Goal: Information Seeking & Learning: Learn about a topic

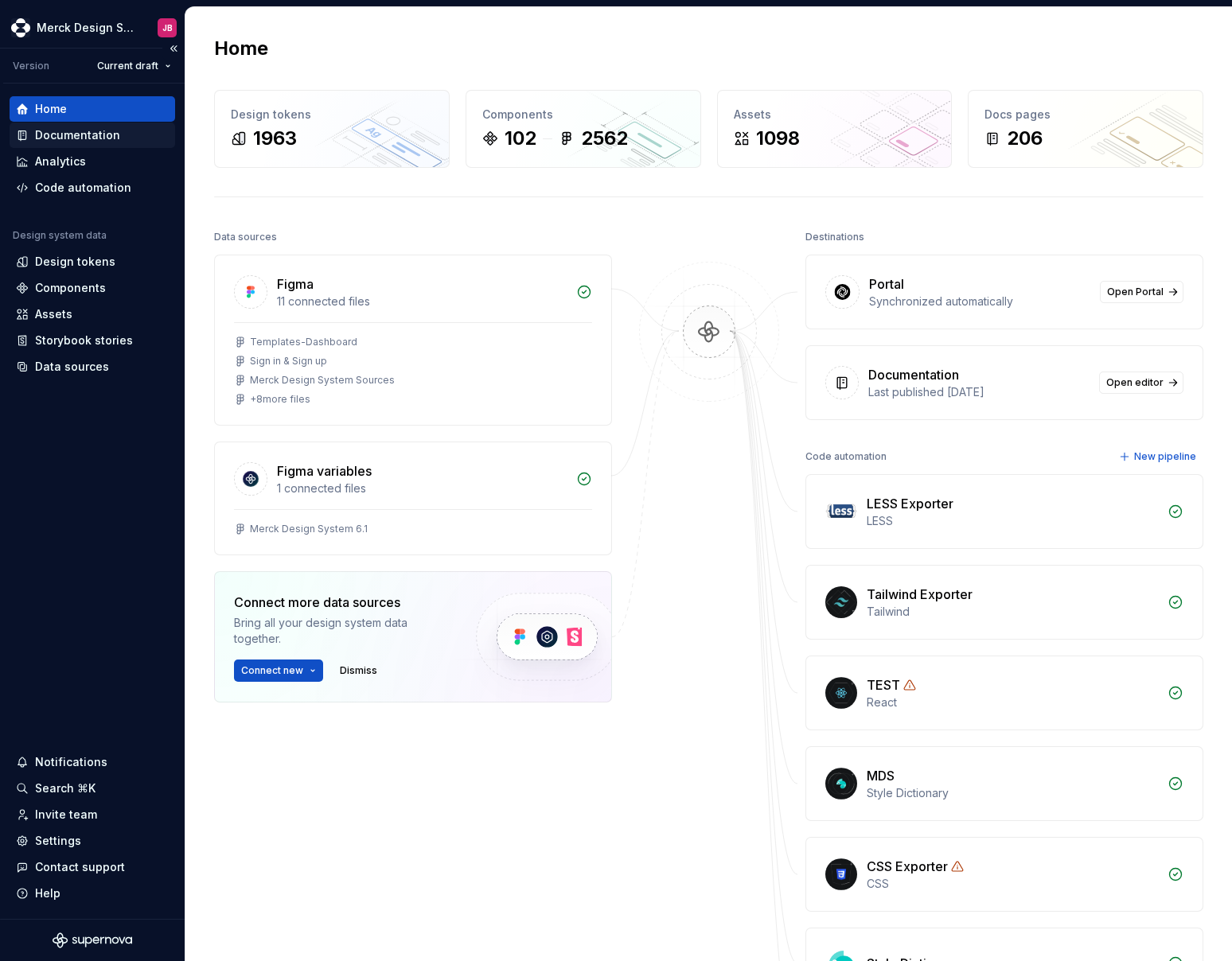
click at [77, 135] on div "Documentation" at bounding box center [78, 135] width 85 height 16
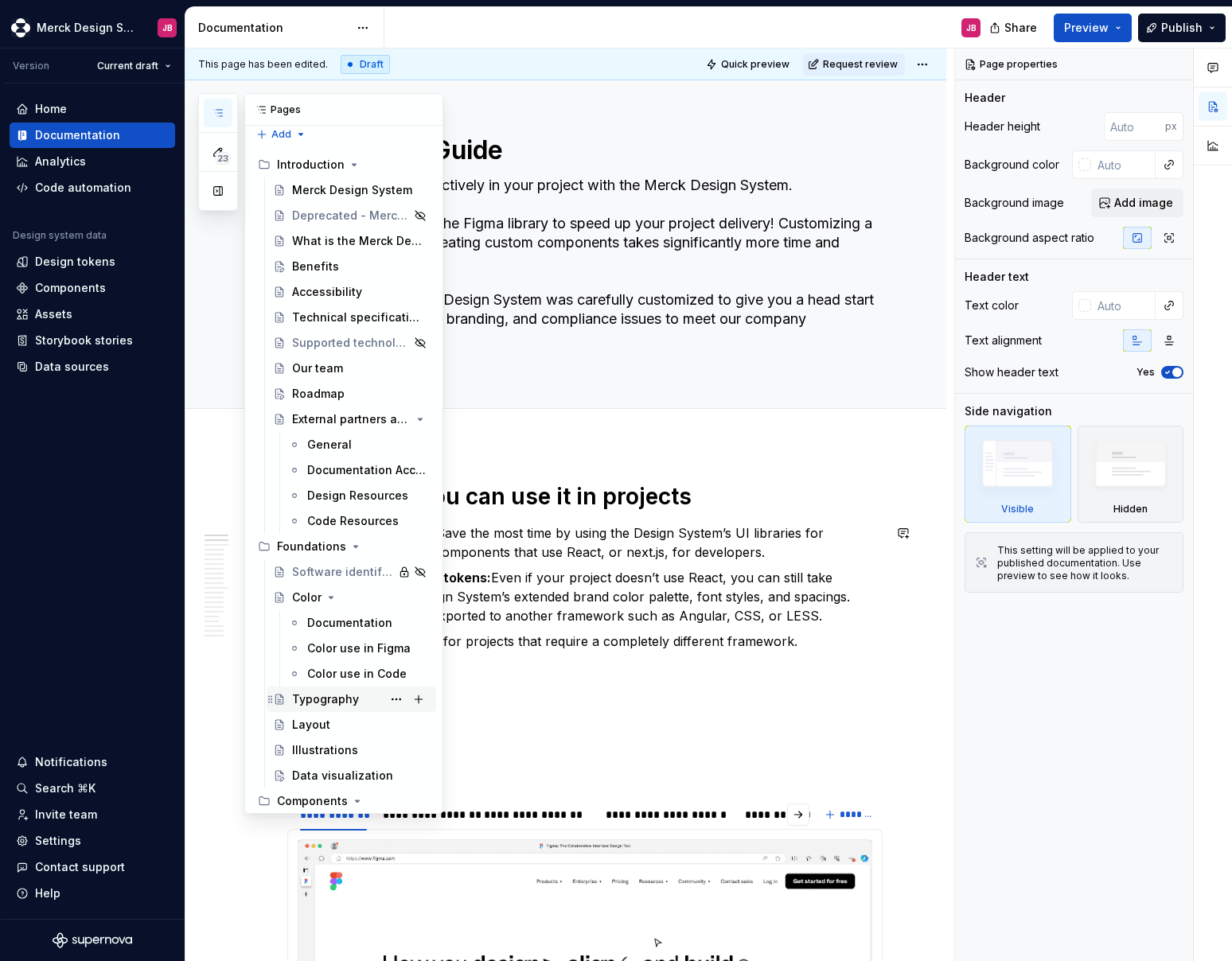
scroll to position [10, 0]
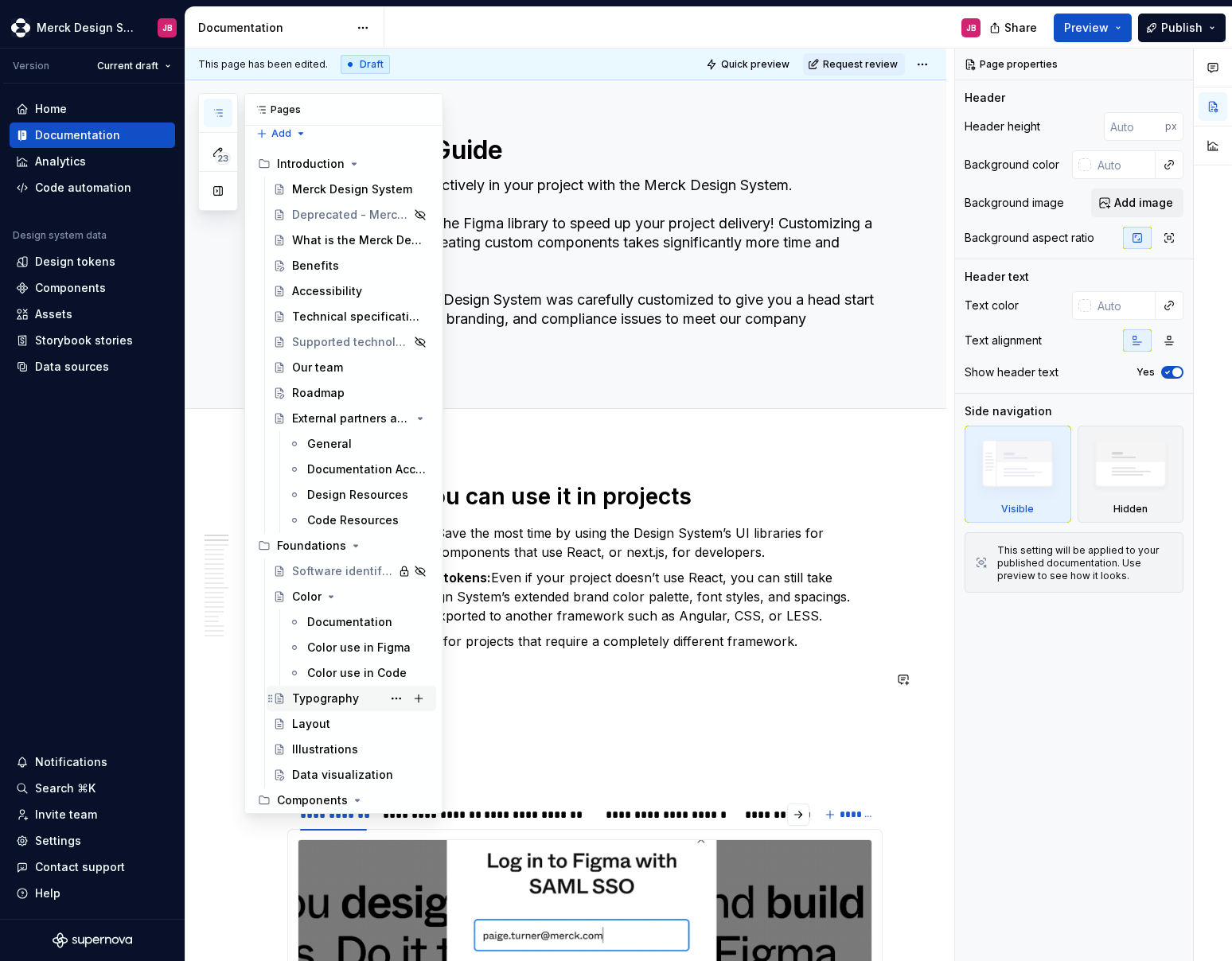
click at [331, 698] on div "Typography" at bounding box center [325, 698] width 67 height 16
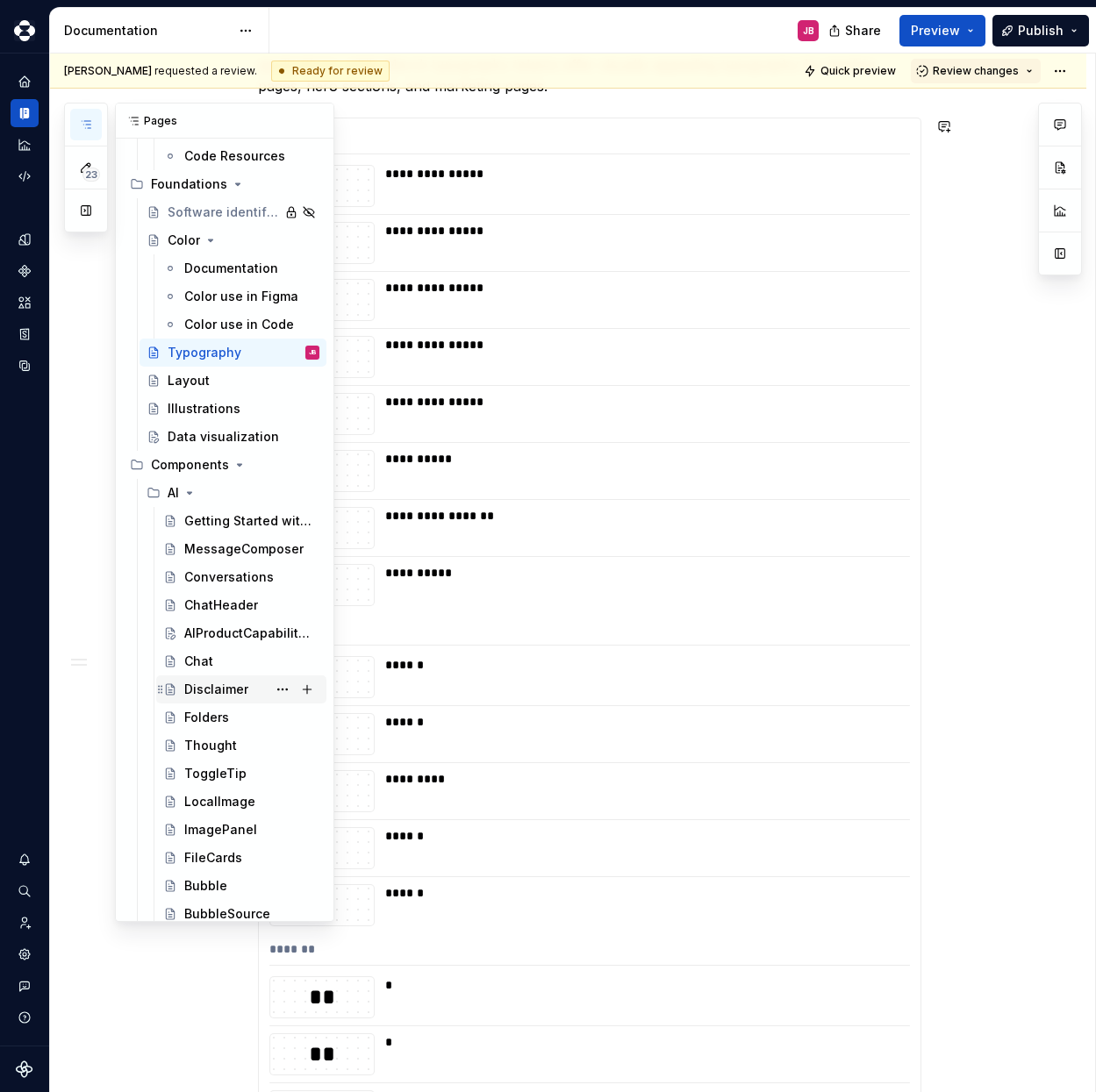
scroll to position [569, 0]
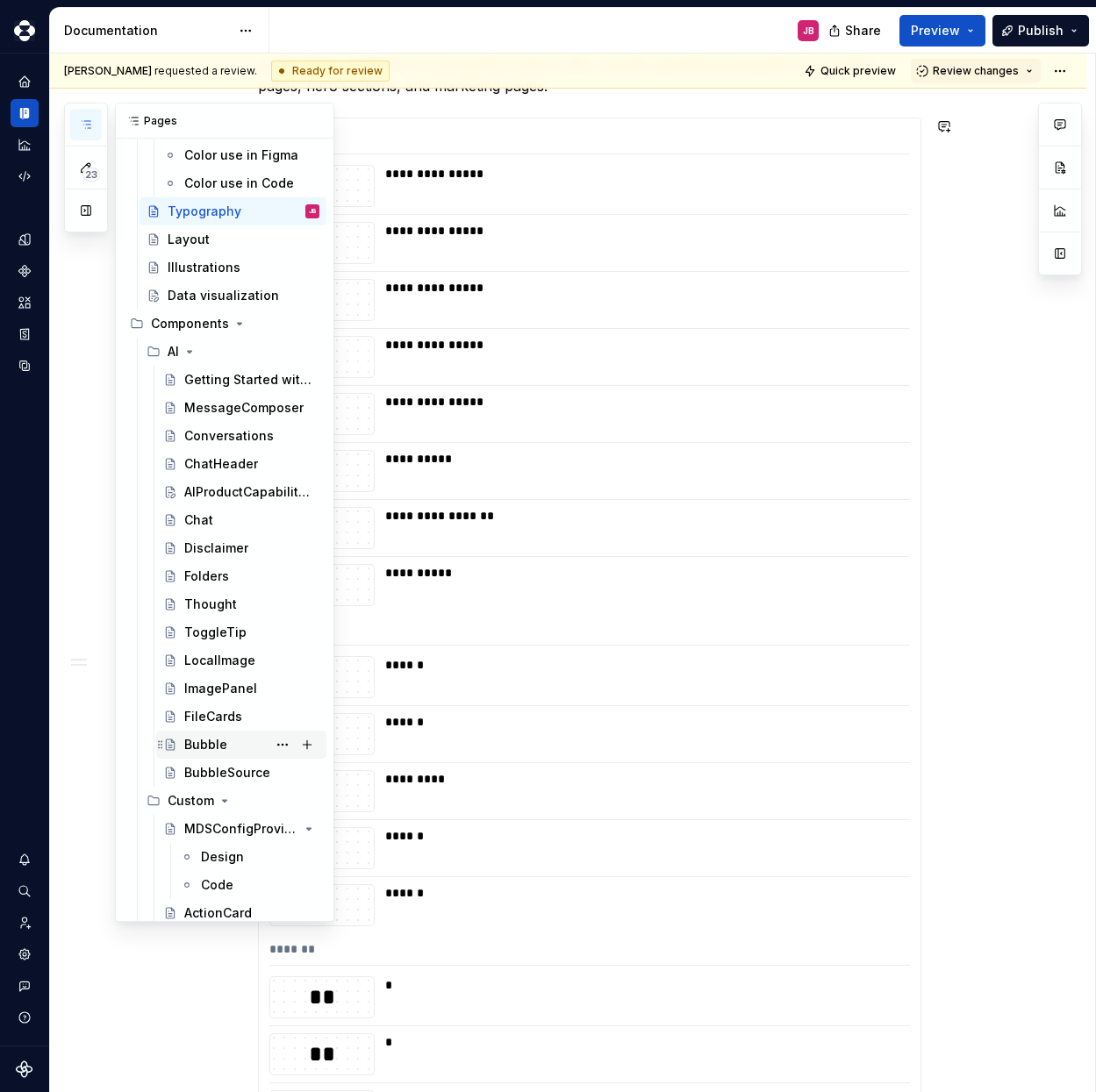
click at [188, 745] on div "Bubble" at bounding box center [205, 744] width 43 height 17
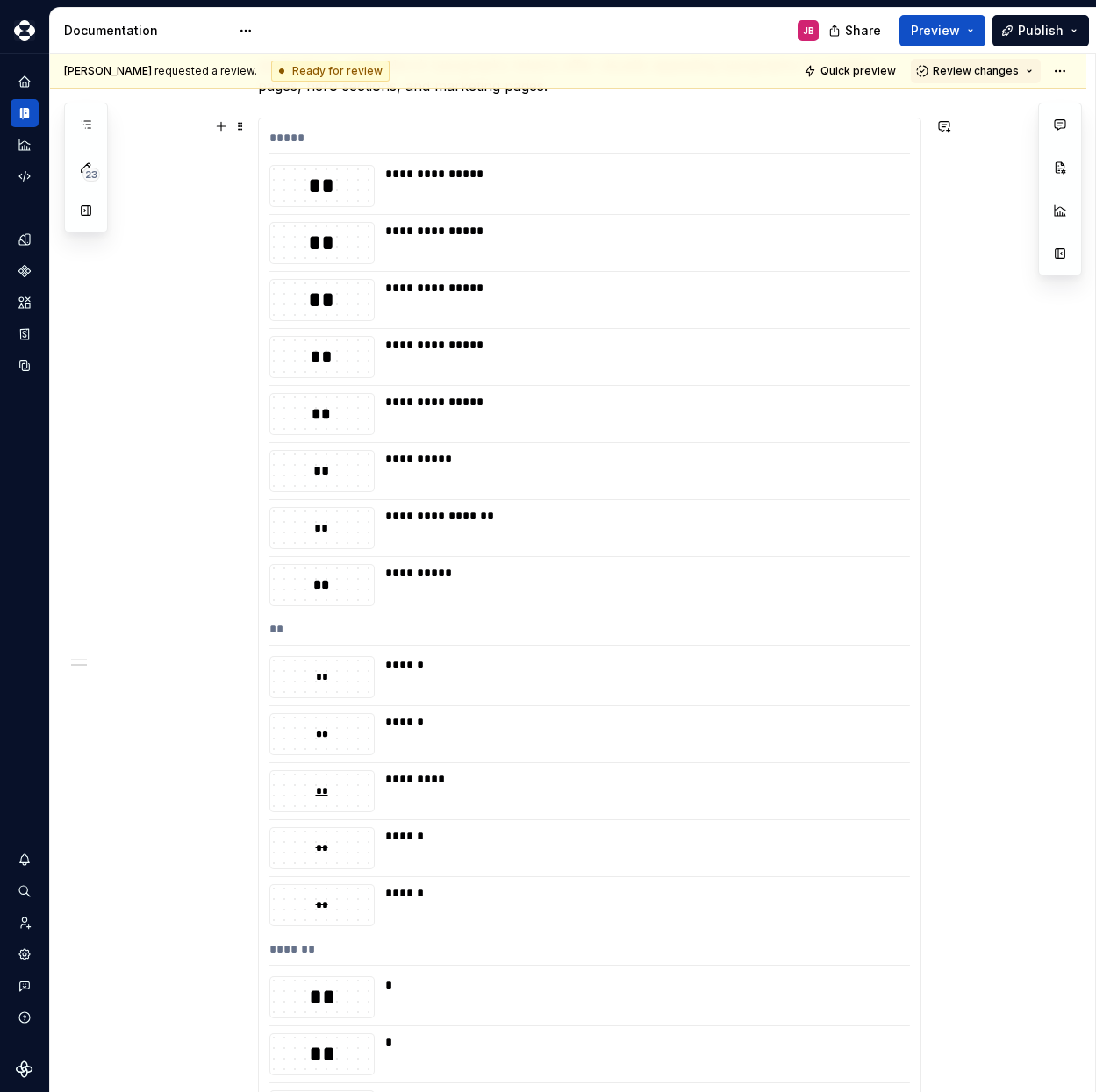
scroll to position [0, 0]
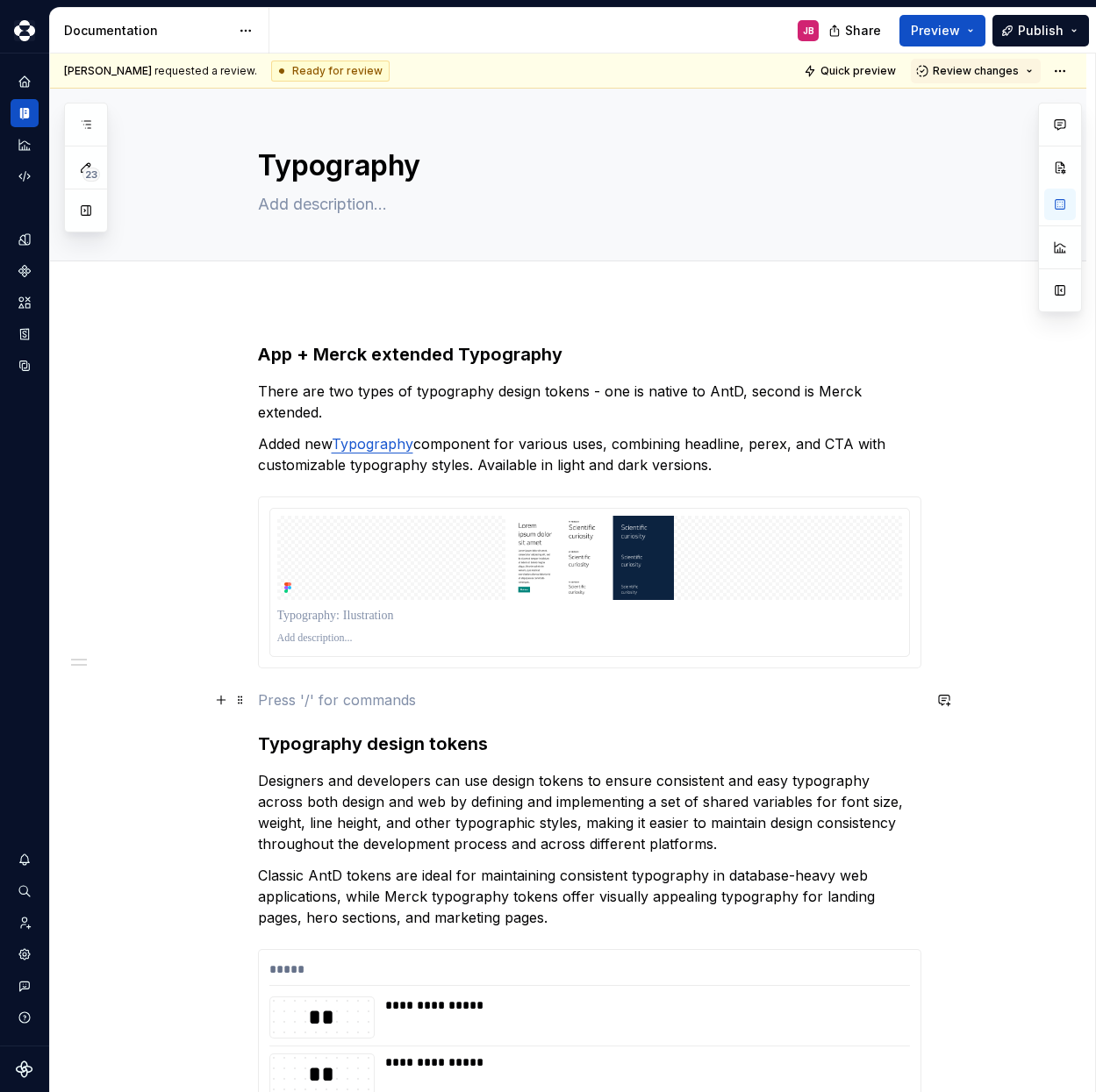
click at [324, 702] on p at bounding box center [590, 700] width 664 height 21
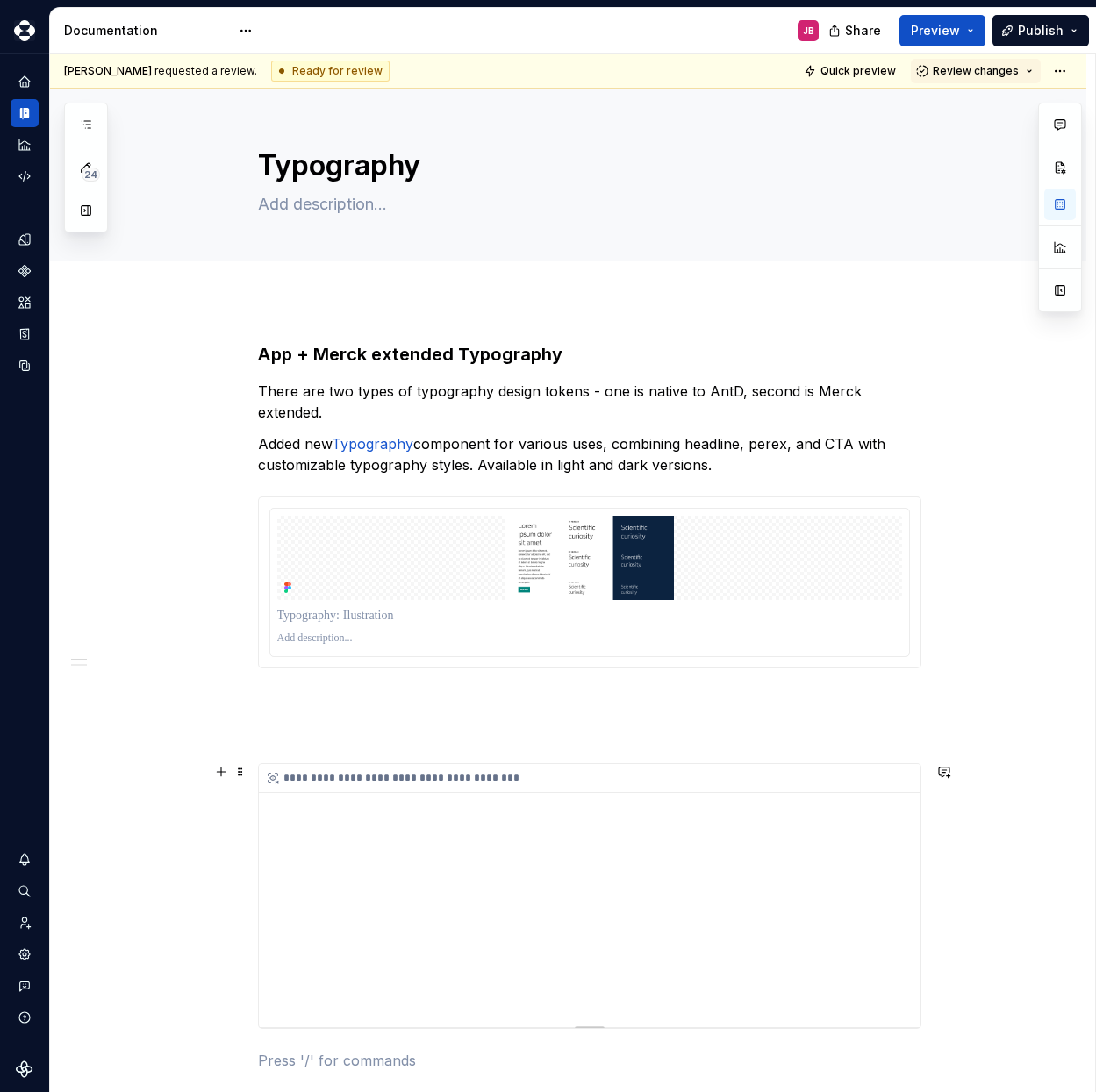
type textarea "*"
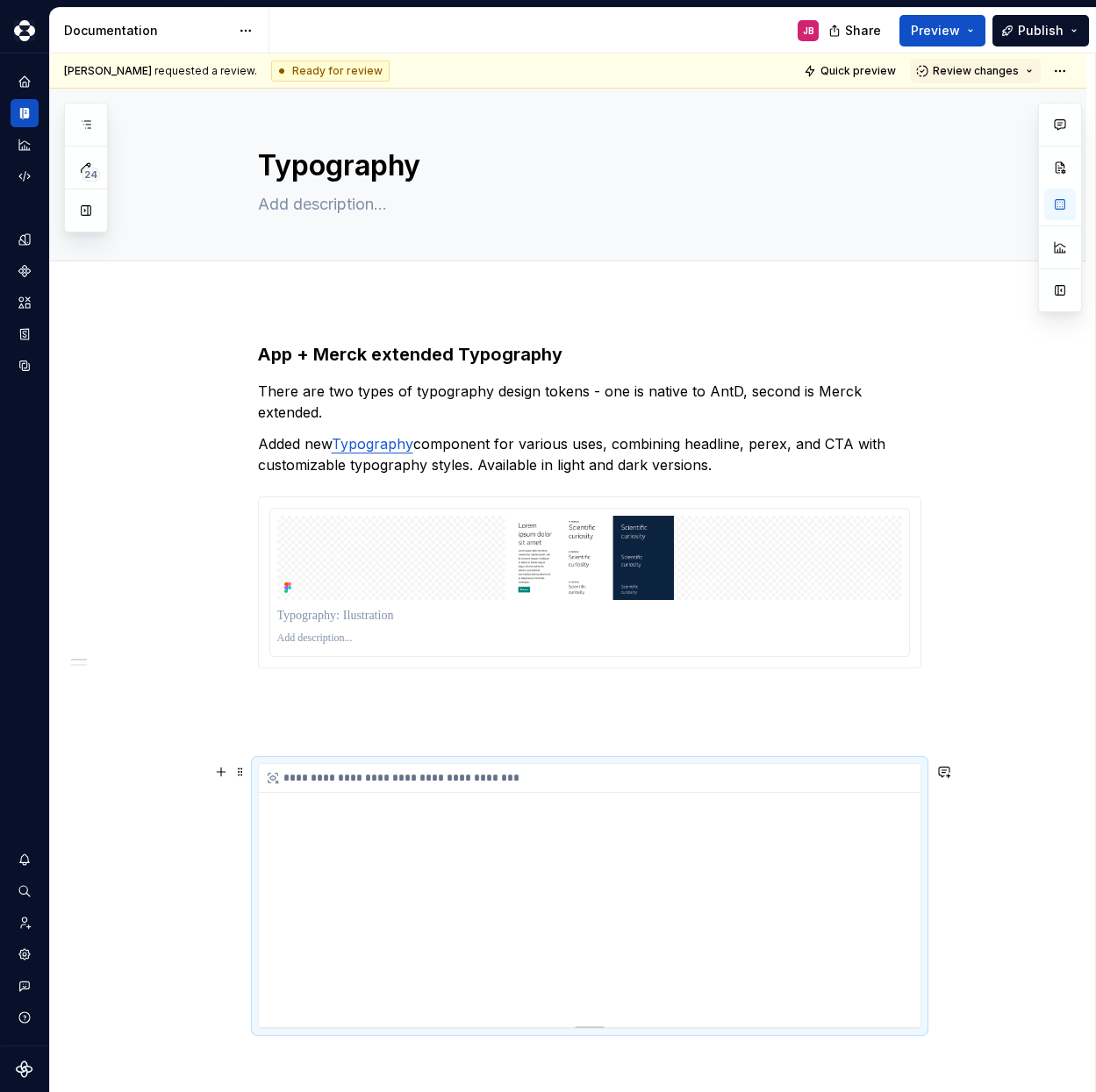
click at [881, 795] on div "**********" at bounding box center [590, 895] width 662 height 263
click at [875, 797] on div "**********" at bounding box center [590, 895] width 662 height 263
click at [811, 849] on div "**********" at bounding box center [590, 895] width 662 height 263
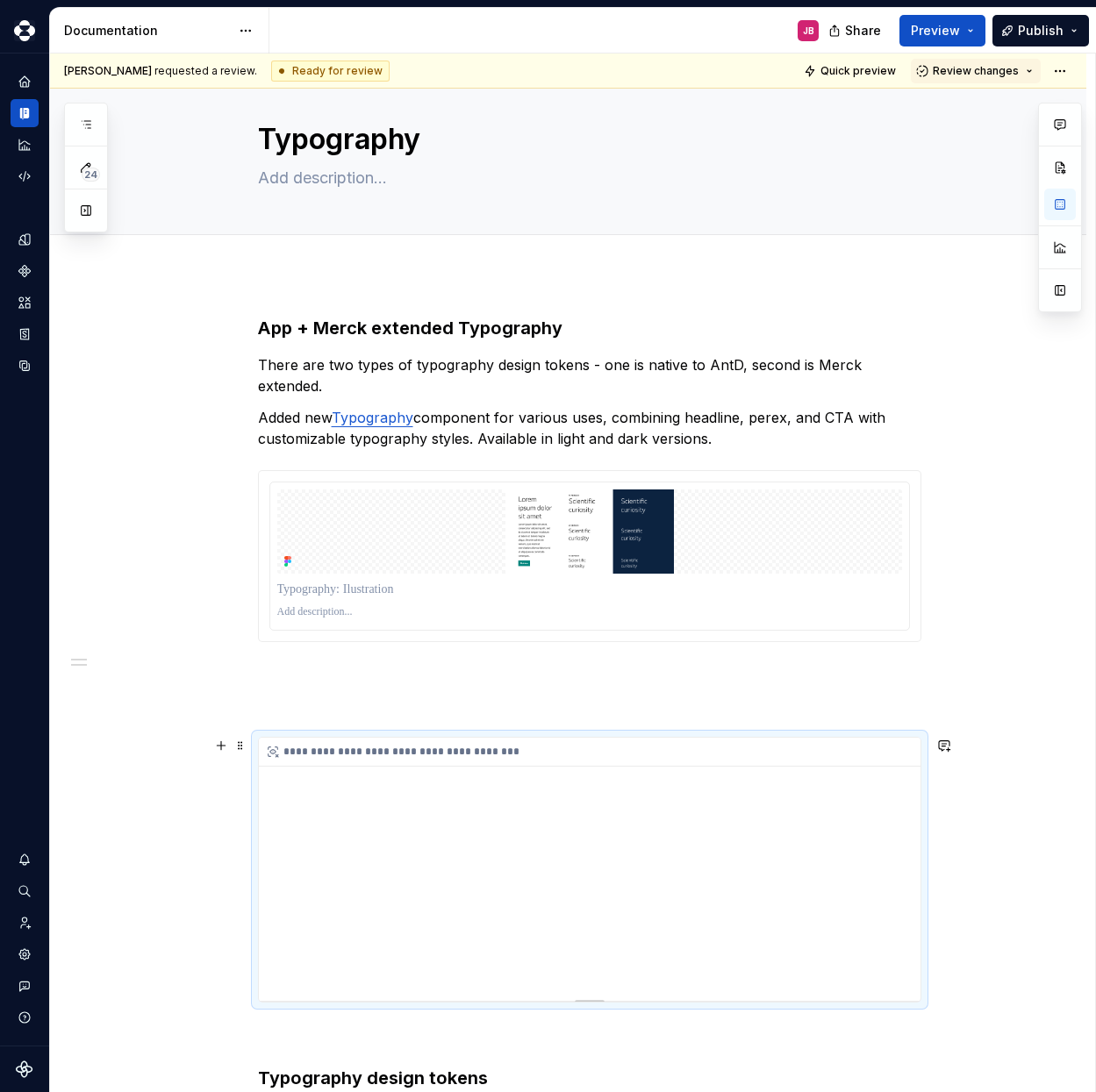
scroll to position [28, 0]
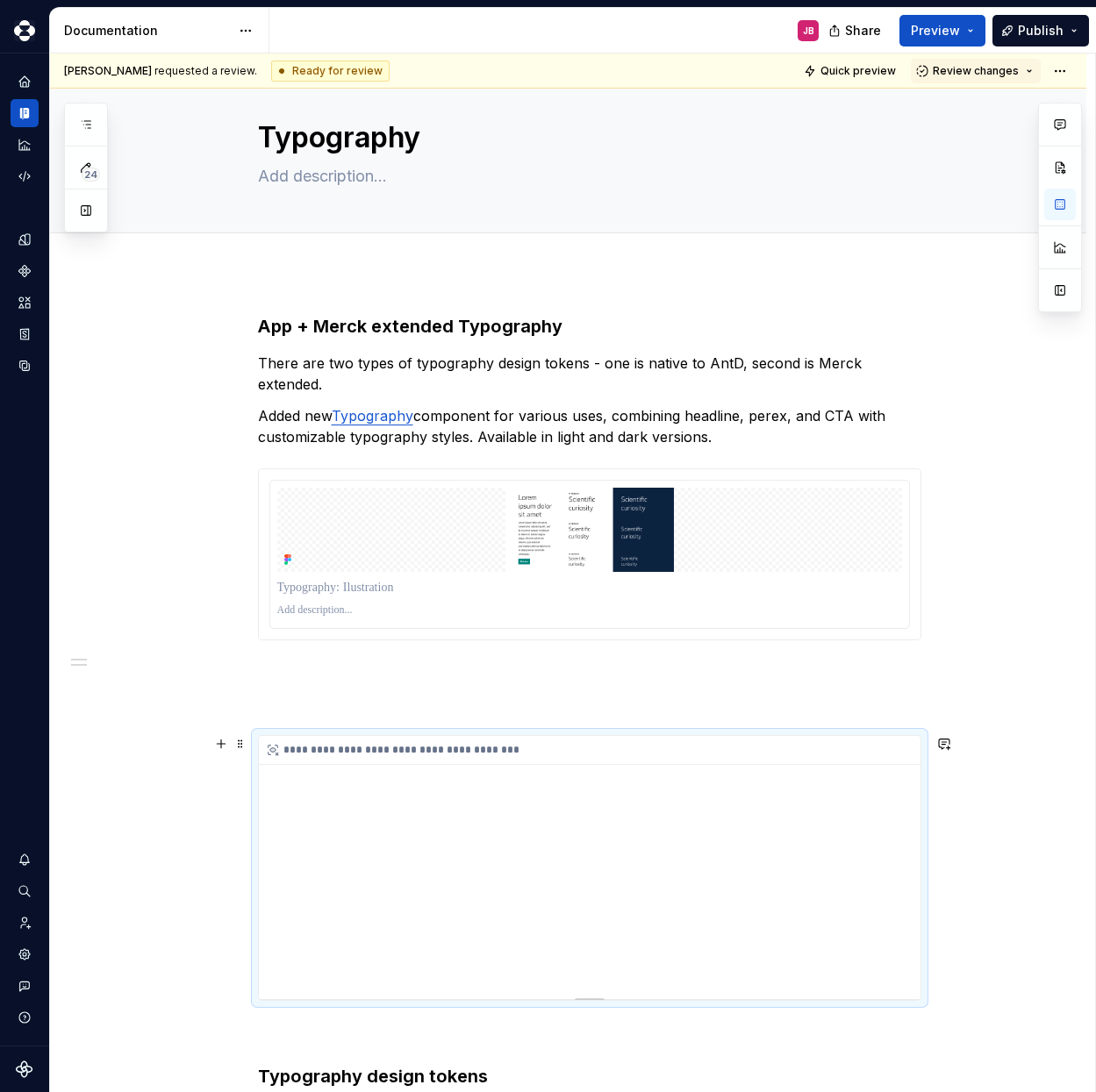
click at [271, 750] on icon at bounding box center [272, 749] width 14 height 14
click at [285, 758] on div "**********" at bounding box center [590, 750] width 662 height 29
click at [300, 710] on p at bounding box center [590, 703] width 664 height 21
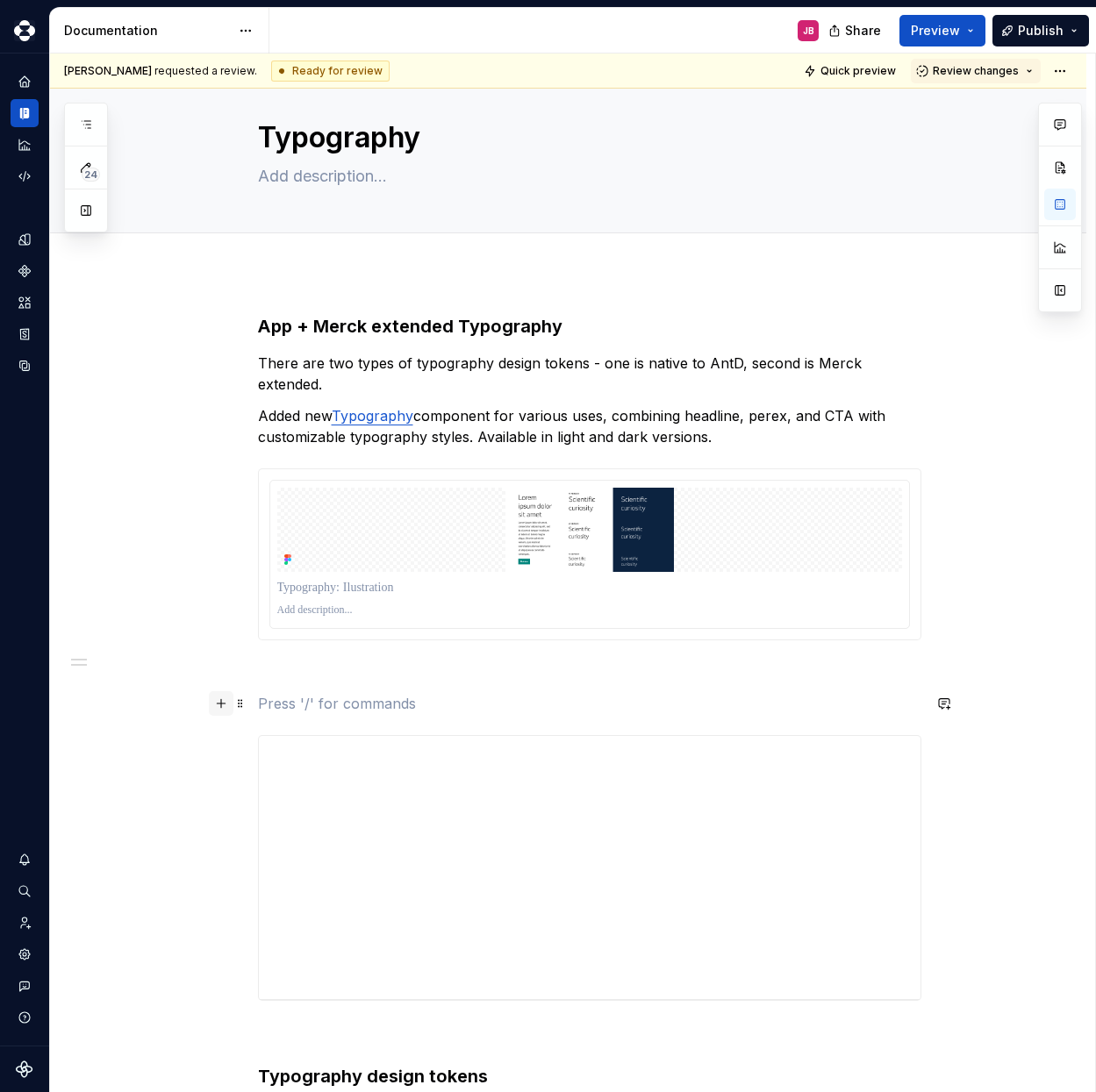
click at [220, 707] on button "button" at bounding box center [220, 703] width 24 height 24
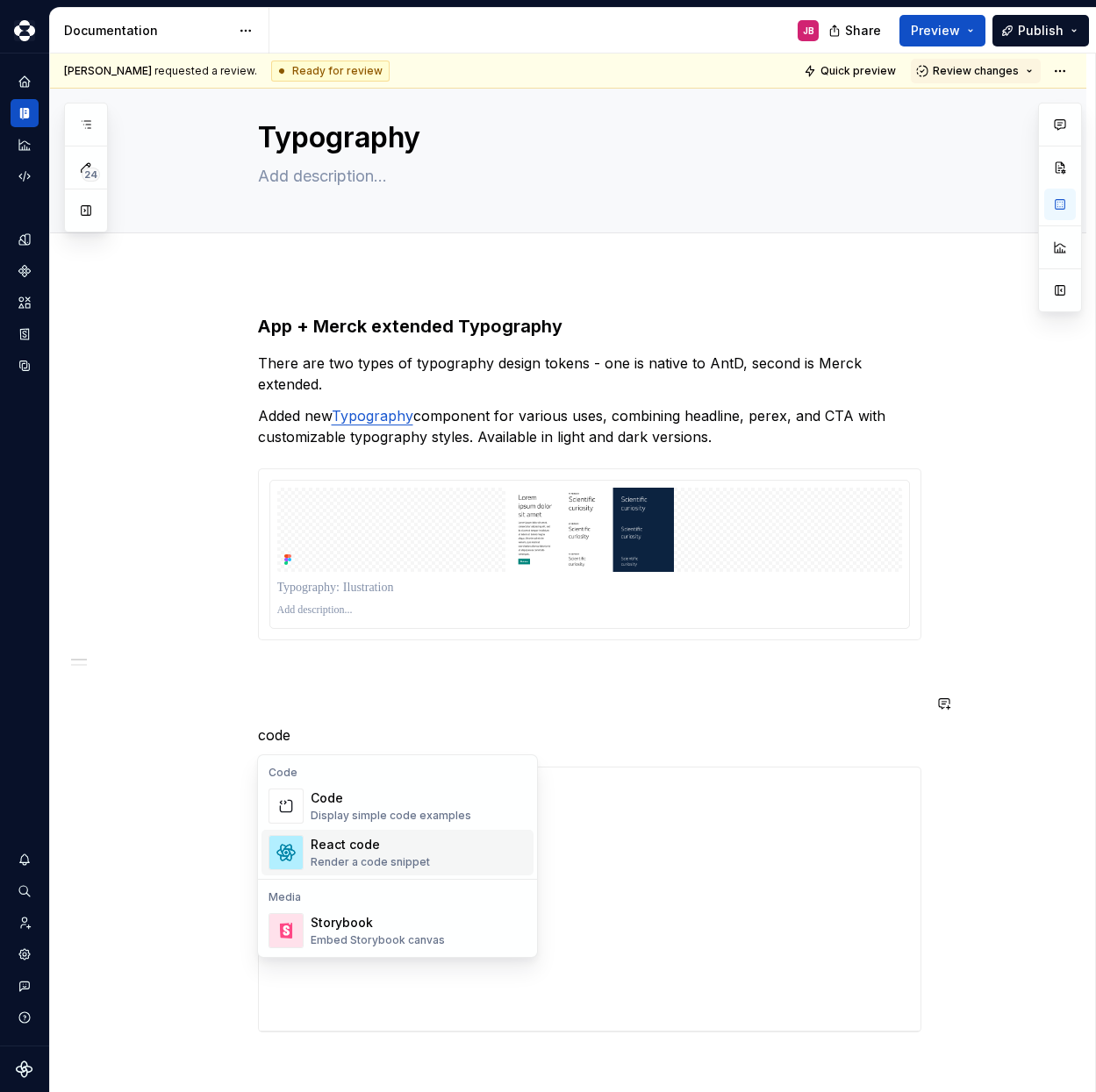
click at [352, 842] on div "React code" at bounding box center [371, 845] width 120 height 17
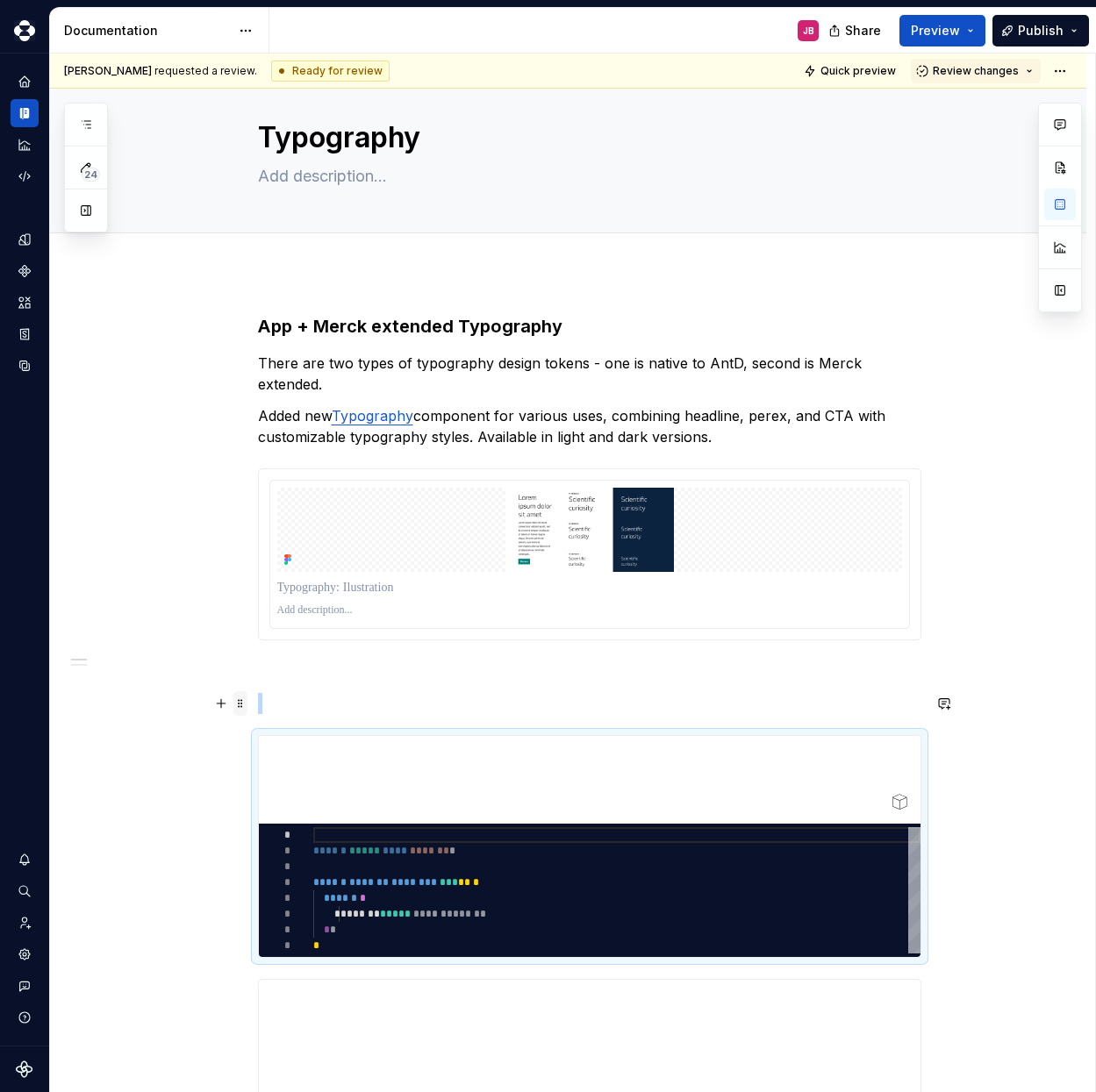
click at [241, 710] on span at bounding box center [240, 703] width 14 height 24
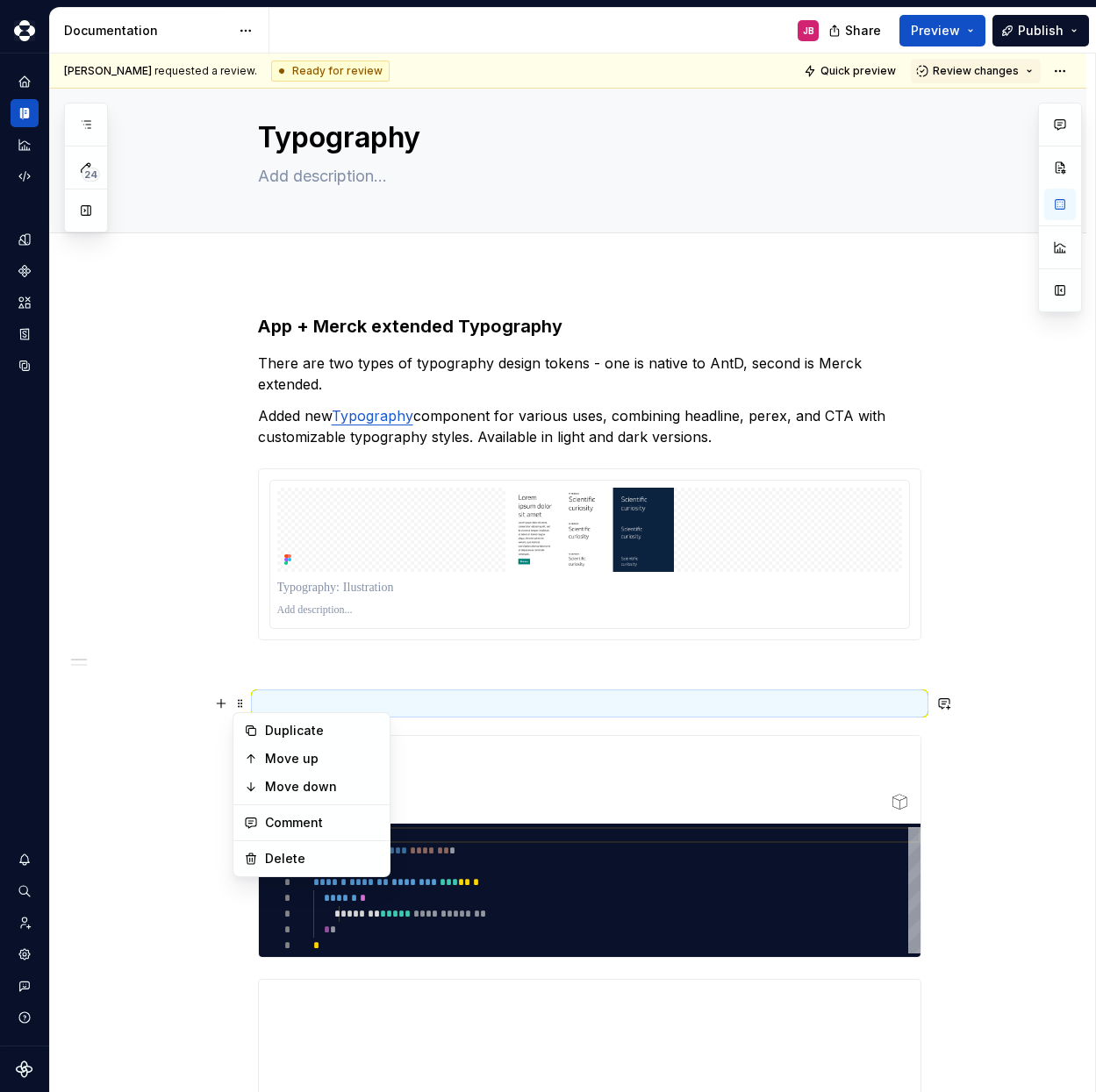
click at [490, 756] on div at bounding box center [590, 779] width 662 height 88
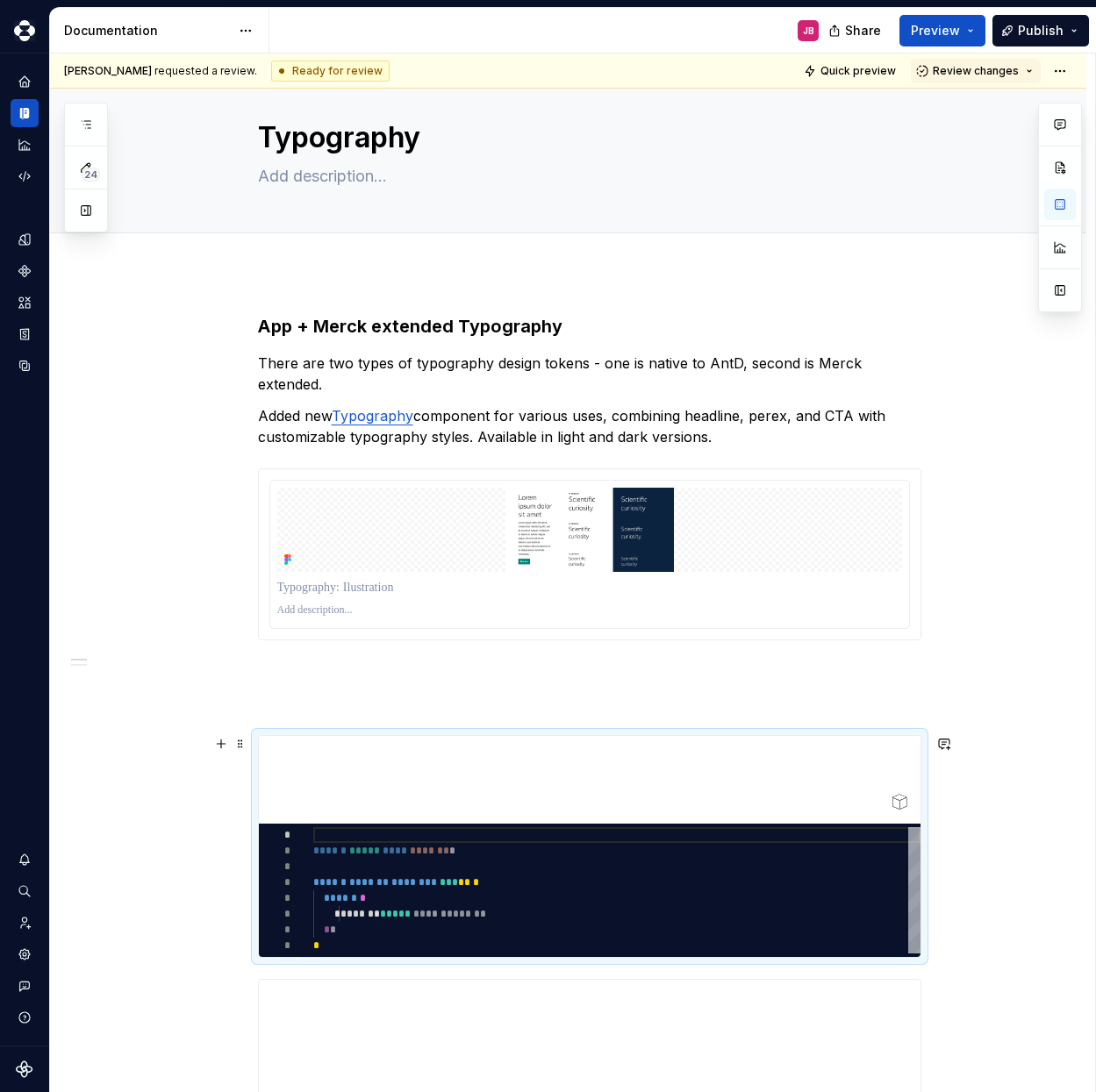
click at [320, 755] on div at bounding box center [590, 779] width 662 height 88
click at [234, 747] on span at bounding box center [240, 743] width 14 height 24
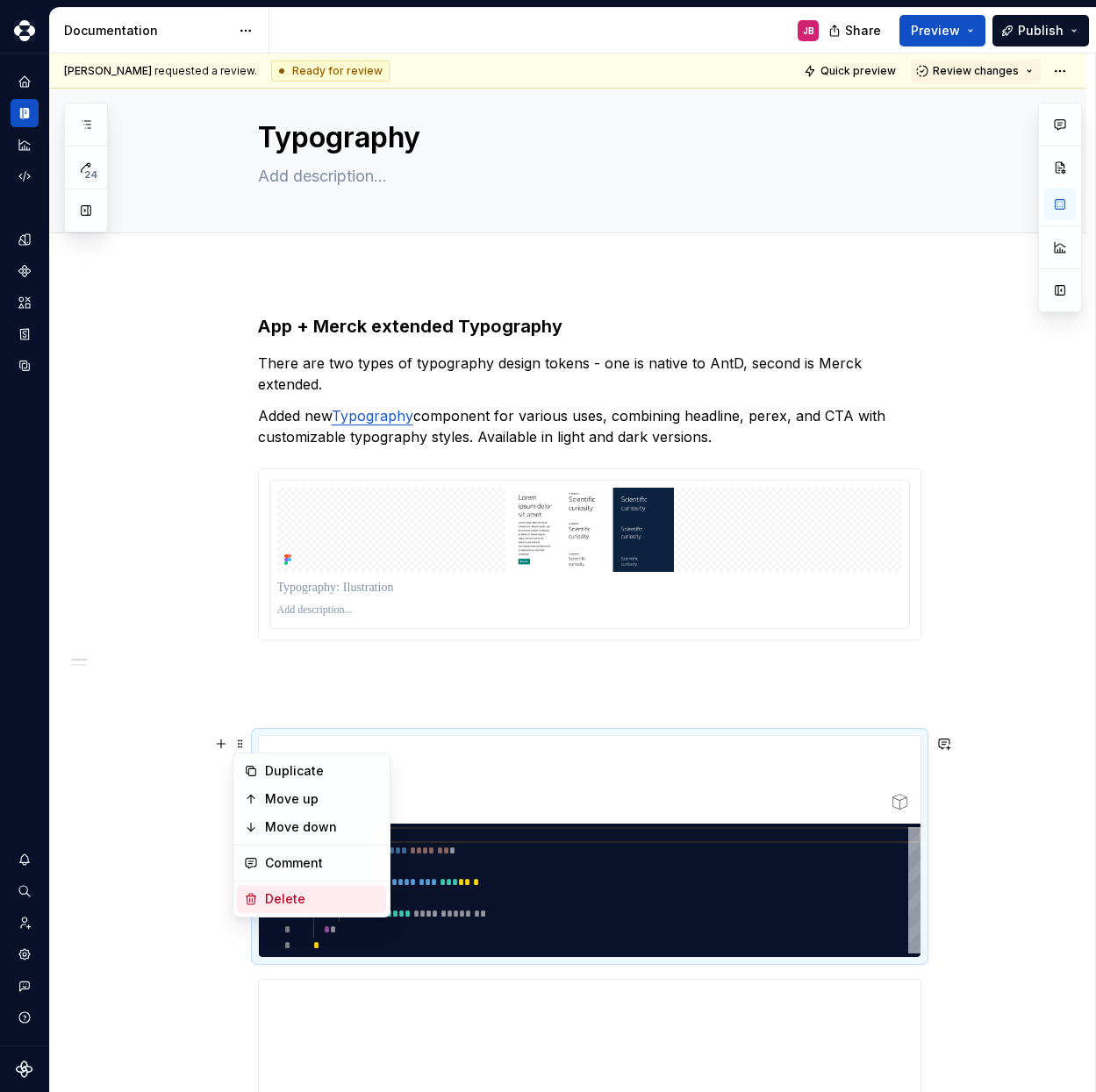
click at [288, 892] on div "Delete" at bounding box center [322, 899] width 114 height 17
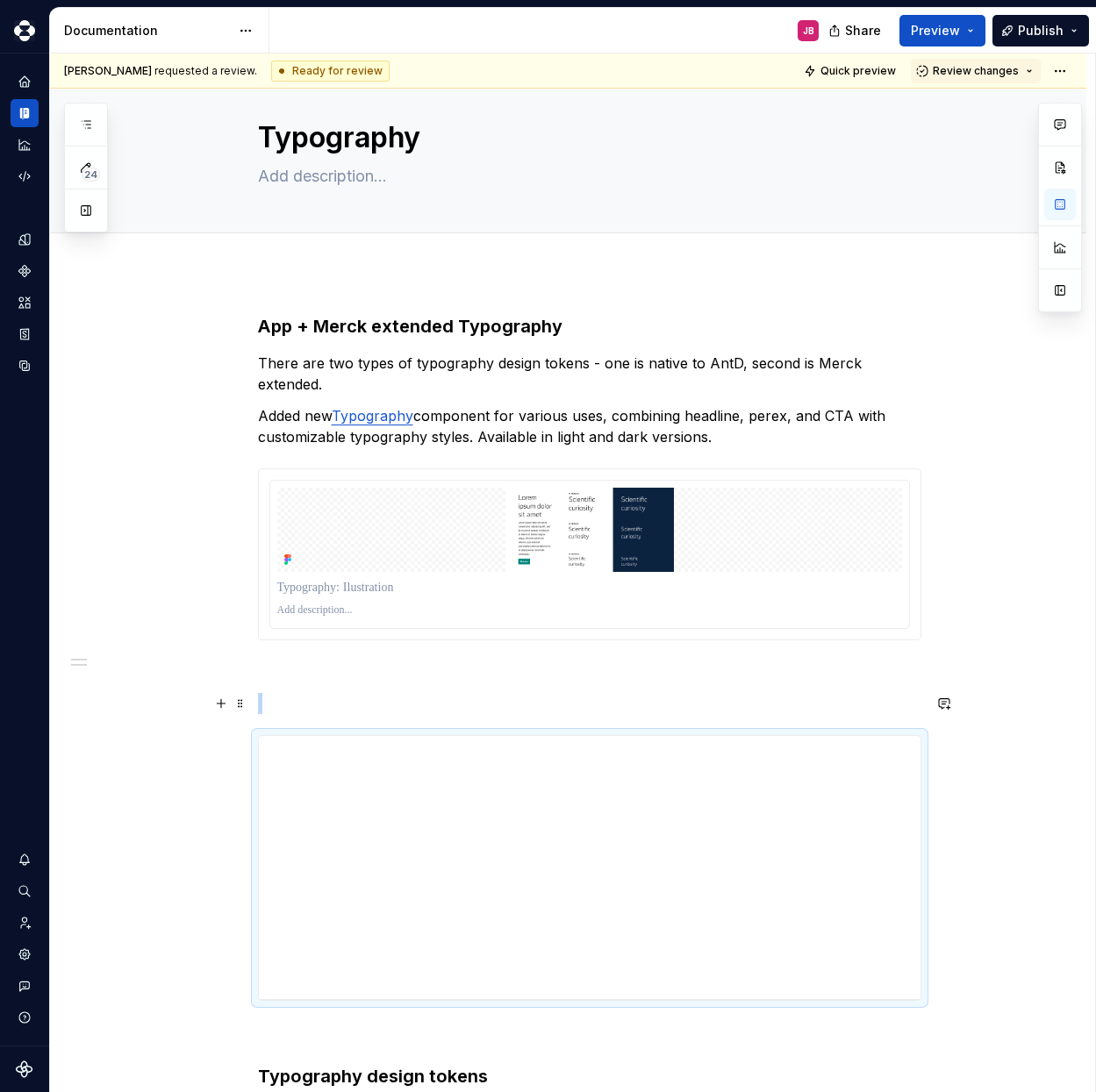
click at [276, 705] on p at bounding box center [590, 703] width 664 height 21
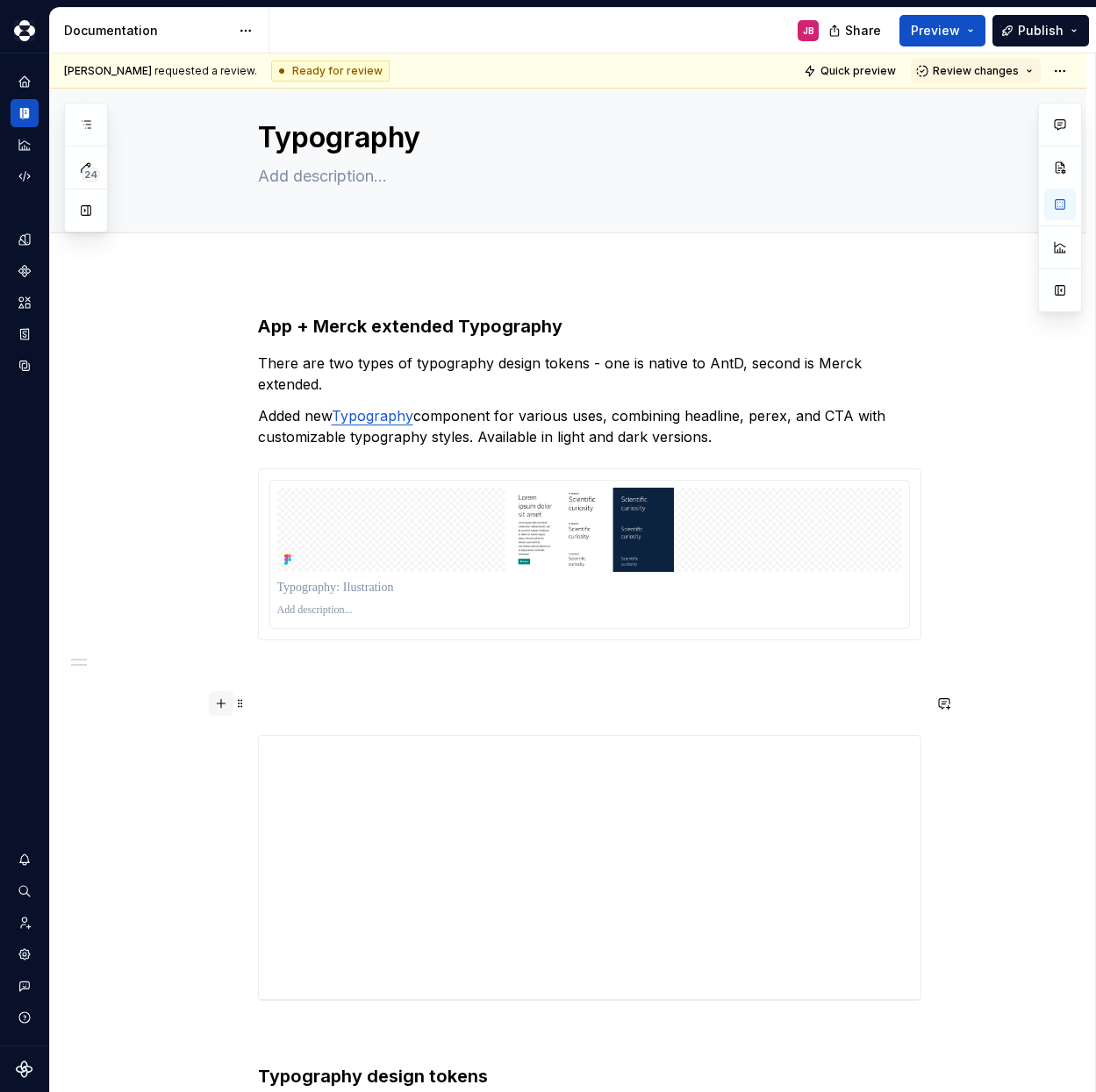
click at [220, 707] on button "button" at bounding box center [220, 703] width 24 height 24
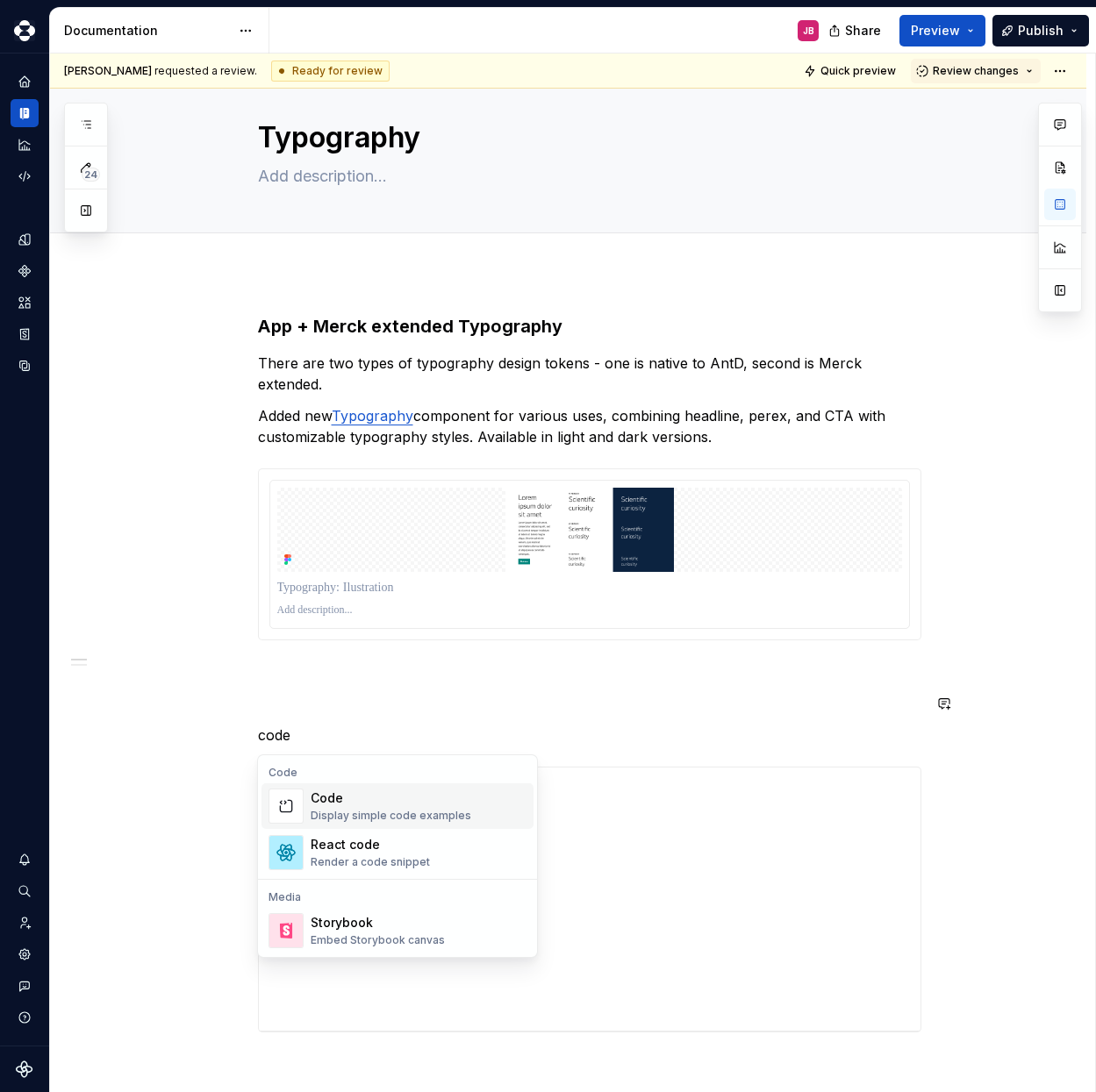
click at [350, 810] on div "Display simple code examples" at bounding box center [391, 816] width 160 height 14
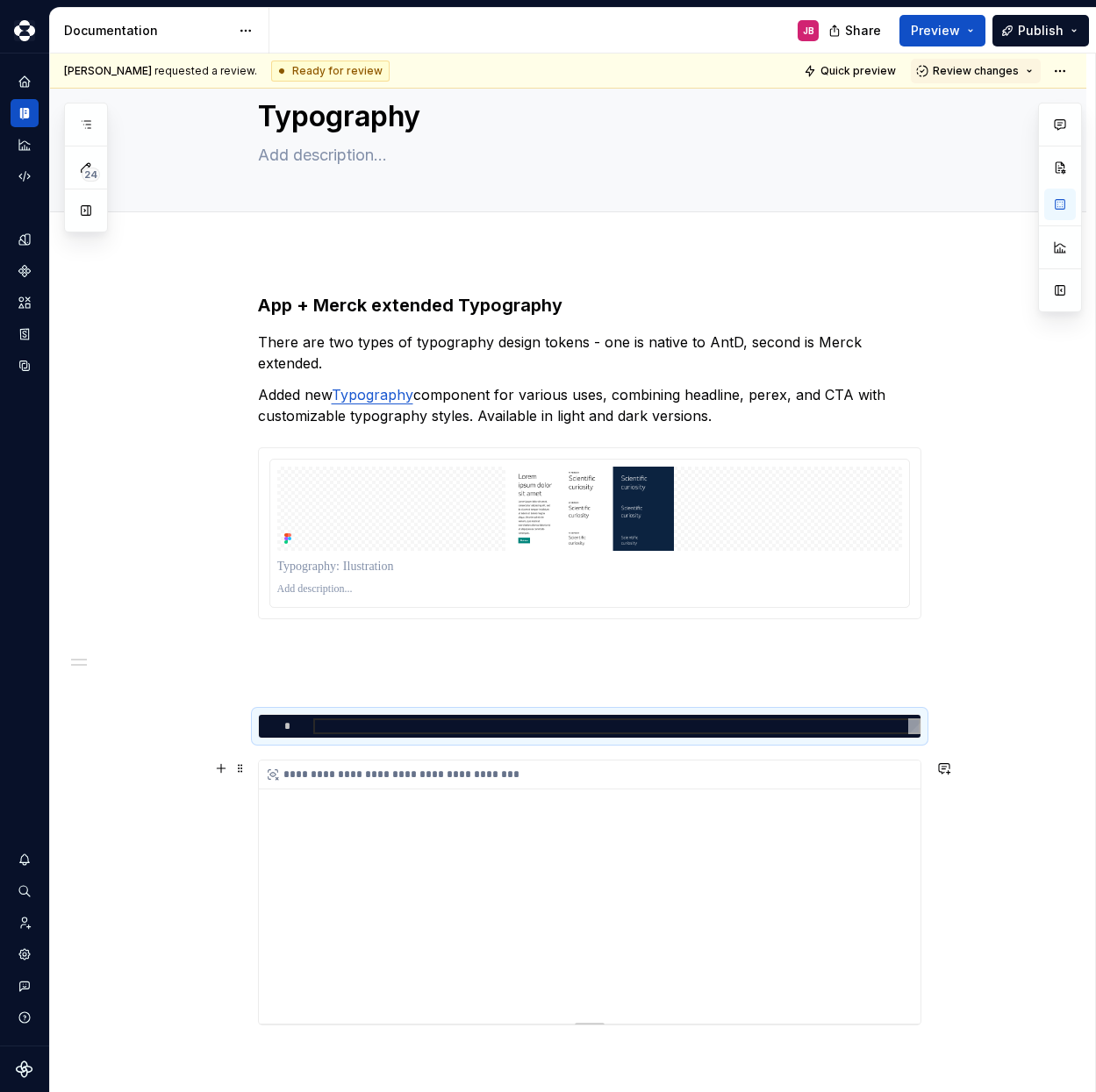
scroll to position [219, 0]
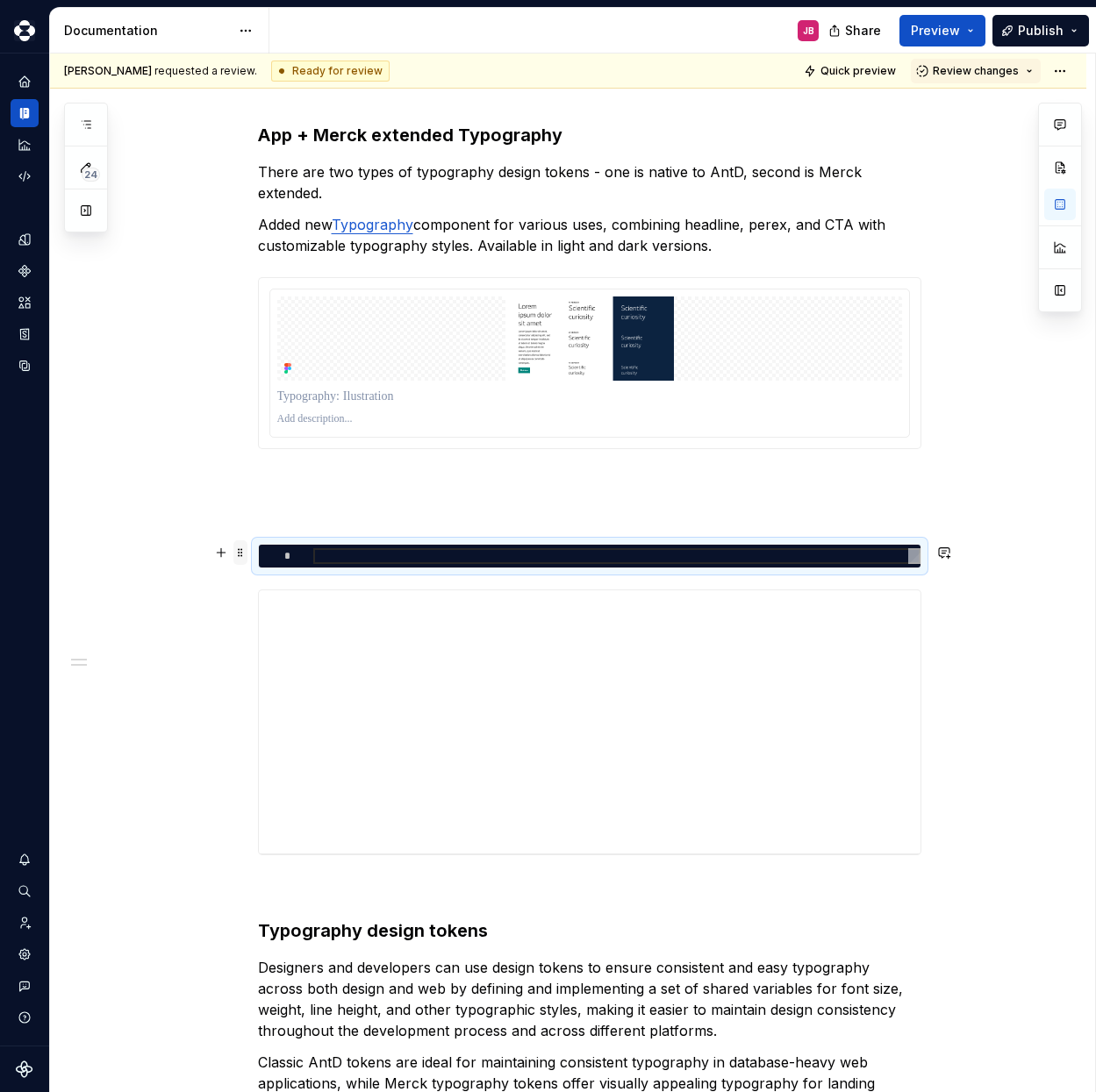
click at [241, 556] on span at bounding box center [240, 552] width 14 height 24
click at [307, 697] on div "Delete" at bounding box center [311, 708] width 150 height 28
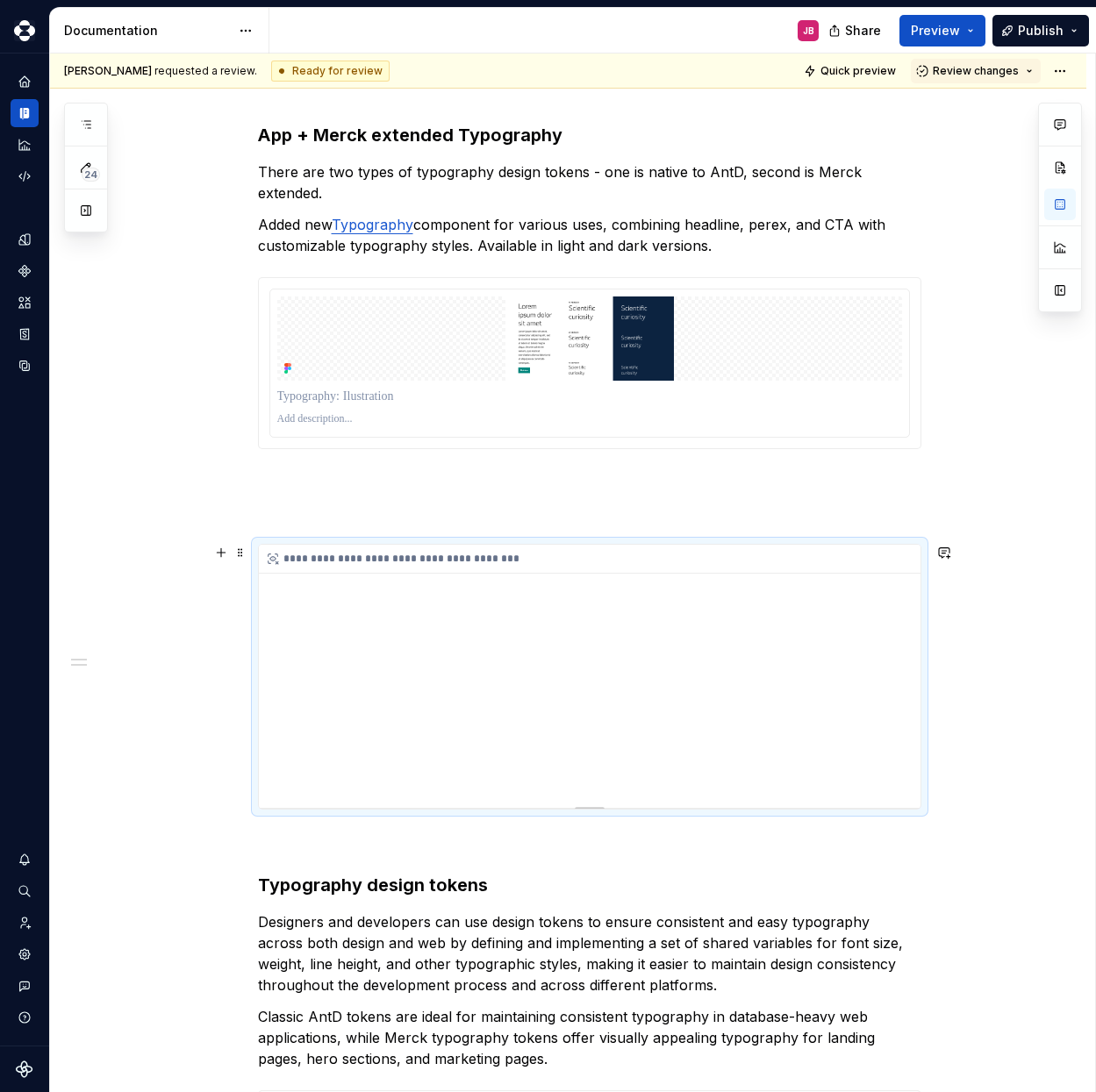
click at [432, 658] on div "**********" at bounding box center [590, 676] width 662 height 263
click at [242, 554] on span at bounding box center [240, 552] width 14 height 24
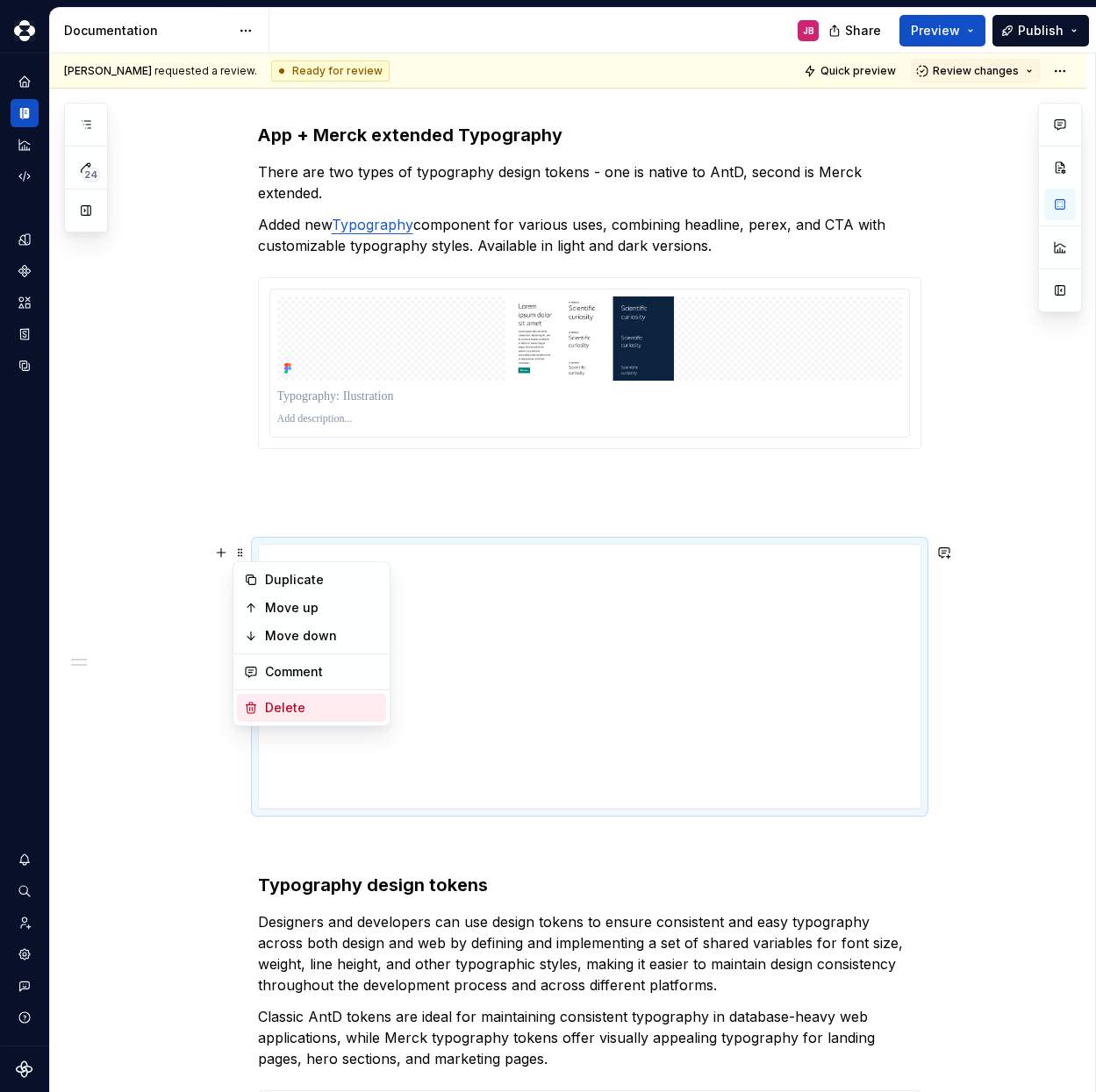
click at [323, 702] on div "Delete" at bounding box center [322, 708] width 114 height 17
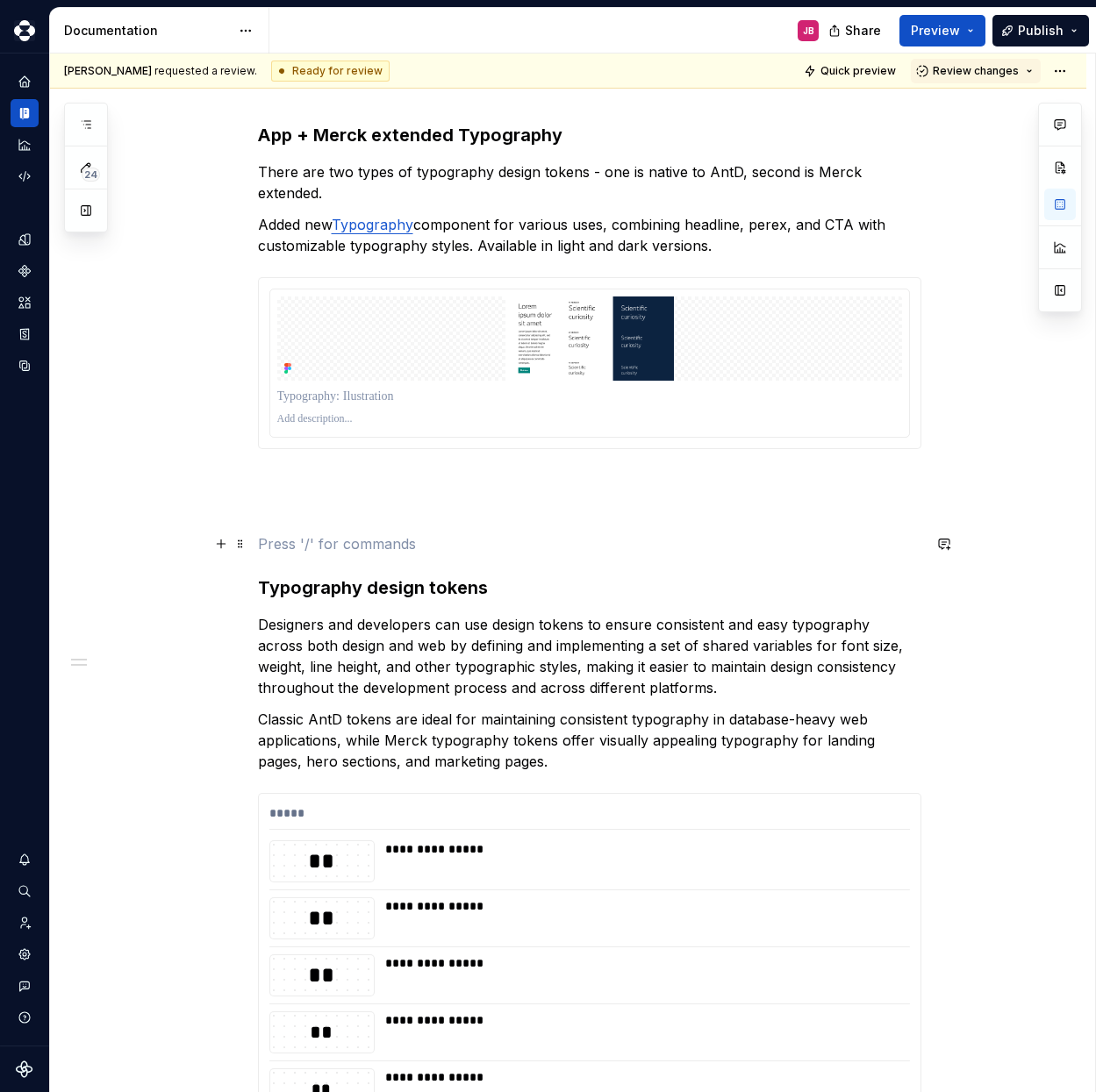
click at [284, 545] on p at bounding box center [590, 544] width 664 height 21
click at [311, 536] on p at bounding box center [590, 544] width 664 height 21
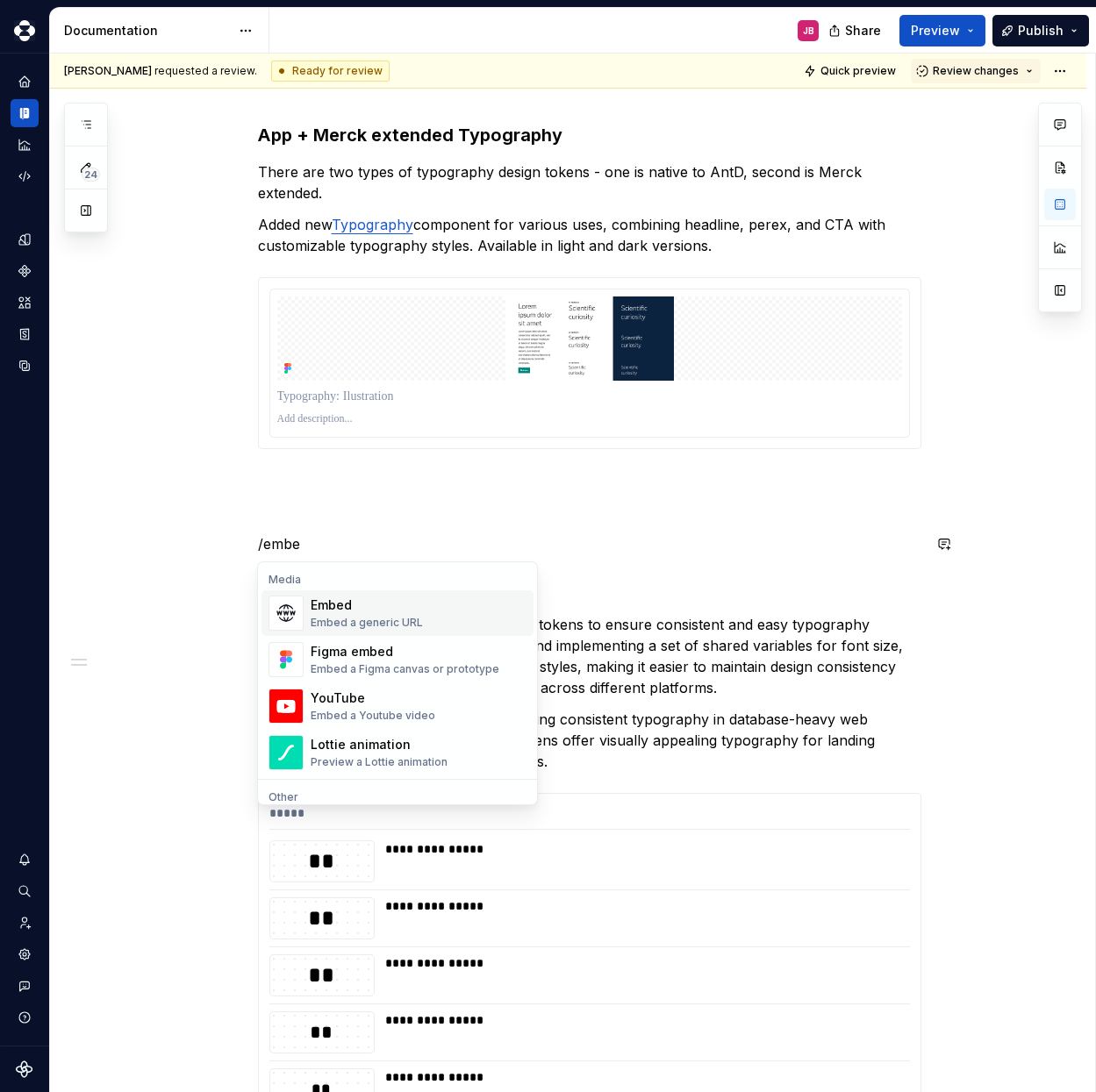
click at [327, 602] on div "Embed" at bounding box center [367, 604] width 112 height 17
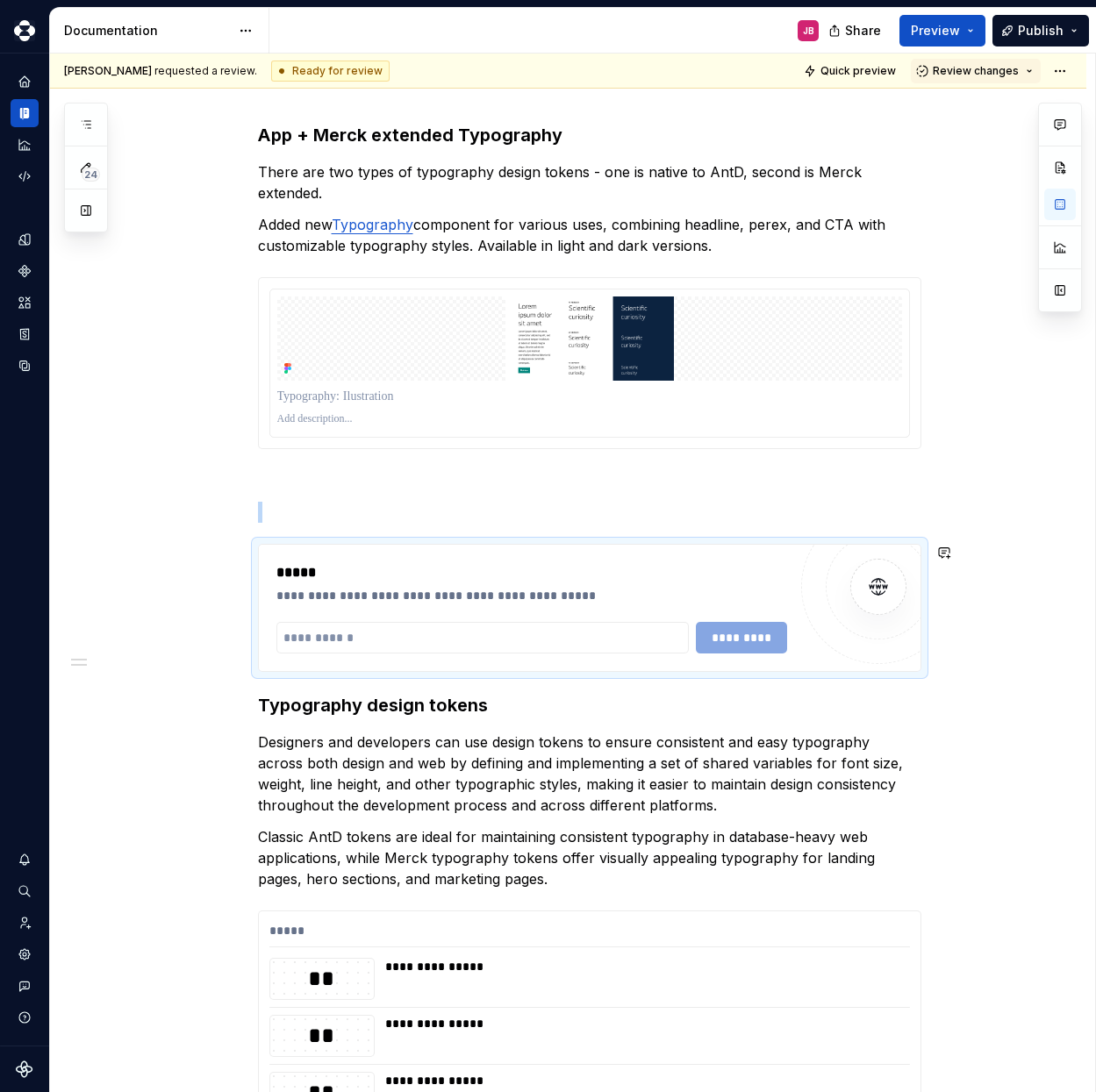
click at [316, 512] on p at bounding box center [590, 512] width 664 height 21
click at [305, 522] on p at bounding box center [590, 512] width 664 height 21
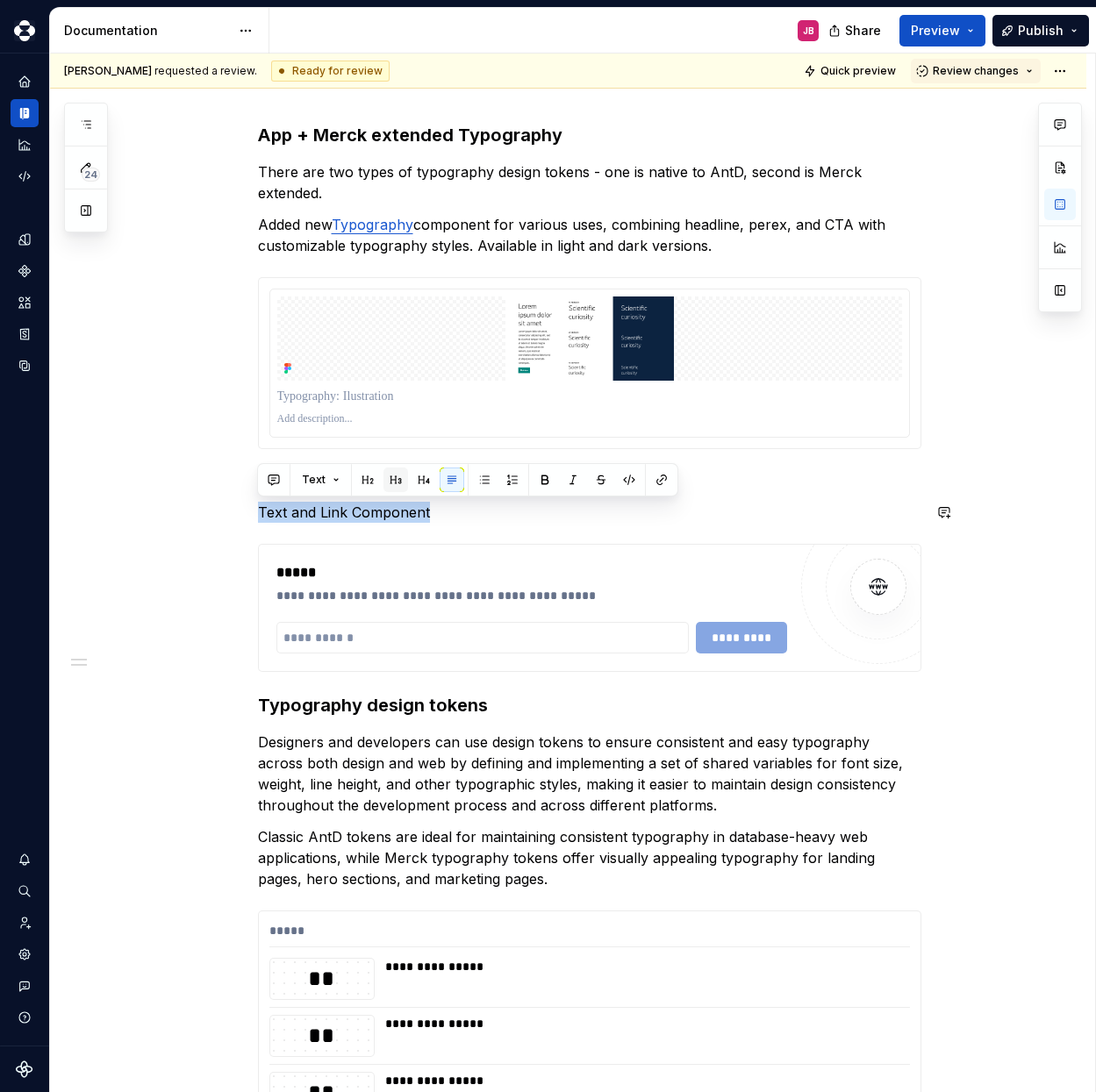
click at [389, 482] on button "button" at bounding box center [395, 479] width 24 height 24
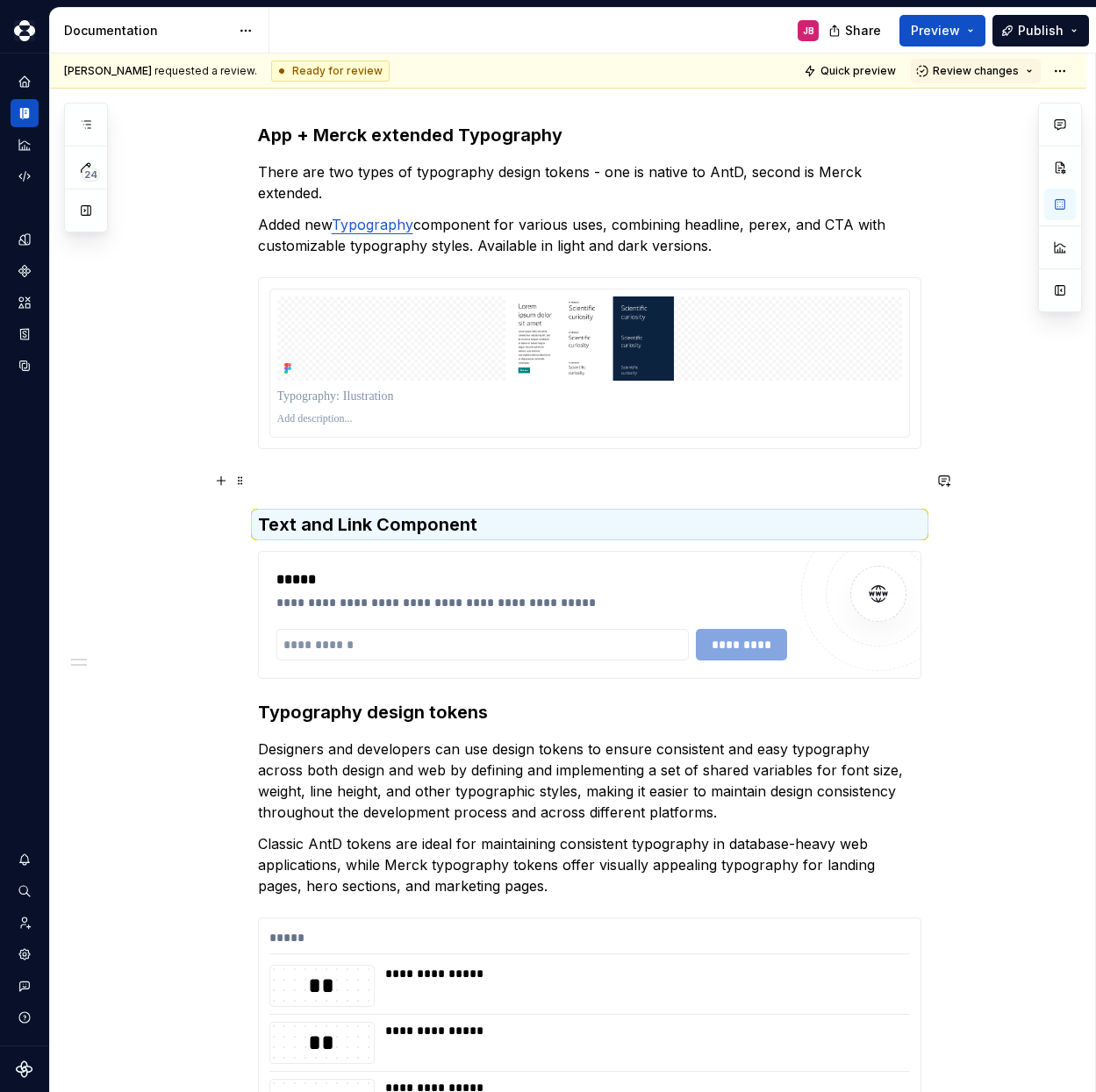
click at [384, 489] on p at bounding box center [590, 480] width 664 height 21
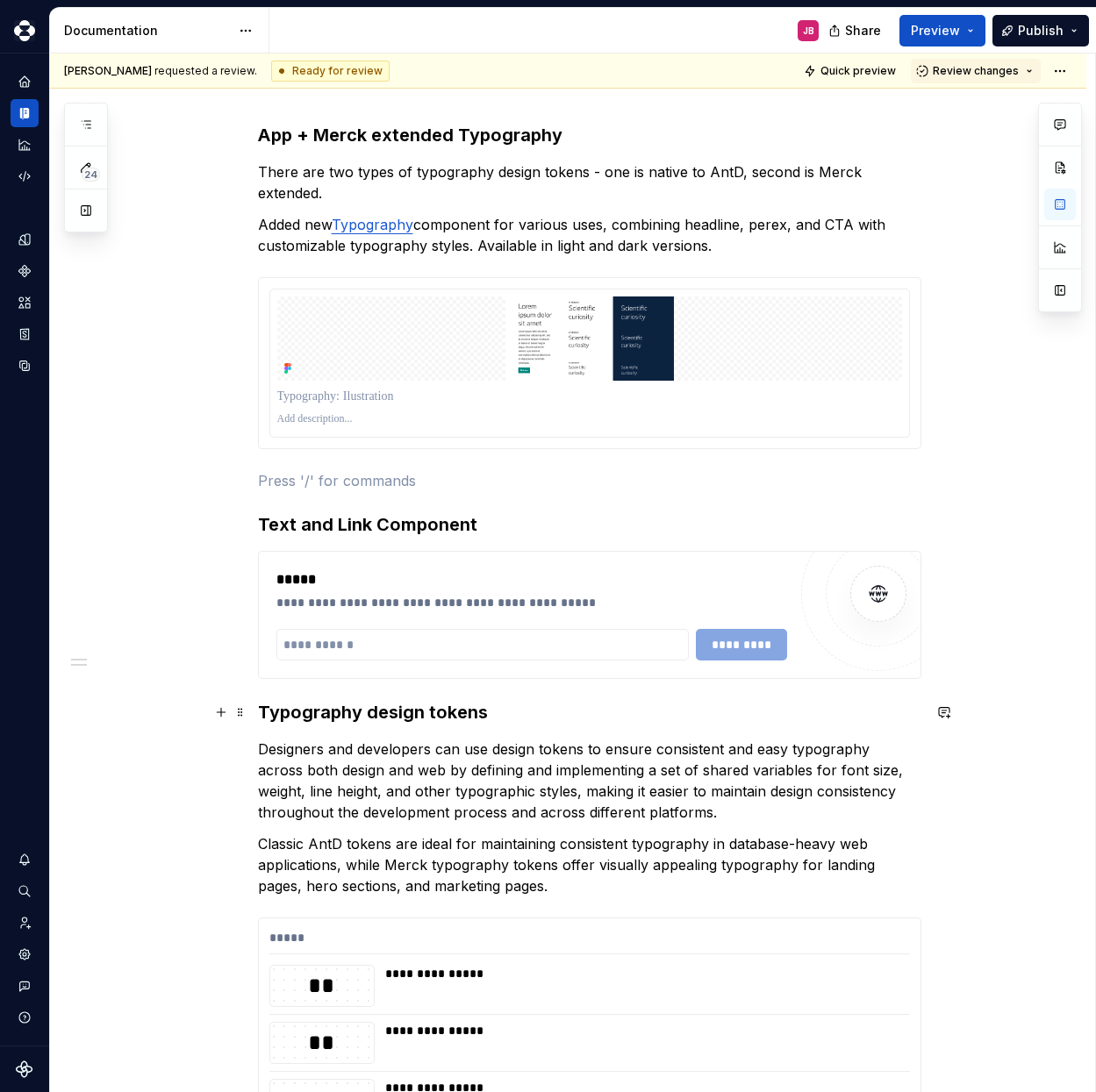
click at [350, 720] on h3 "Typography design tokens" at bounding box center [590, 712] width 664 height 24
click at [347, 715] on h3 "Typography design tokens" at bounding box center [590, 712] width 664 height 24
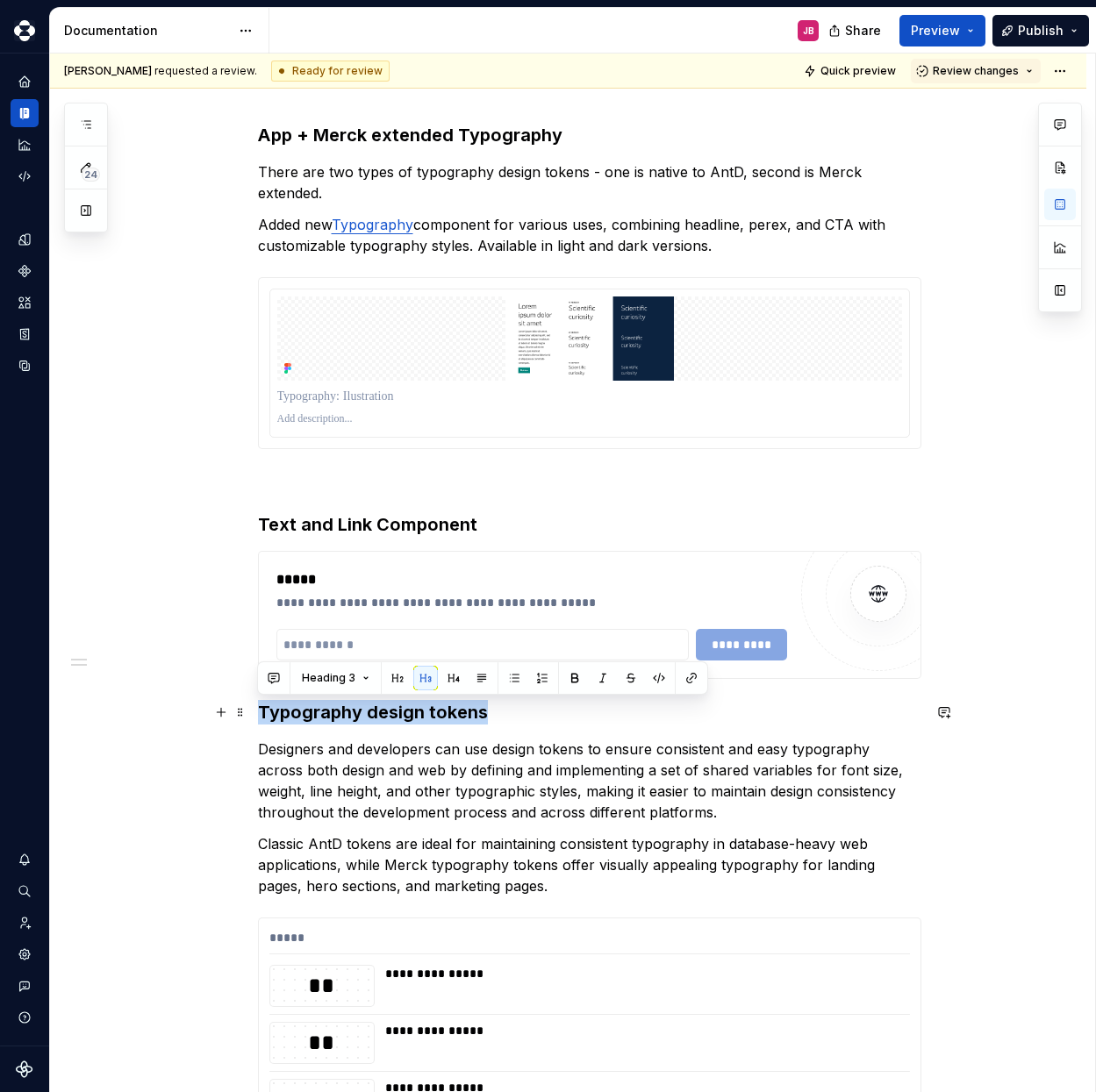
click at [347, 715] on h3 "Typography design tokens" at bounding box center [590, 712] width 664 height 24
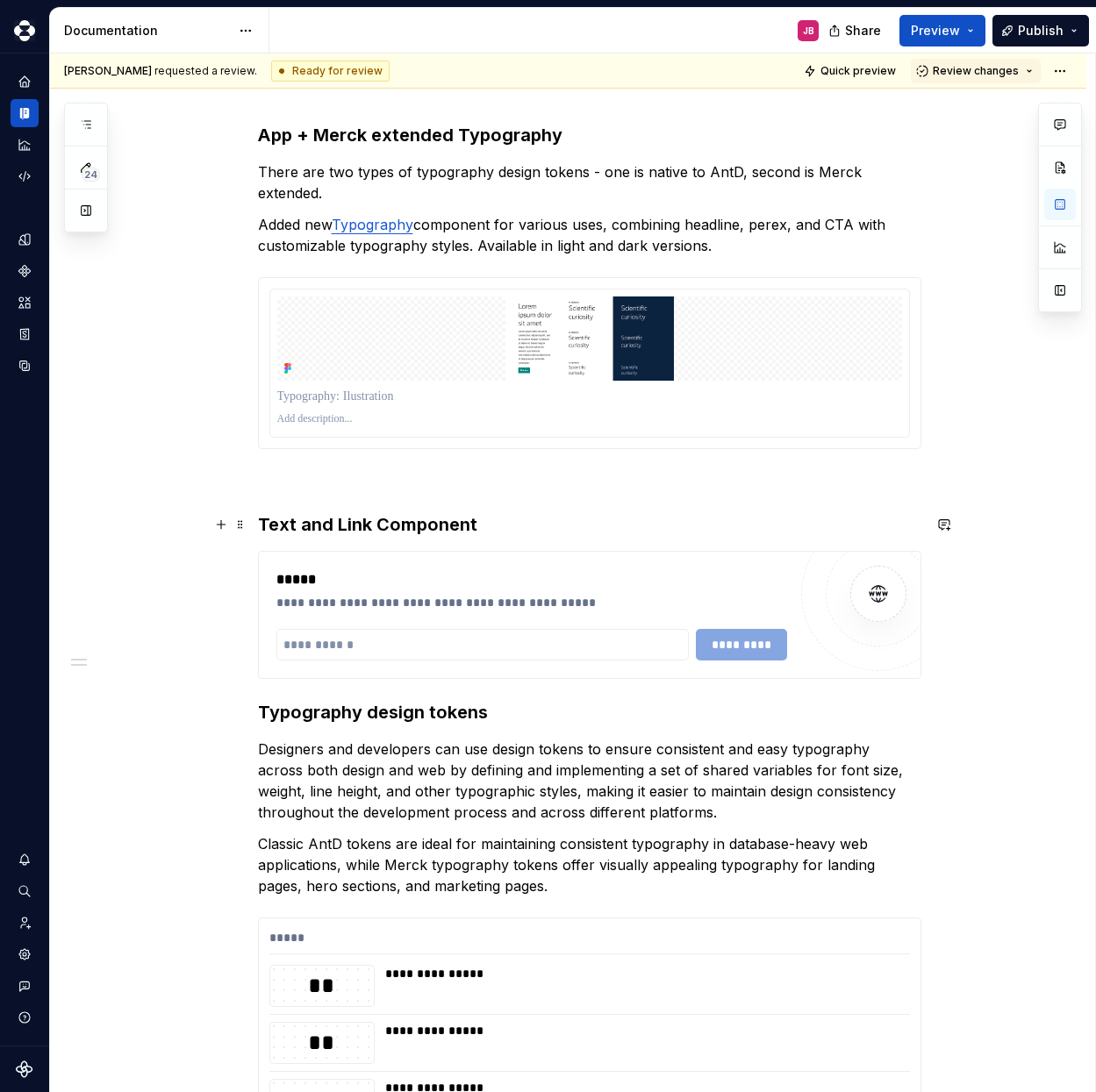
click at [354, 525] on h3 "Text and Link Component" at bounding box center [590, 524] width 664 height 24
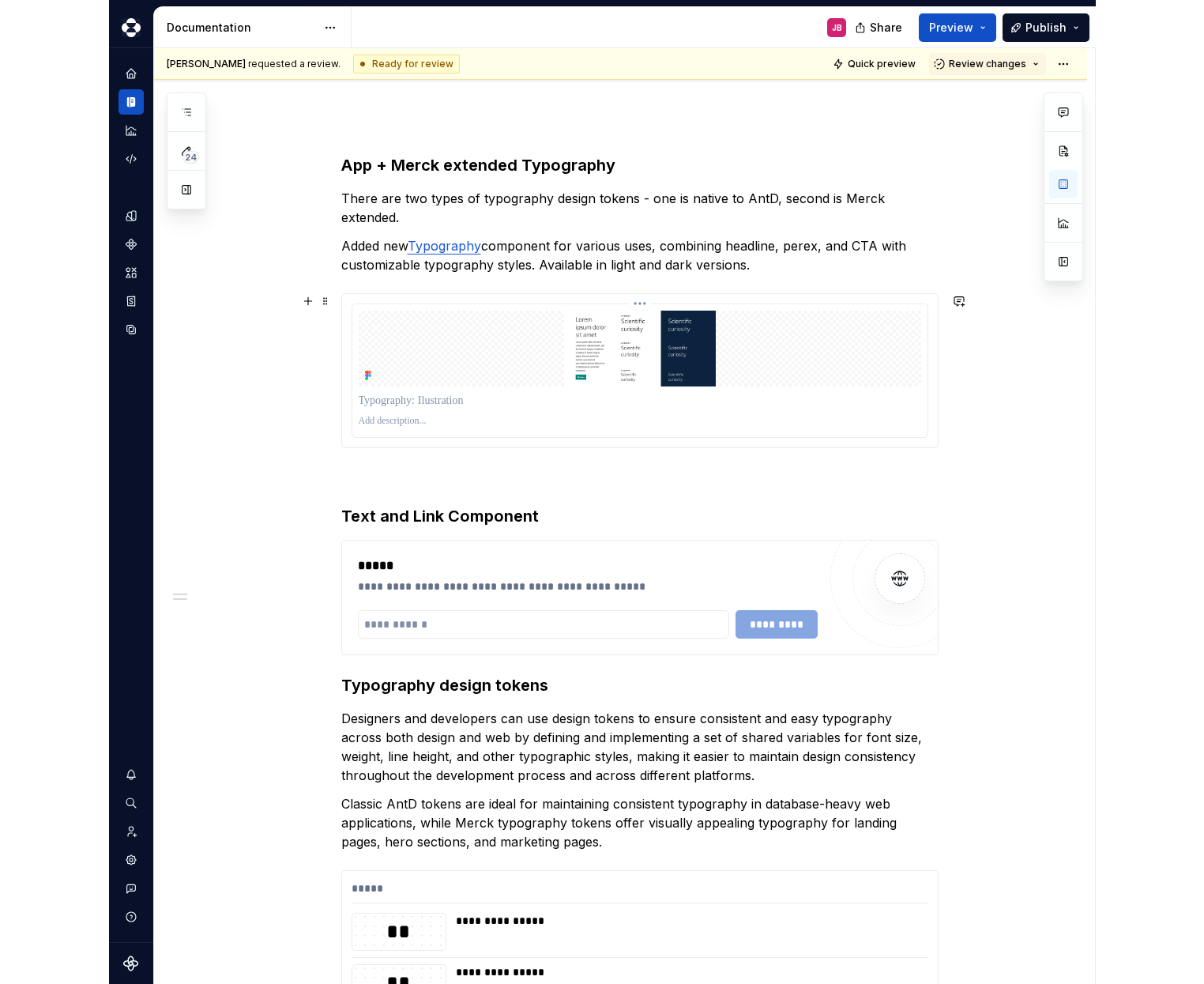
scroll to position [143, 0]
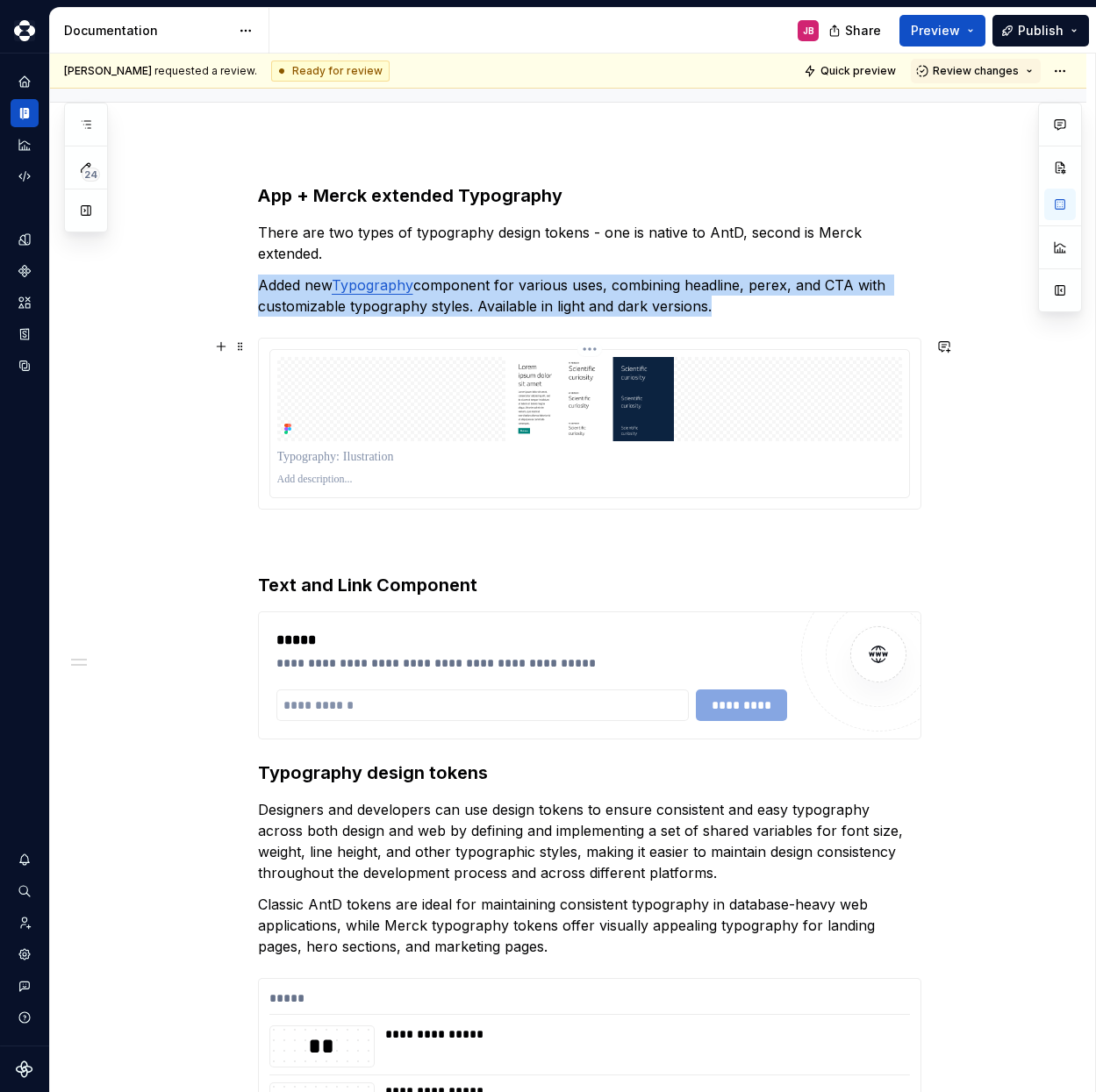
click at [570, 397] on img at bounding box center [589, 399] width 625 height 84
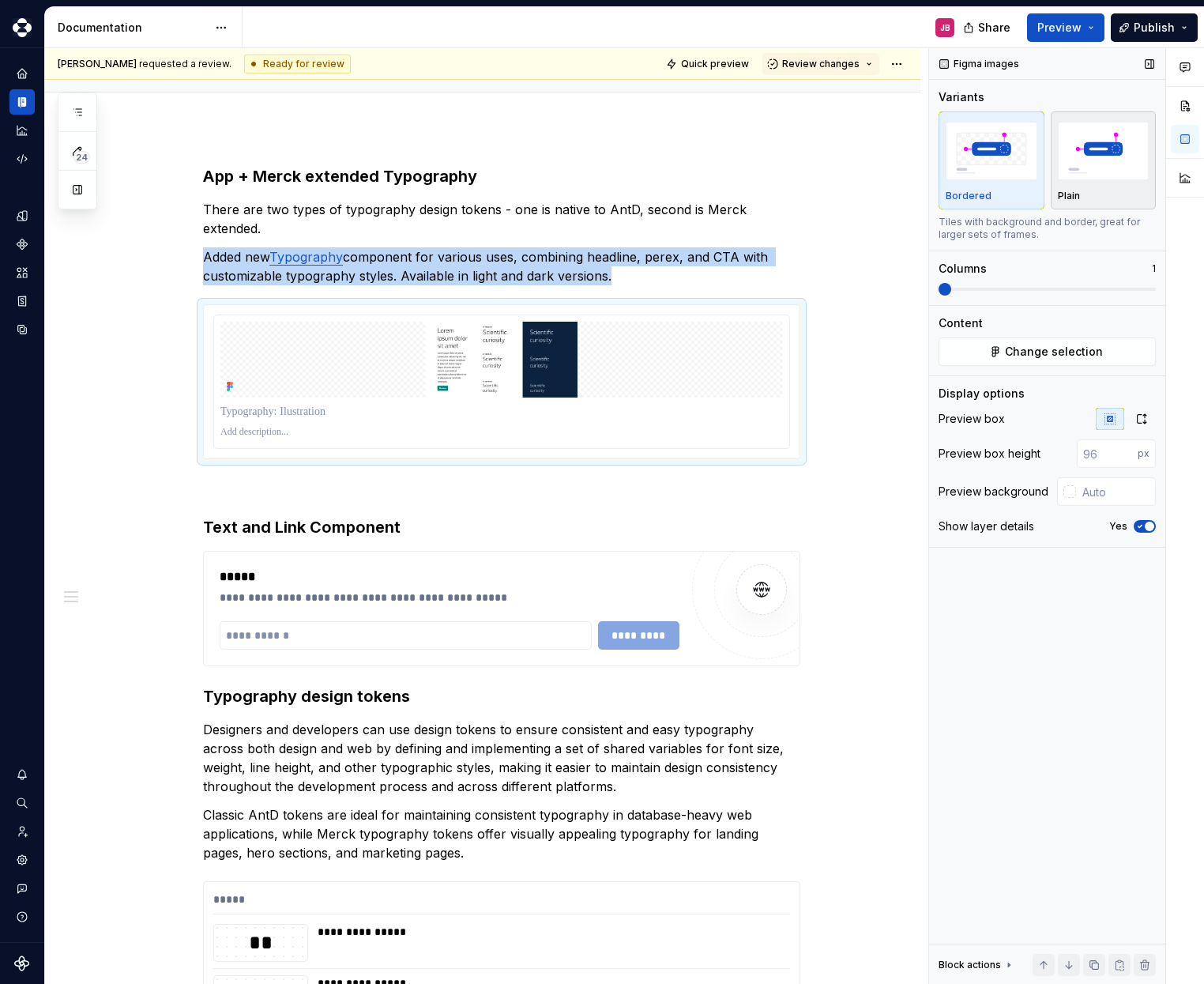
click at [1091, 170] on img "button" at bounding box center [1104, 150] width 91 height 58
click at [1143, 416] on icon "button" at bounding box center [1141, 418] width 12 height 12
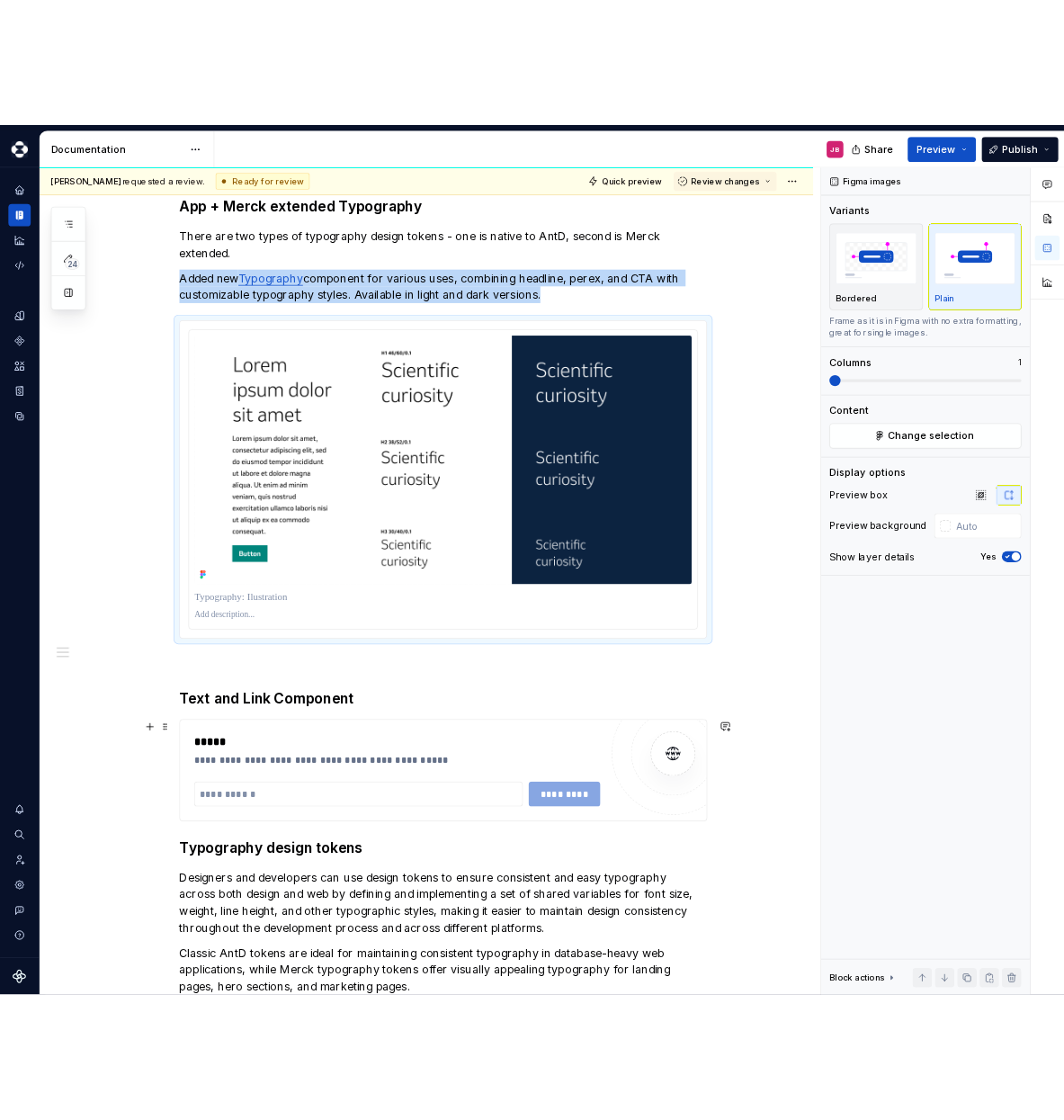
scroll to position [261, 0]
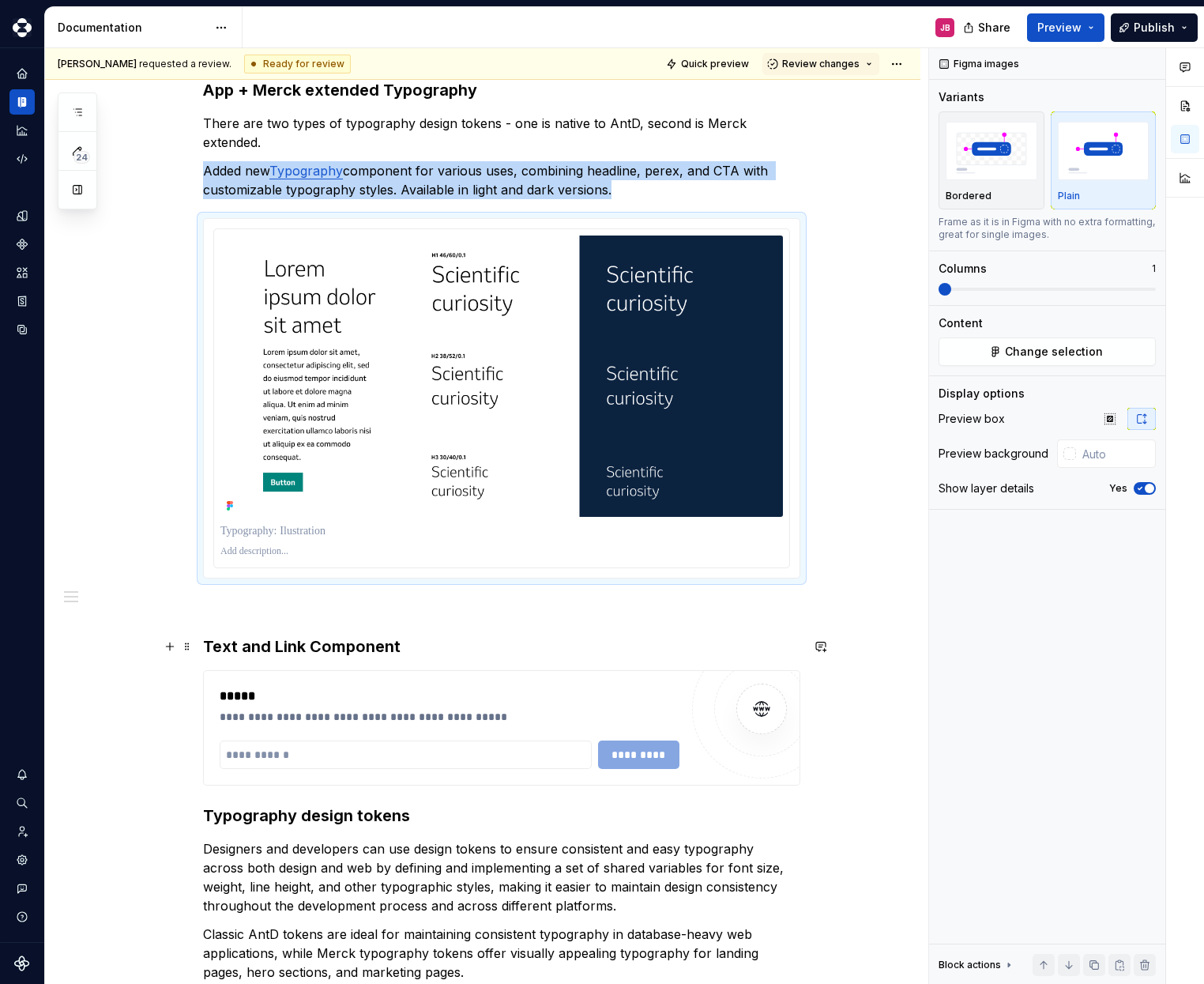
click at [430, 646] on h3 "Text and Link Component" at bounding box center [502, 646] width 598 height 22
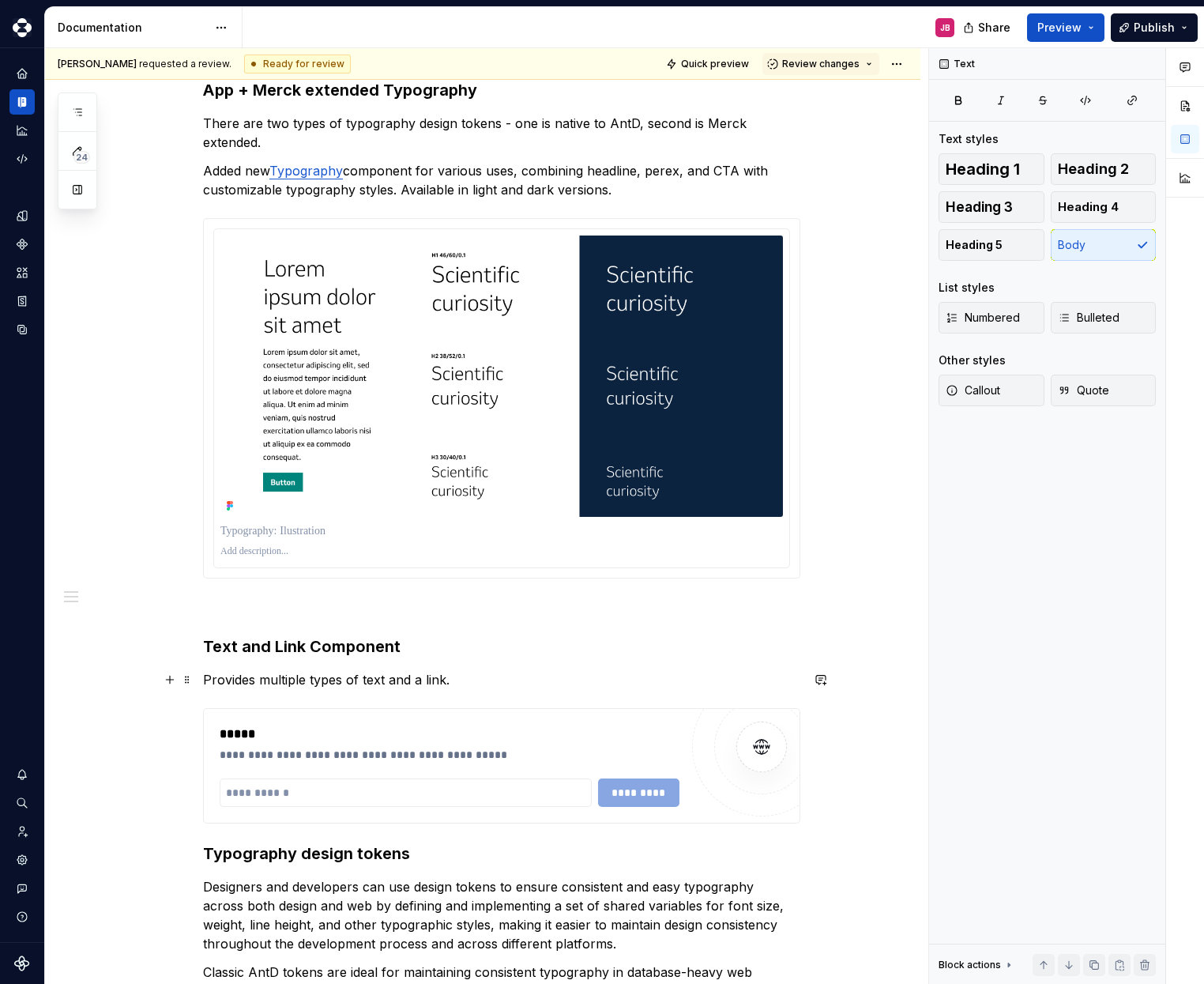
click at [235, 678] on p "Provides multiple types of text and a link." at bounding box center [502, 679] width 598 height 19
click at [342, 603] on p at bounding box center [502, 607] width 598 height 19
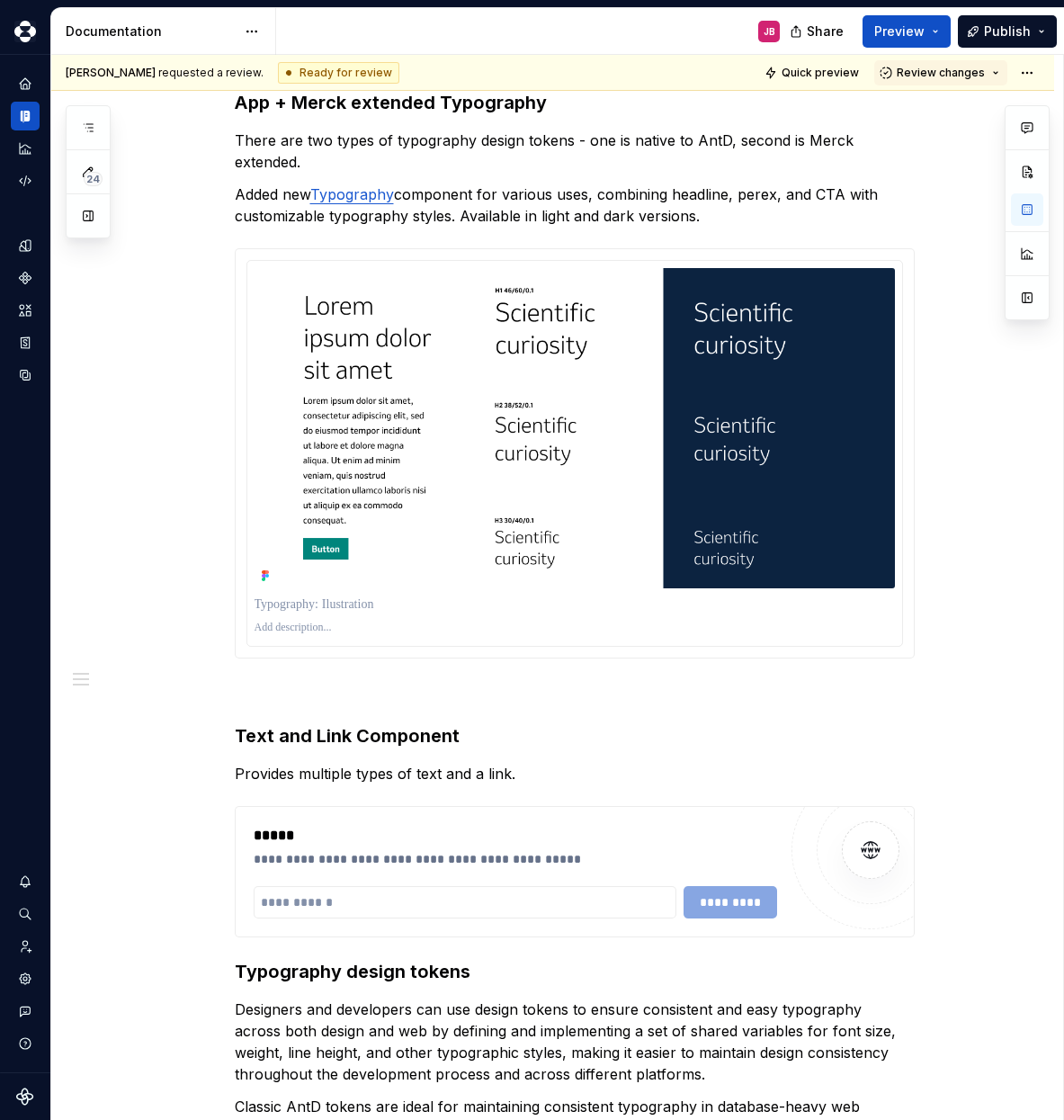
click at [434, 731] on h3 "Text and Link Component" at bounding box center [575, 735] width 680 height 25
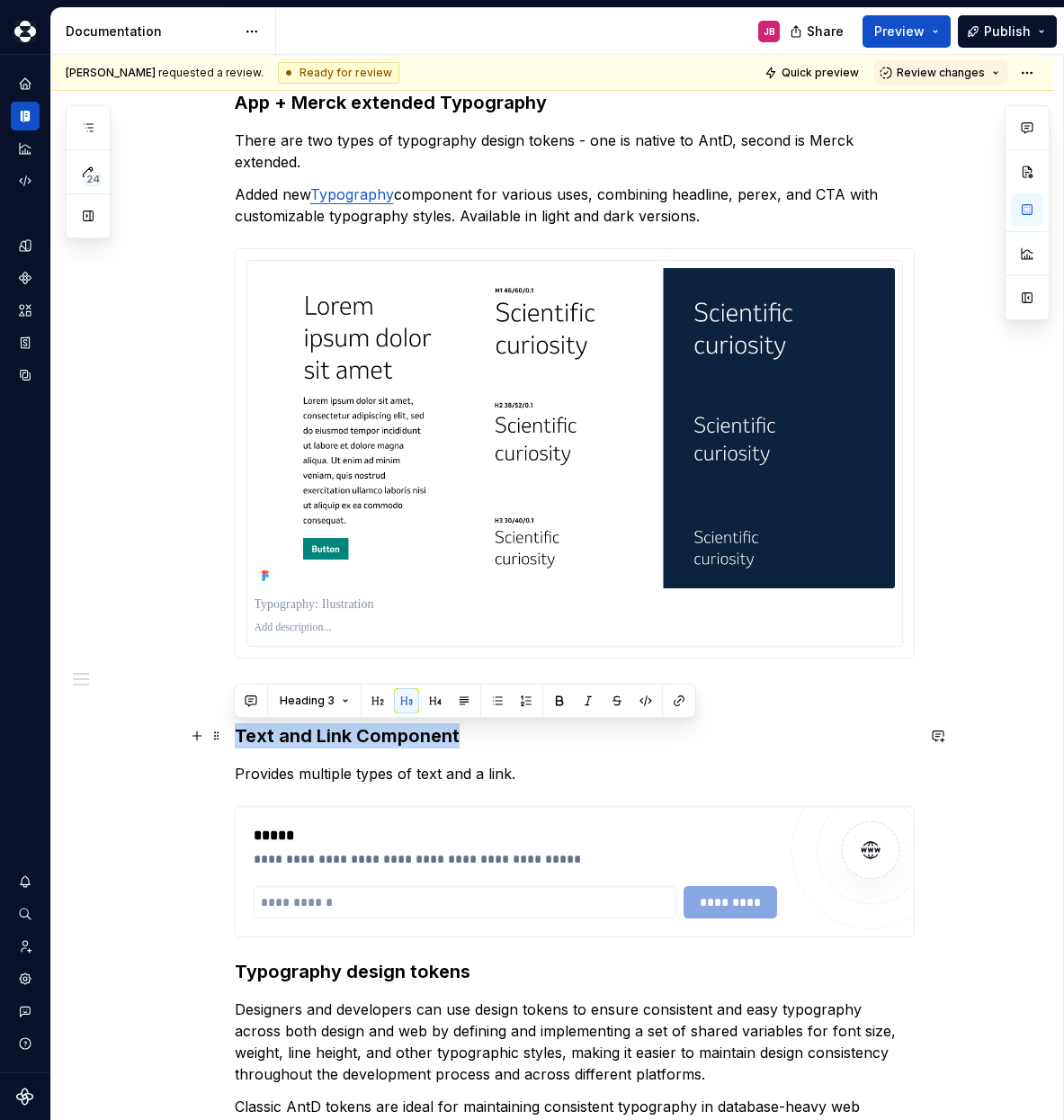
click at [434, 731] on h3 "Text and Link Component" at bounding box center [575, 735] width 680 height 25
copy h3 "Text and Link Component"
click at [312, 744] on h3 "Text and Link Component" at bounding box center [575, 735] width 680 height 25
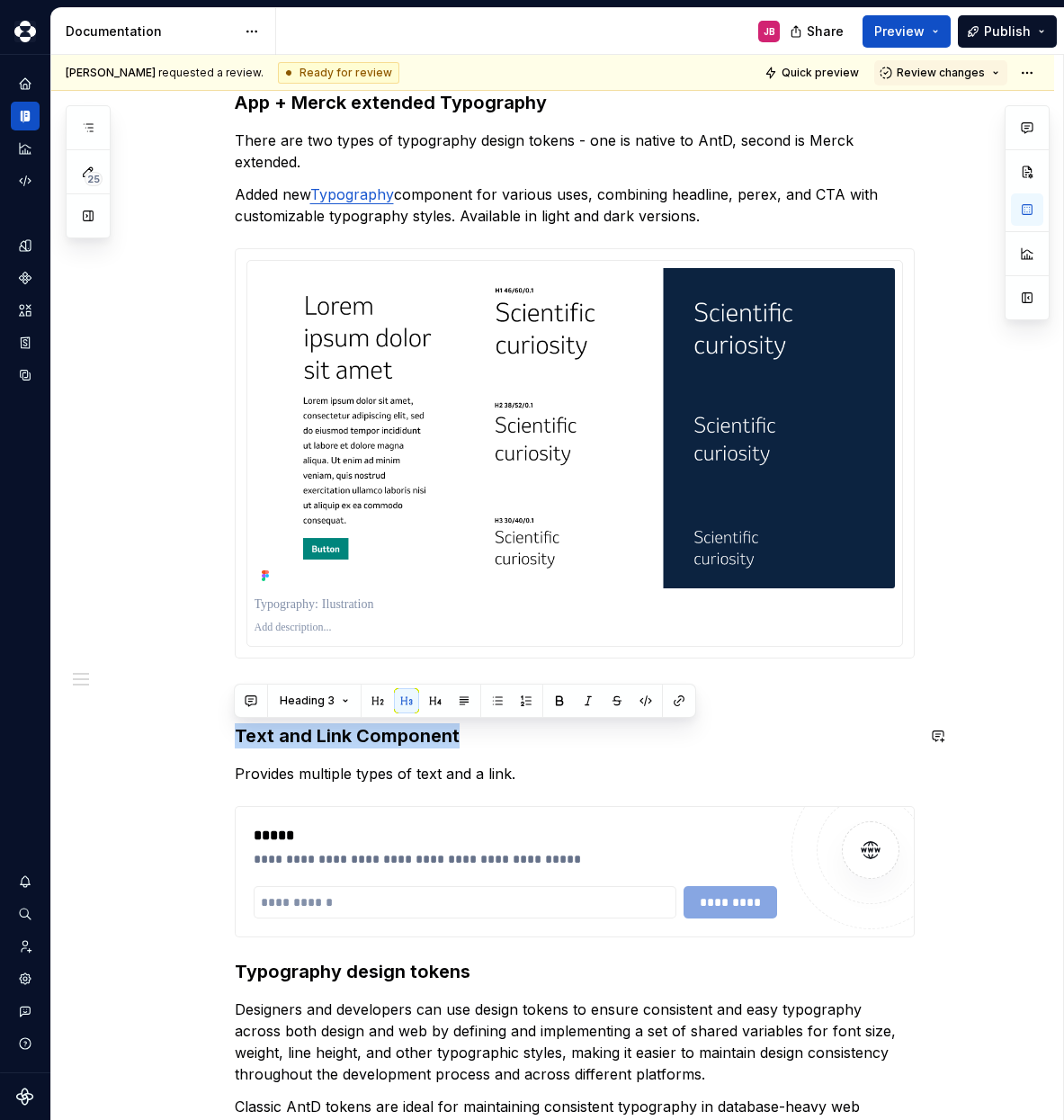
copy h3 "Text and Link Component"
click at [479, 781] on p "Provides multiple types of text and a link." at bounding box center [575, 773] width 680 height 21
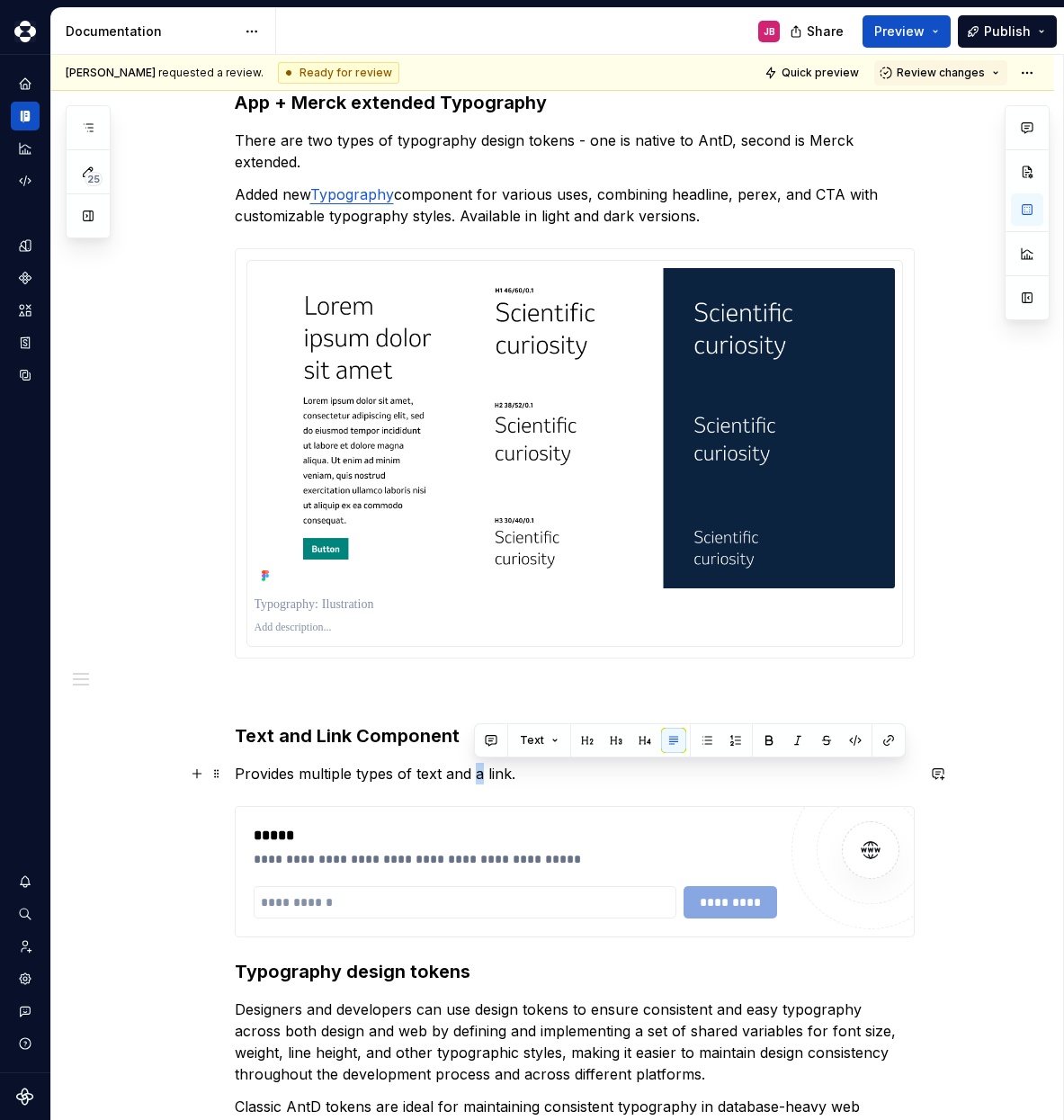
click at [476, 772] on p "Provides multiple types of text and a link." at bounding box center [575, 773] width 680 height 21
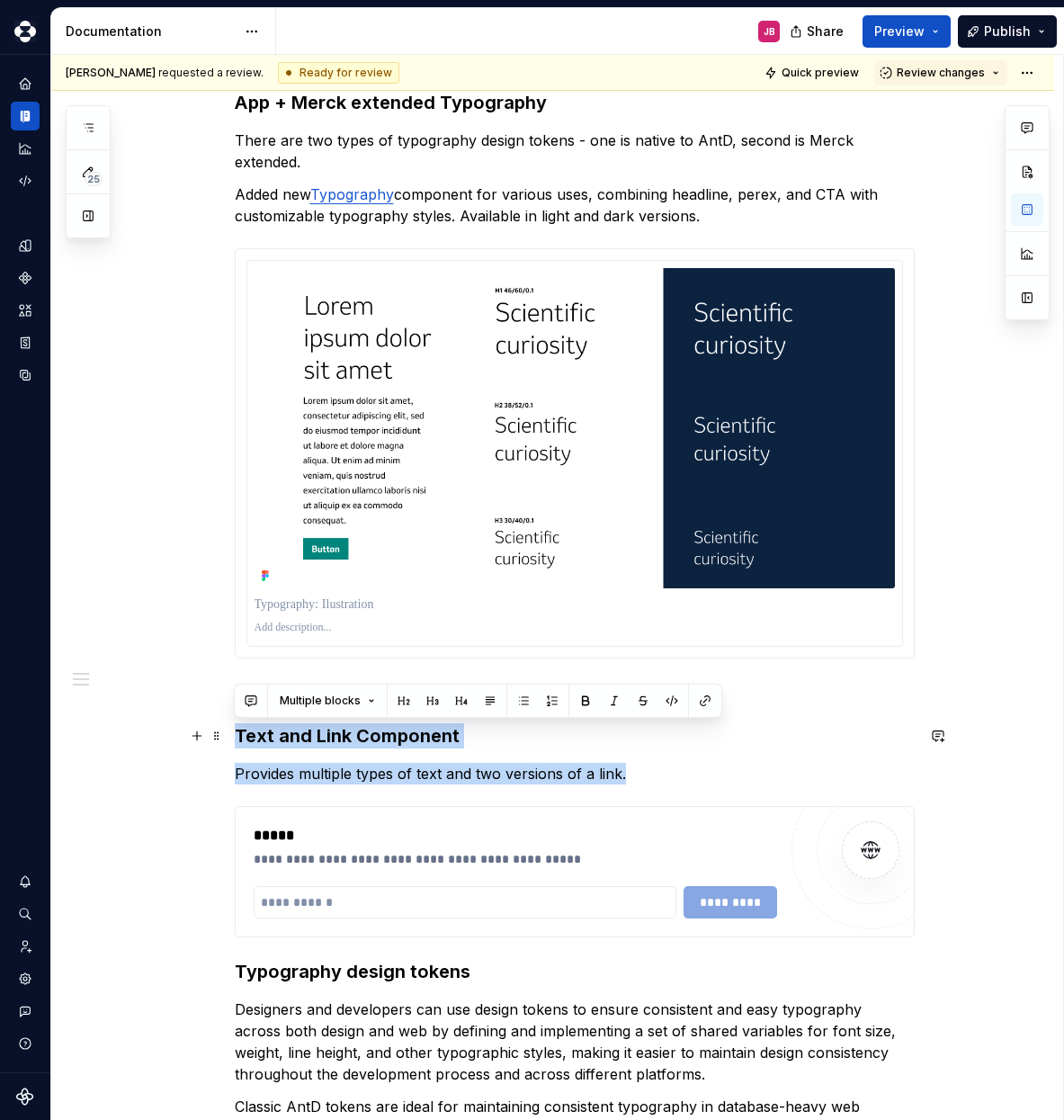
drag, startPoint x: 665, startPoint y: 782, endPoint x: 231, endPoint y: 738, distance: 436.2
copy div "Text and Link Component Provides multiple types of text and two versions of a l…"
click at [466, 783] on p "Provides multiple types of text and two versions of a link." at bounding box center [575, 773] width 680 height 21
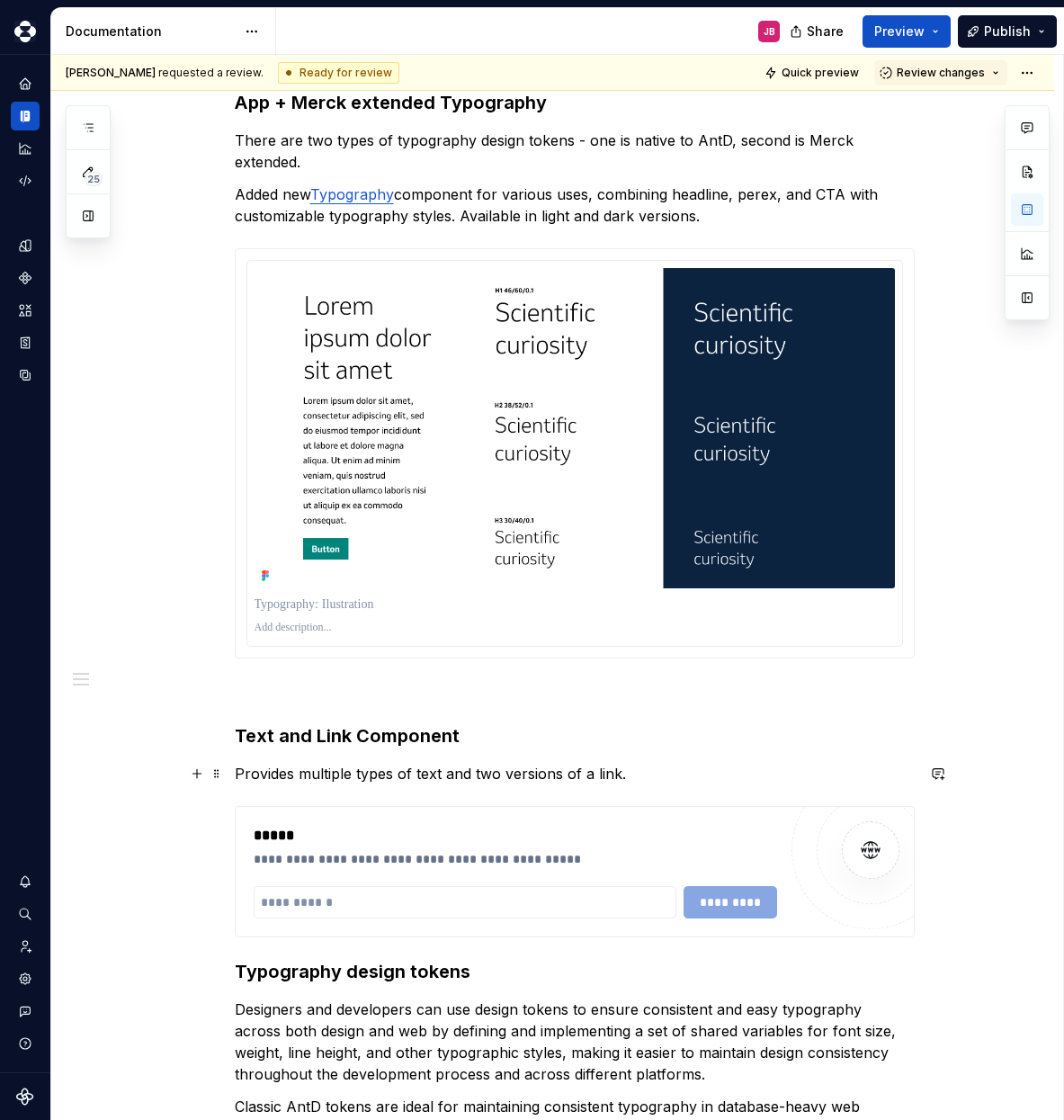
click at [647, 768] on p "Provides multiple types of text and two versions of a link." at bounding box center [575, 773] width 680 height 21
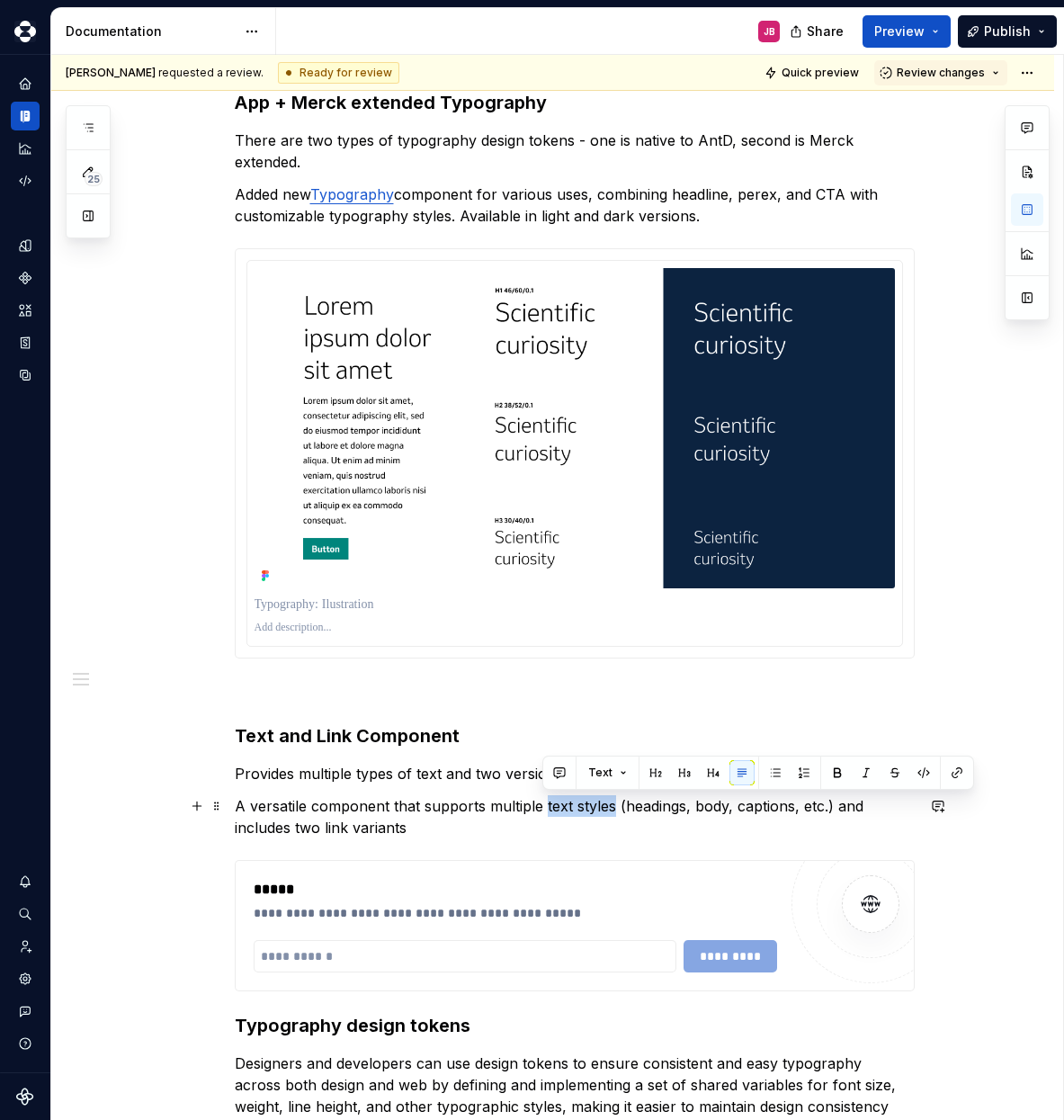
drag, startPoint x: 541, startPoint y: 808, endPoint x: 610, endPoint y: 804, distance: 69.1
click at [610, 804] on p "A versatile component that supports multiple text styles (headings, body, capti…" at bounding box center [575, 817] width 680 height 43
copy p "text styles"
click at [429, 774] on p "Provides multiple types of text and two versions of a link." at bounding box center [575, 773] width 680 height 21
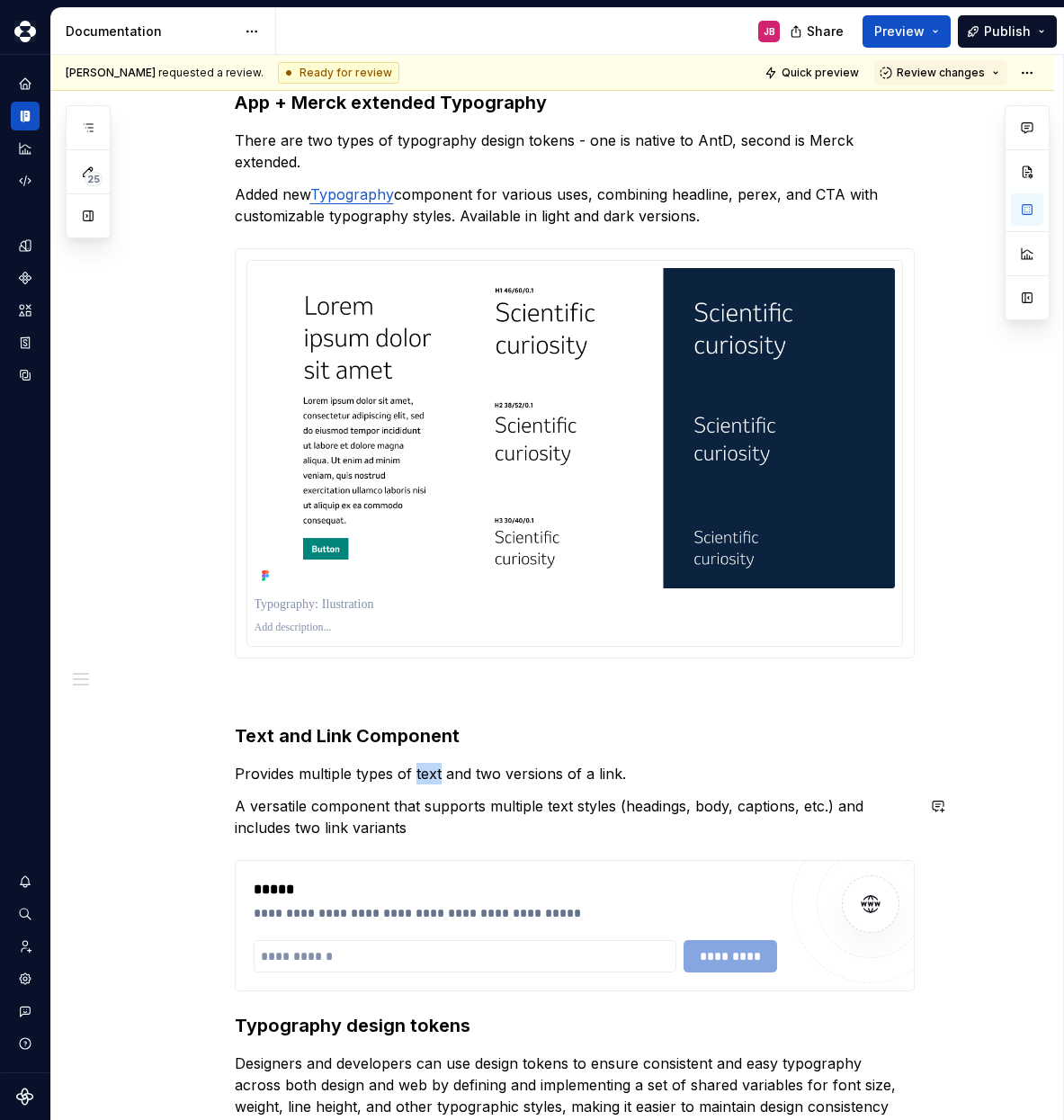
click at [429, 774] on p "Provides multiple types of text and two versions of a link." at bounding box center [575, 773] width 680 height 21
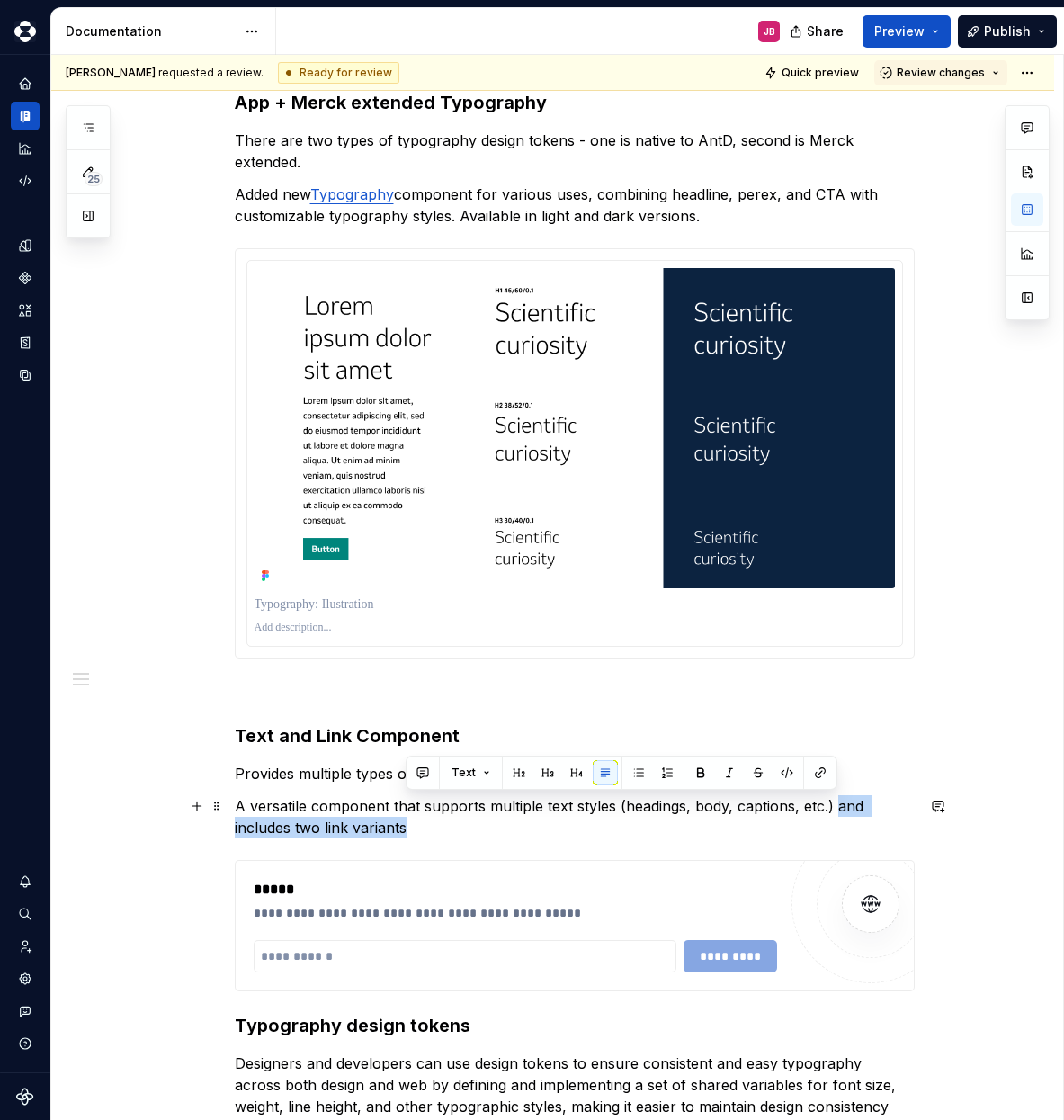
drag, startPoint x: 838, startPoint y: 810, endPoint x: 847, endPoint y: 821, distance: 14.2
click at [847, 821] on p "A versatile component that supports multiple text styles (headings, body, capti…" at bounding box center [575, 817] width 680 height 43
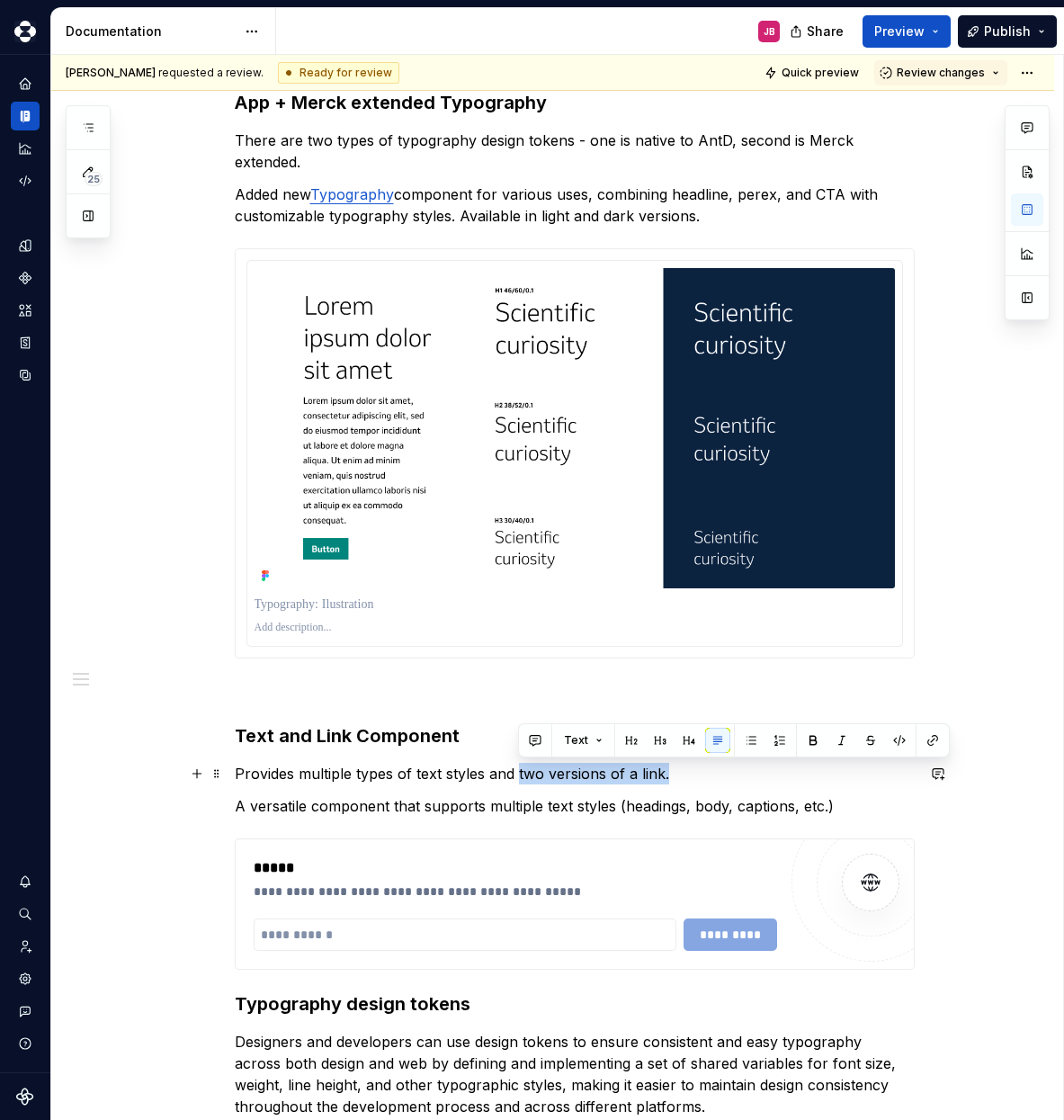
drag, startPoint x: 685, startPoint y: 775, endPoint x: 519, endPoint y: 775, distance: 166.0
click at [519, 775] on p "Provides multiple types of text styles and two versions of a link." at bounding box center [575, 773] width 680 height 21
click at [581, 802] on p "A versatile component that supports multiple text styles (headings, body, capti…" at bounding box center [575, 806] width 680 height 21
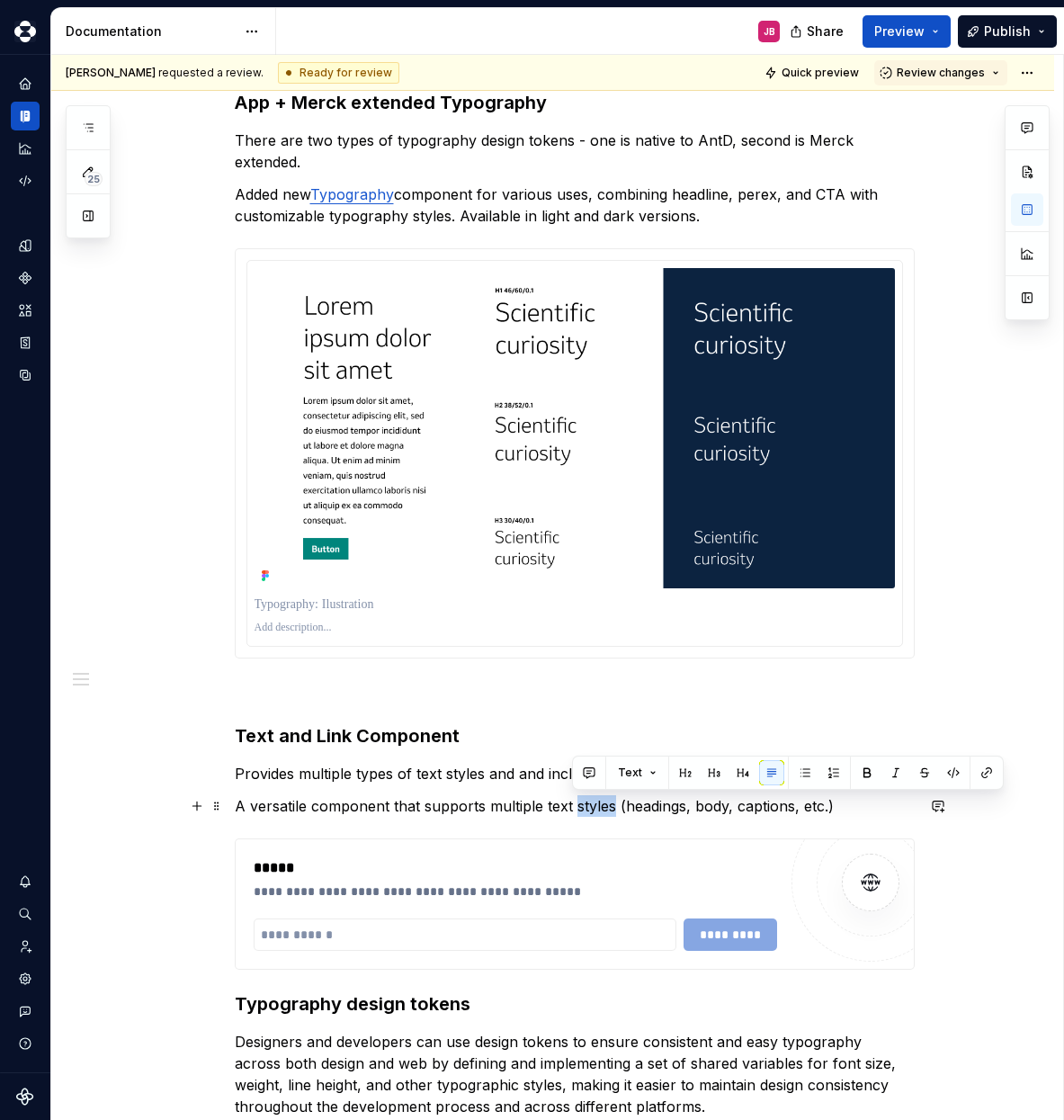
click at [581, 802] on p "A versatile component that supports multiple text styles (headings, body, capti…" at bounding box center [575, 806] width 680 height 21
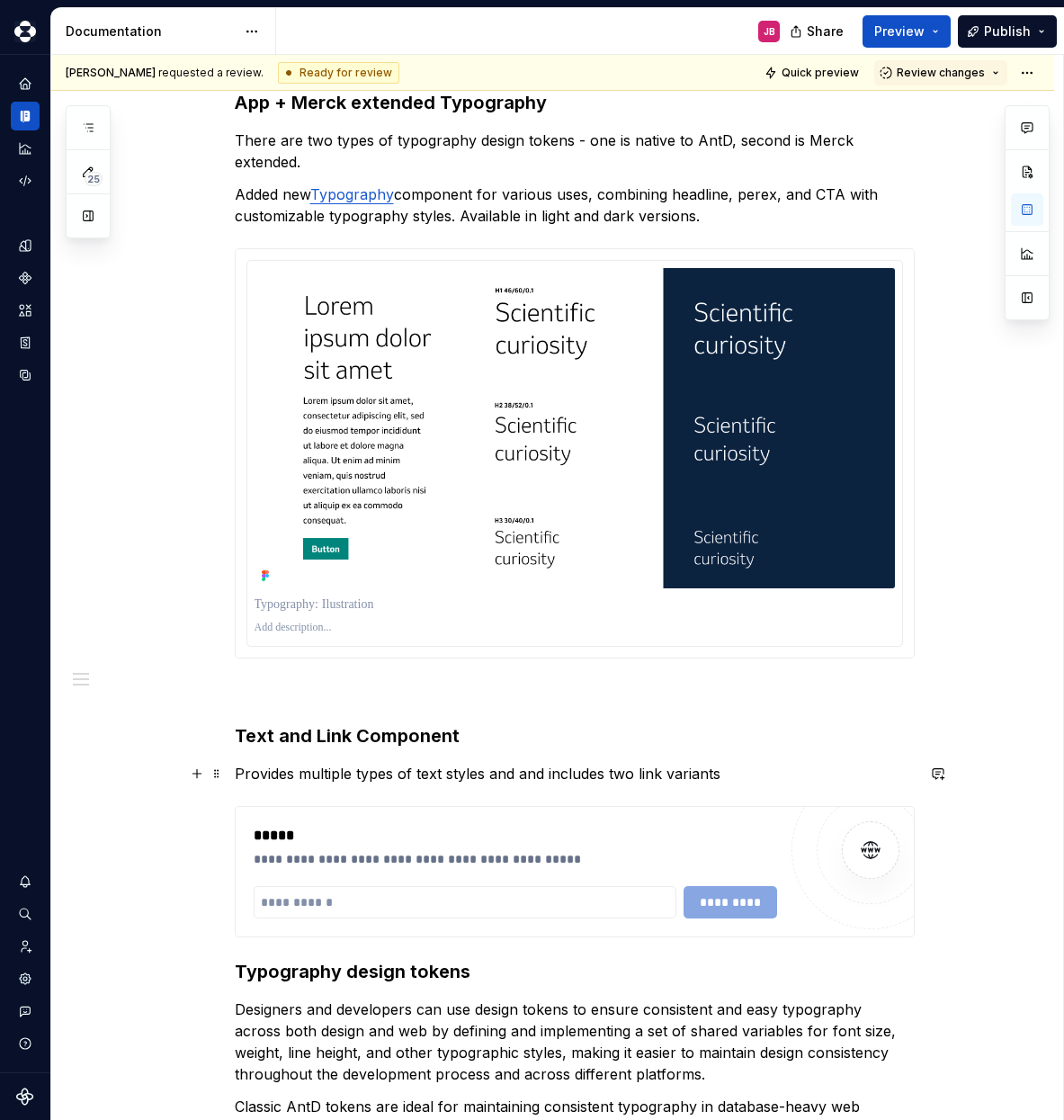
click at [732, 772] on p "Provides multiple types of text styles and and includes two link variants" at bounding box center [575, 773] width 680 height 21
click at [372, 776] on p "Provides multiple types of text styles and and includes two link variants." at bounding box center [575, 773] width 680 height 21
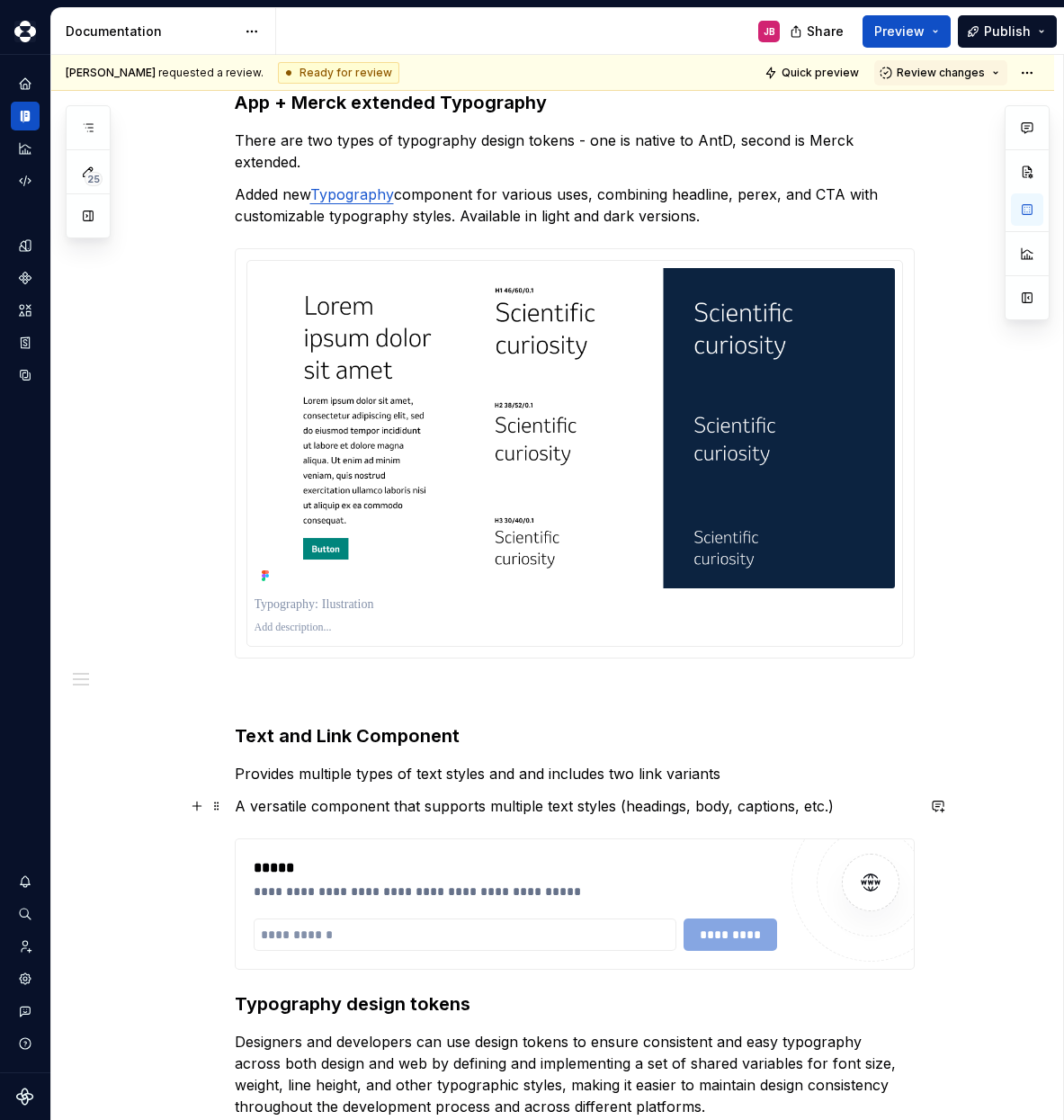
click at [388, 804] on p "A versatile component that supports multiple text styles (headings, body, capti…" at bounding box center [575, 806] width 680 height 21
click at [397, 771] on p "Provides multiple types of text styles and and includes two link variants" at bounding box center [575, 773] width 680 height 21
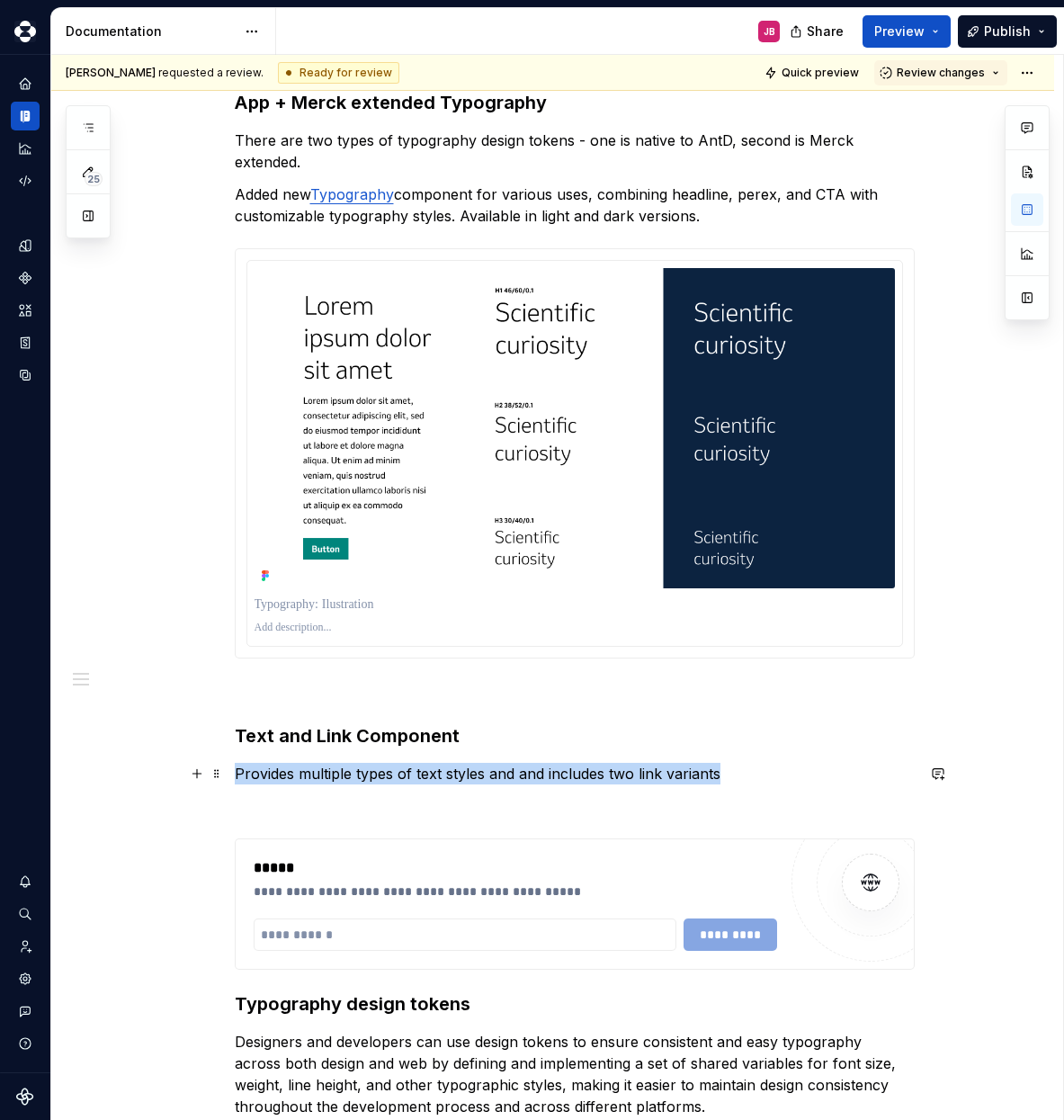
click at [397, 771] on p "Provides multiple types of text styles and and includes two link variants" at bounding box center [575, 773] width 680 height 21
copy p "Provides multiple types of text styles and and includes two link variants"
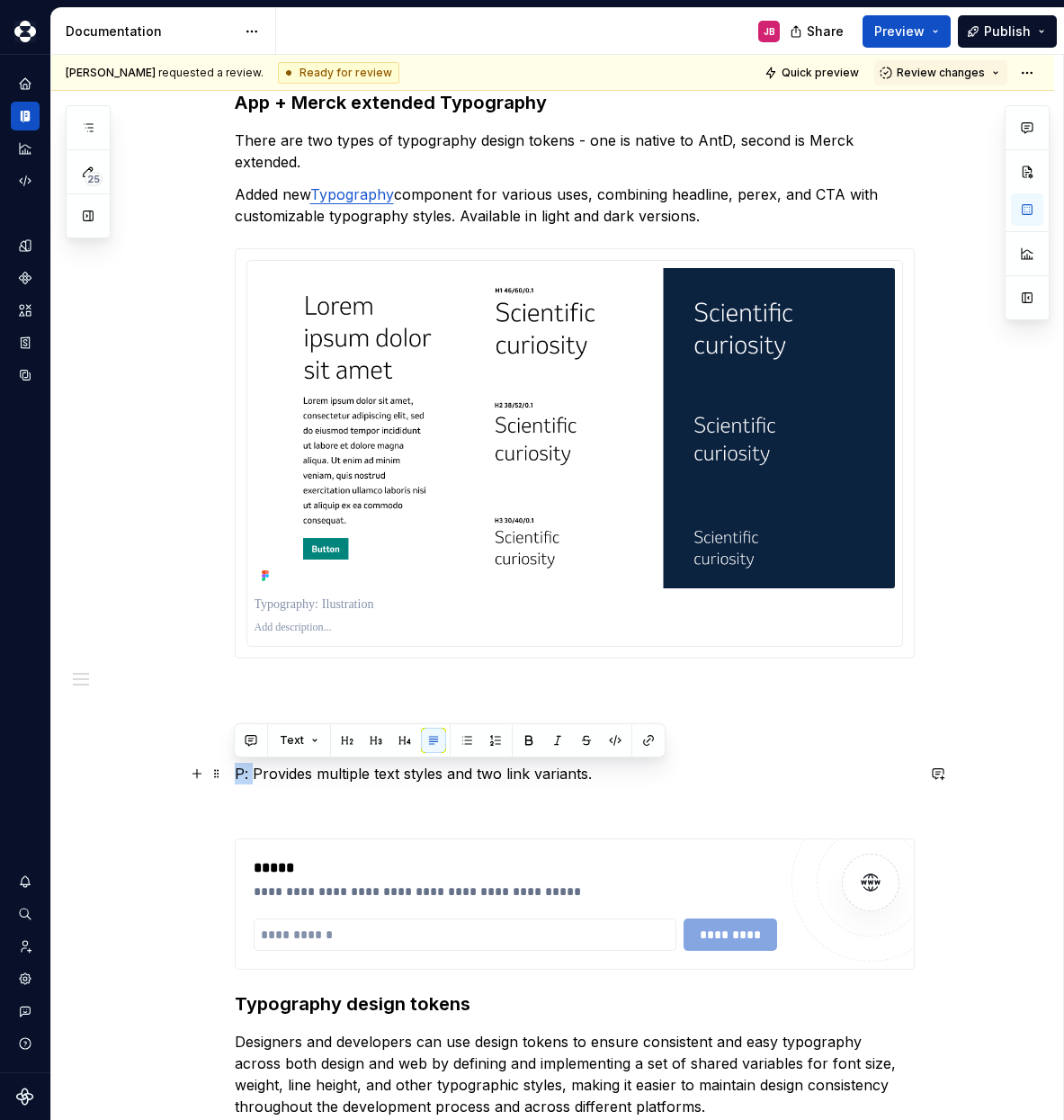
drag, startPoint x: 251, startPoint y: 774, endPoint x: 233, endPoint y: 773, distance: 18.0
click at [235, 773] on p "P: Provides multiple text styles and two link variants." at bounding box center [575, 773] width 680 height 21
click at [716, 766] on p "Provides multiple text styles and two link variants." at bounding box center [575, 773] width 680 height 21
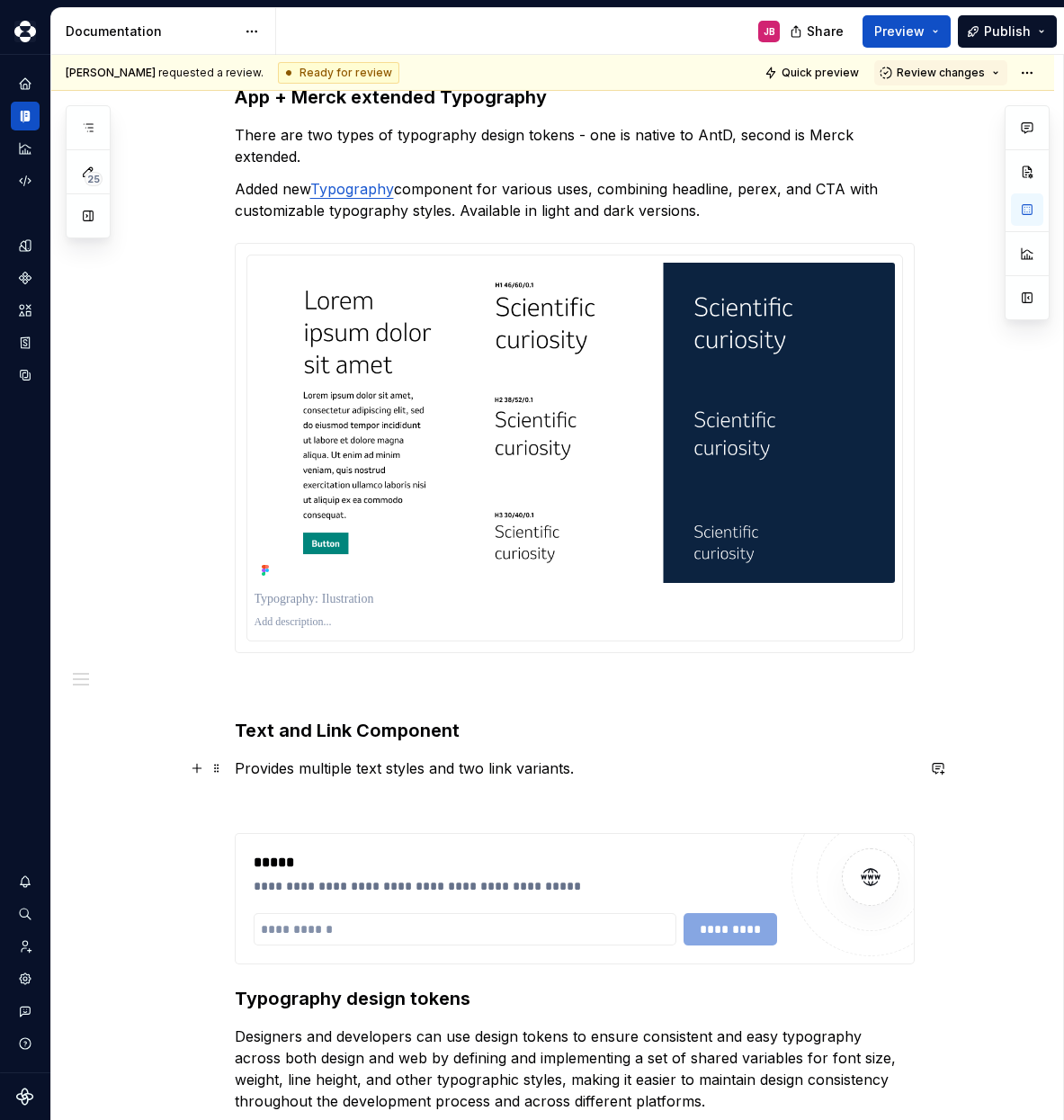
scroll to position [268, 0]
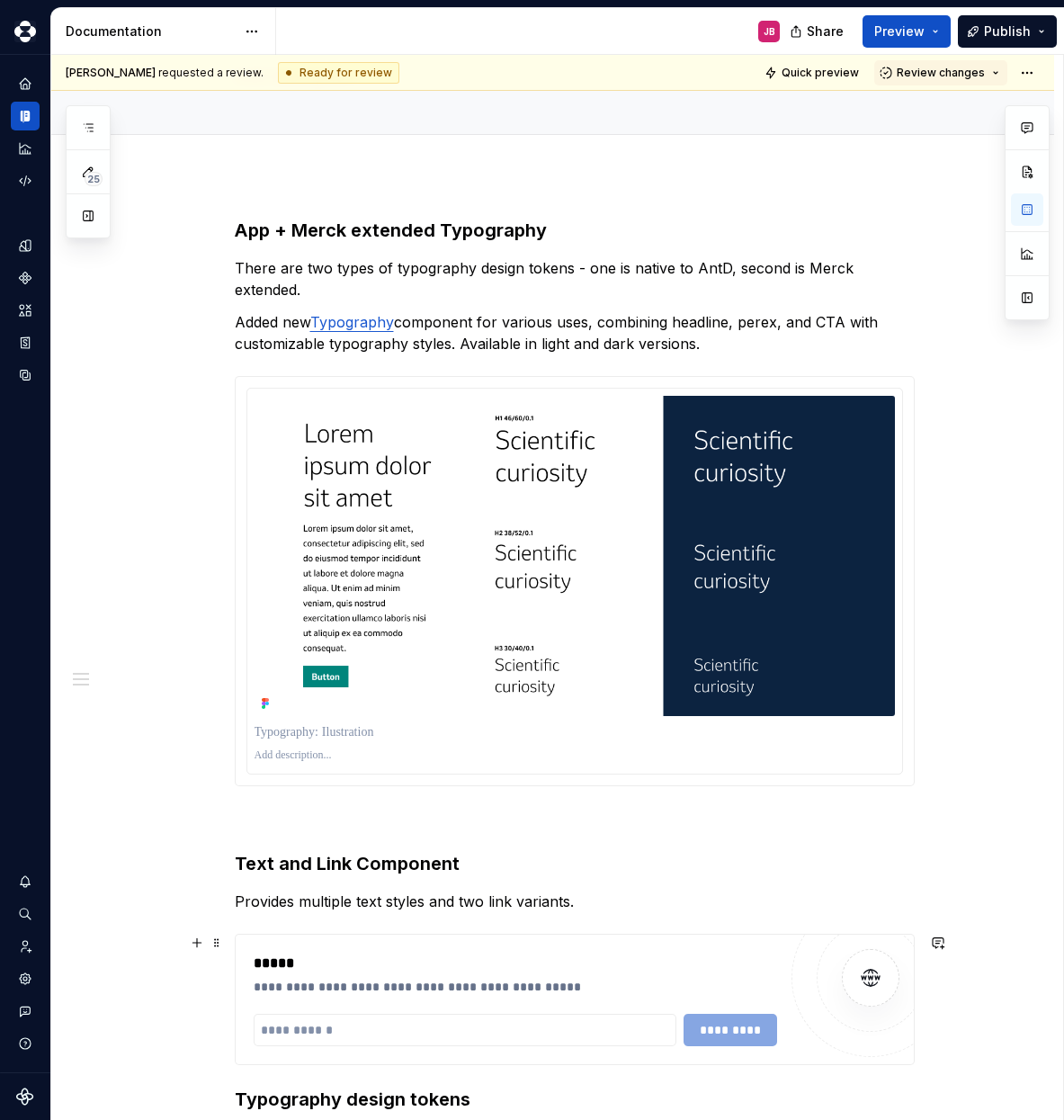
scroll to position [135, 0]
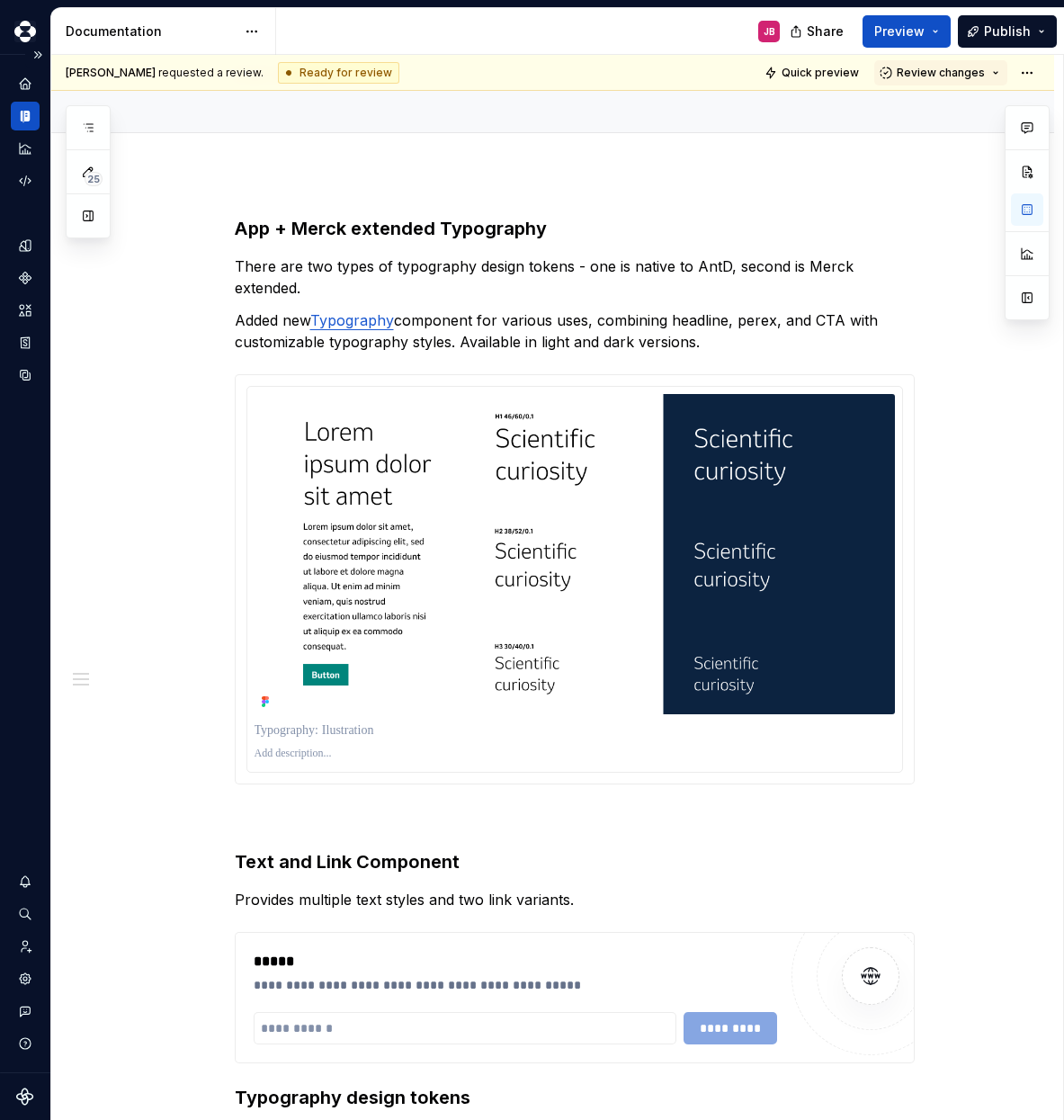
type textarea "*"
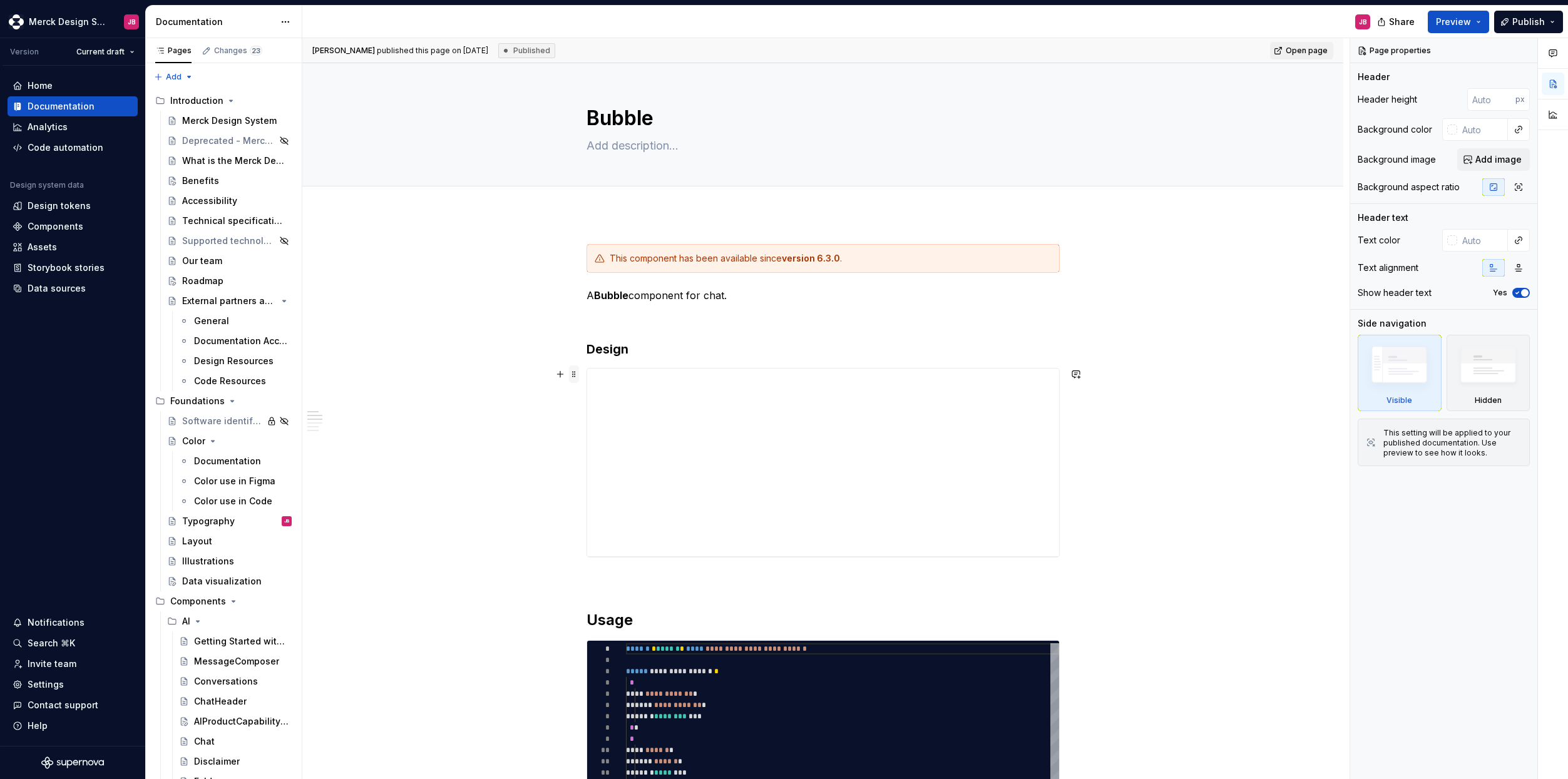
click at [575, 374] on span at bounding box center [574, 374] width 10 height 17
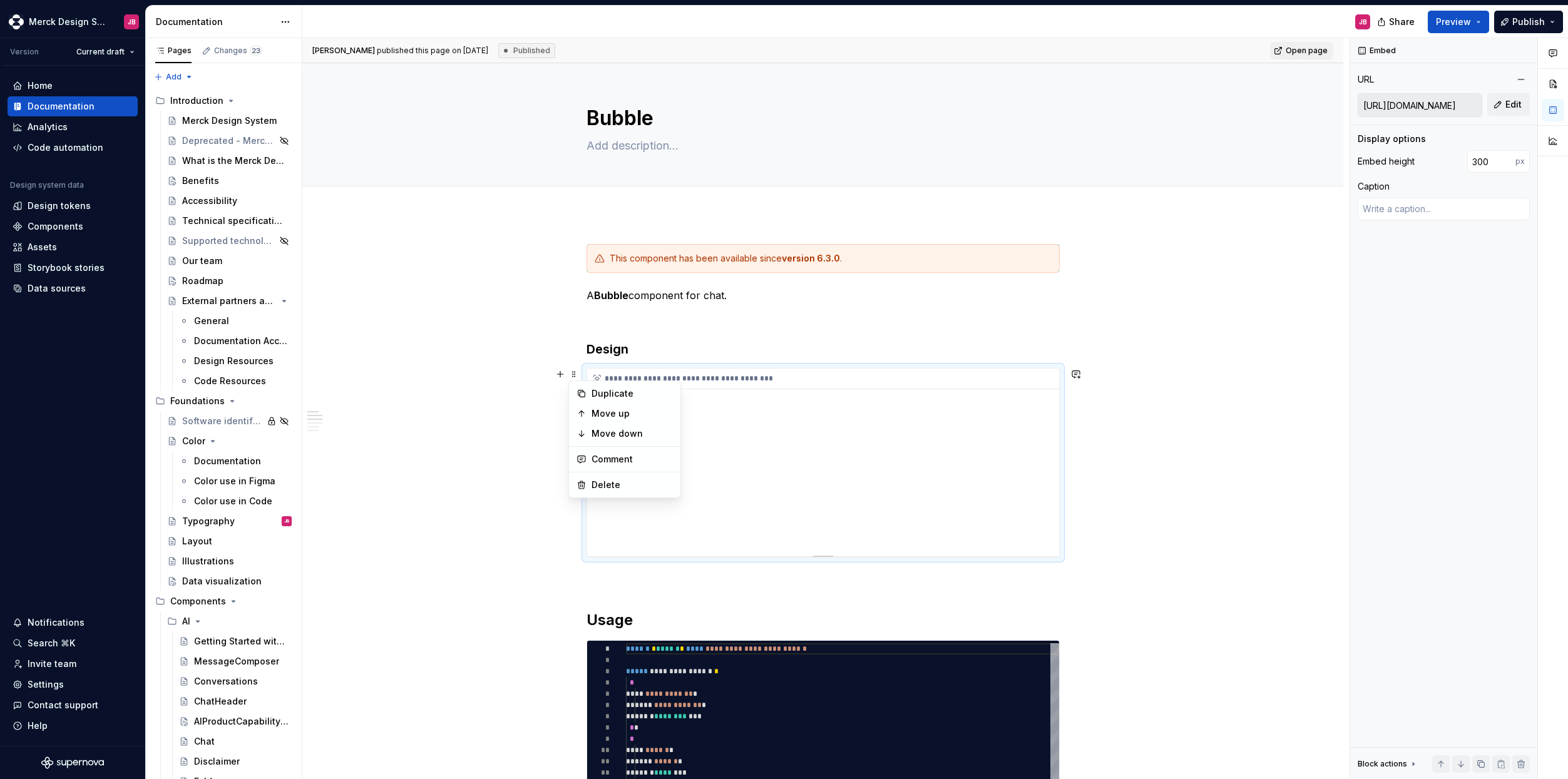
click at [774, 469] on div "**********" at bounding box center [823, 462] width 472 height 187
copy h3 "Design"
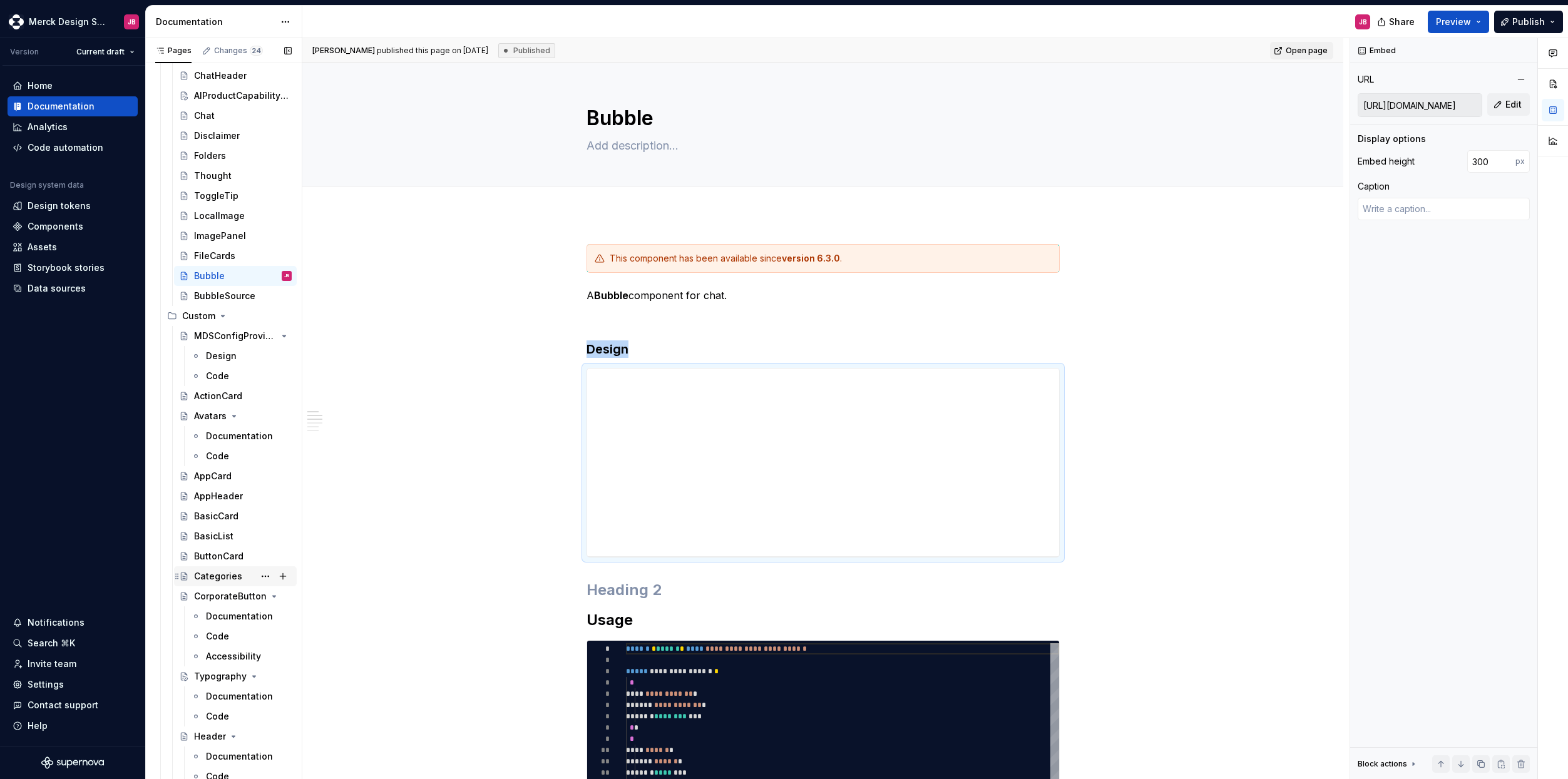
scroll to position [639, 0]
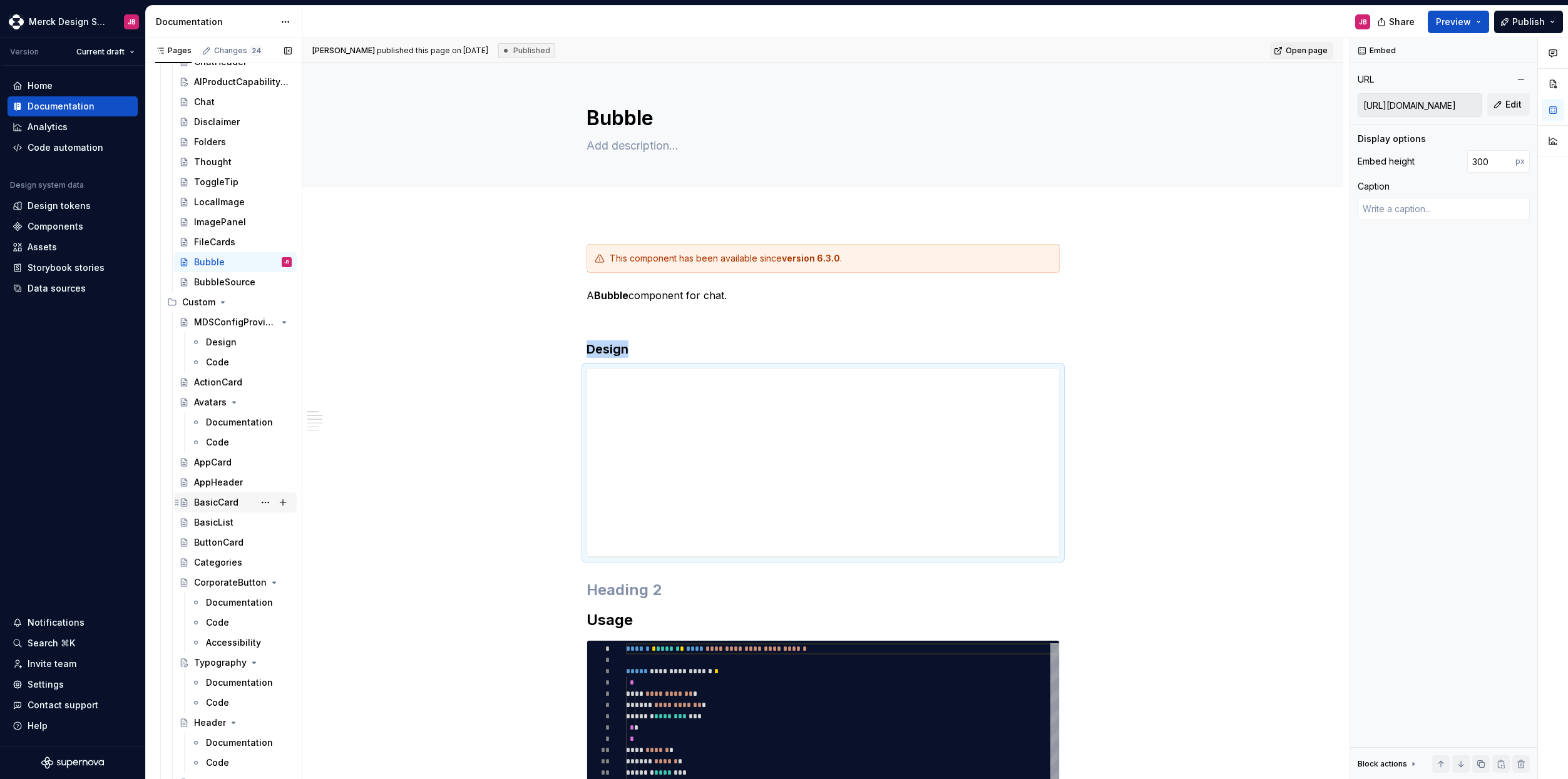
click at [217, 505] on div "BasicCard" at bounding box center [216, 502] width 45 height 12
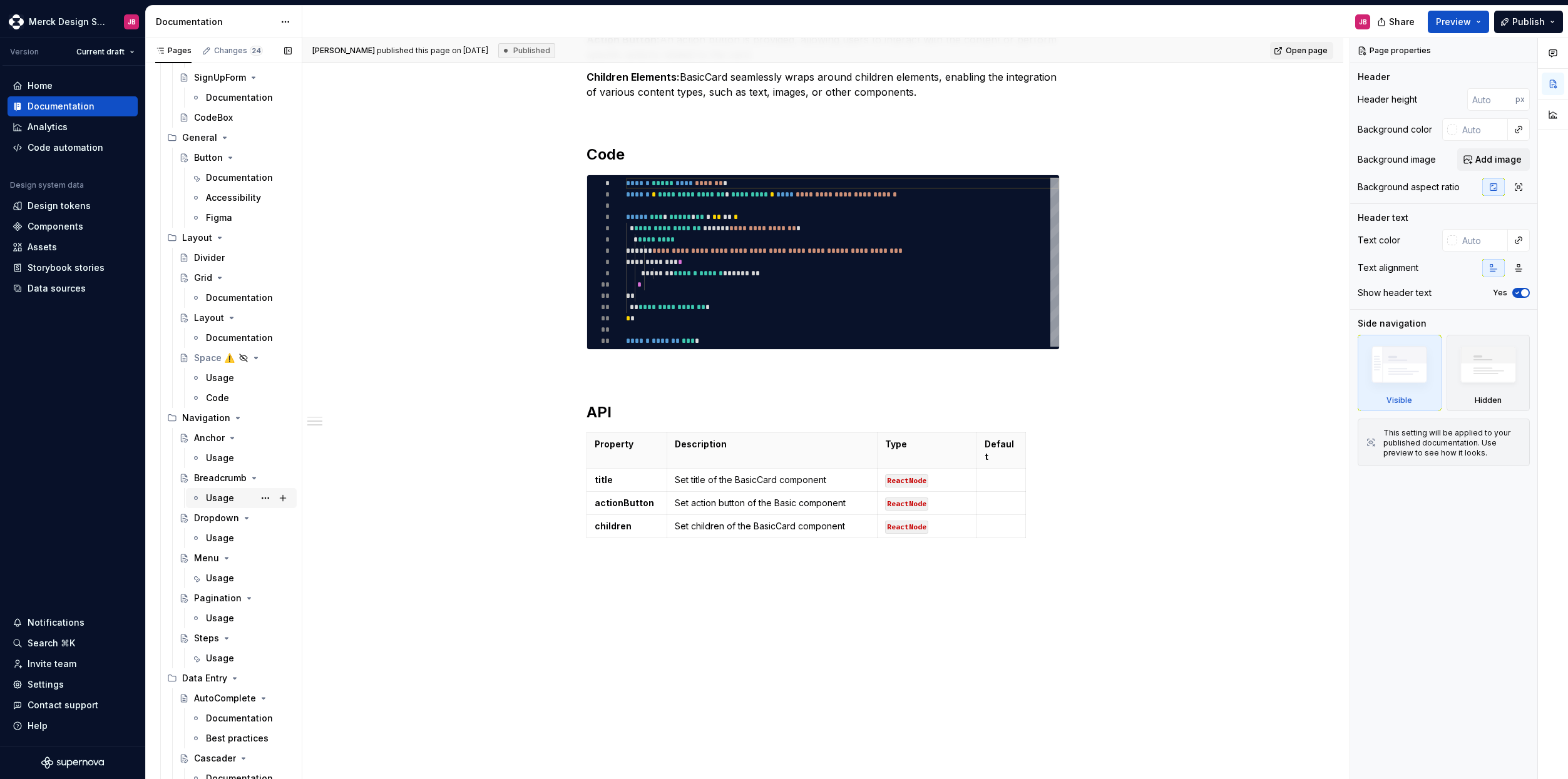
scroll to position [2236, 0]
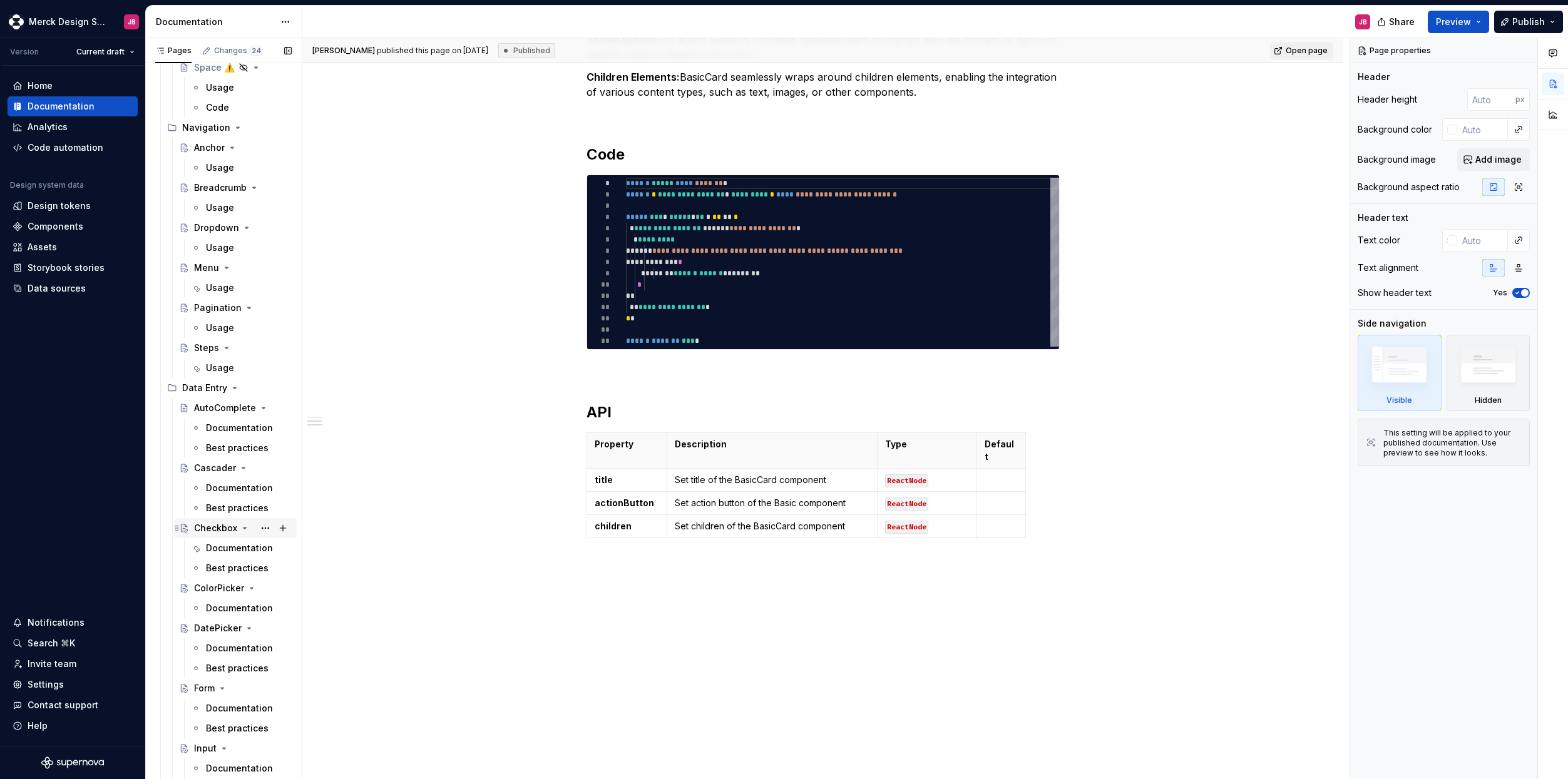
click at [218, 528] on div "Checkbox" at bounding box center [215, 528] width 43 height 12
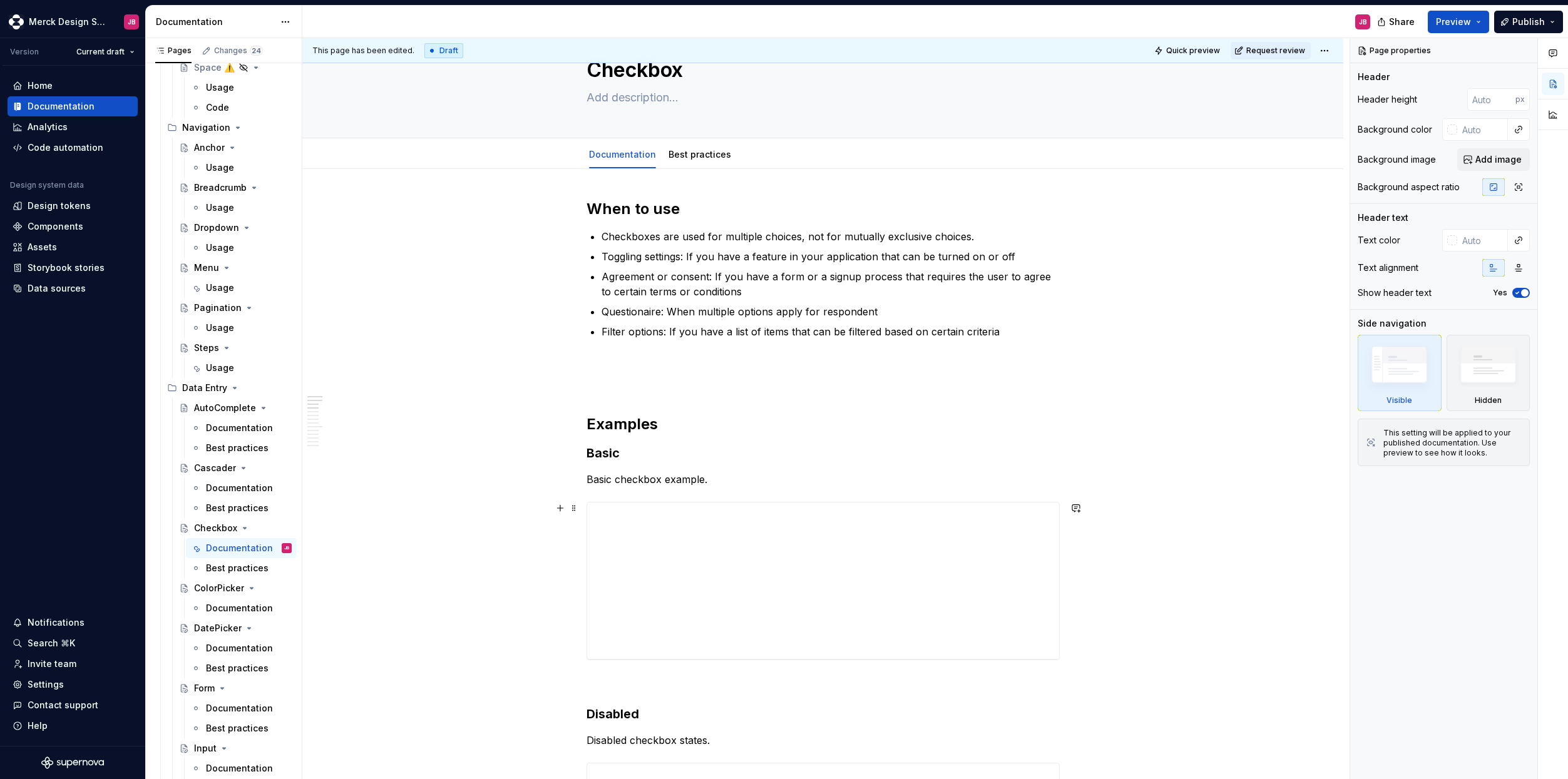
scroll to position [206, 0]
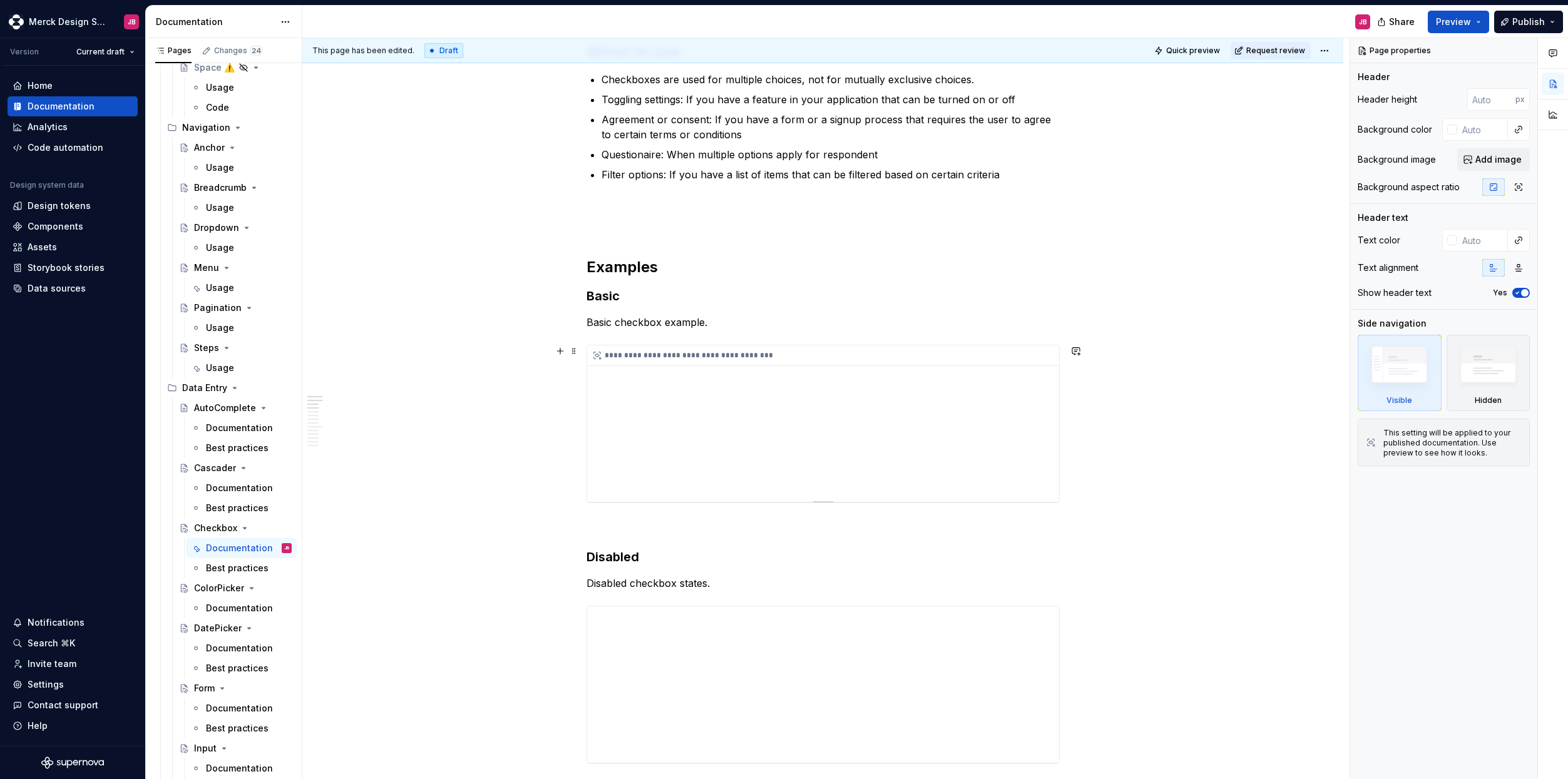
click at [1028, 370] on div "**********" at bounding box center [823, 423] width 472 height 156
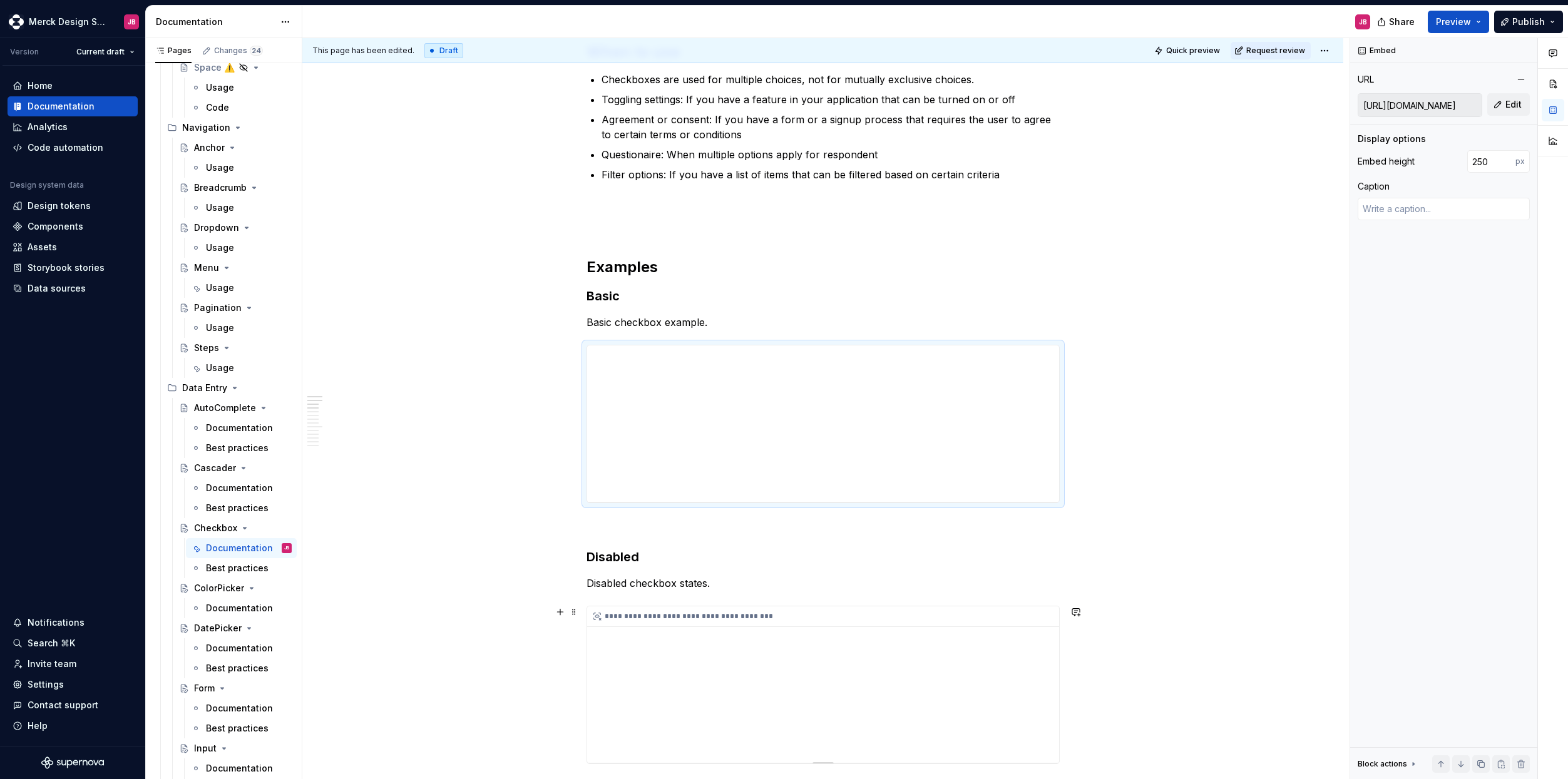
type textarea "*"
type input "[URL][DOMAIN_NAME]"
click at [675, 637] on div "**********" at bounding box center [823, 685] width 472 height 156
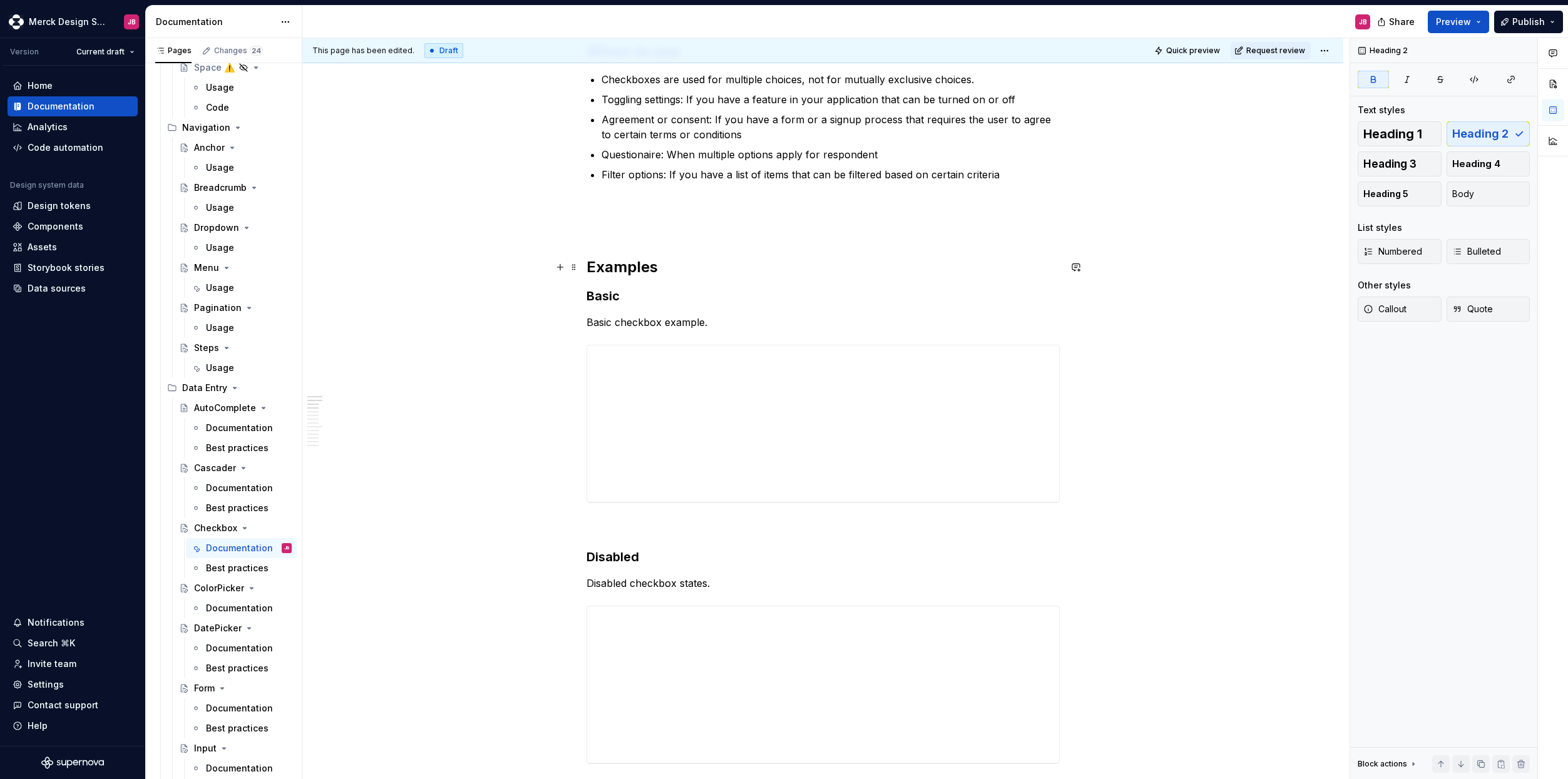
click at [627, 264] on strong "Examples" at bounding box center [622, 267] width 71 height 18
click at [610, 295] on h3 "Basic" at bounding box center [823, 295] width 473 height 17
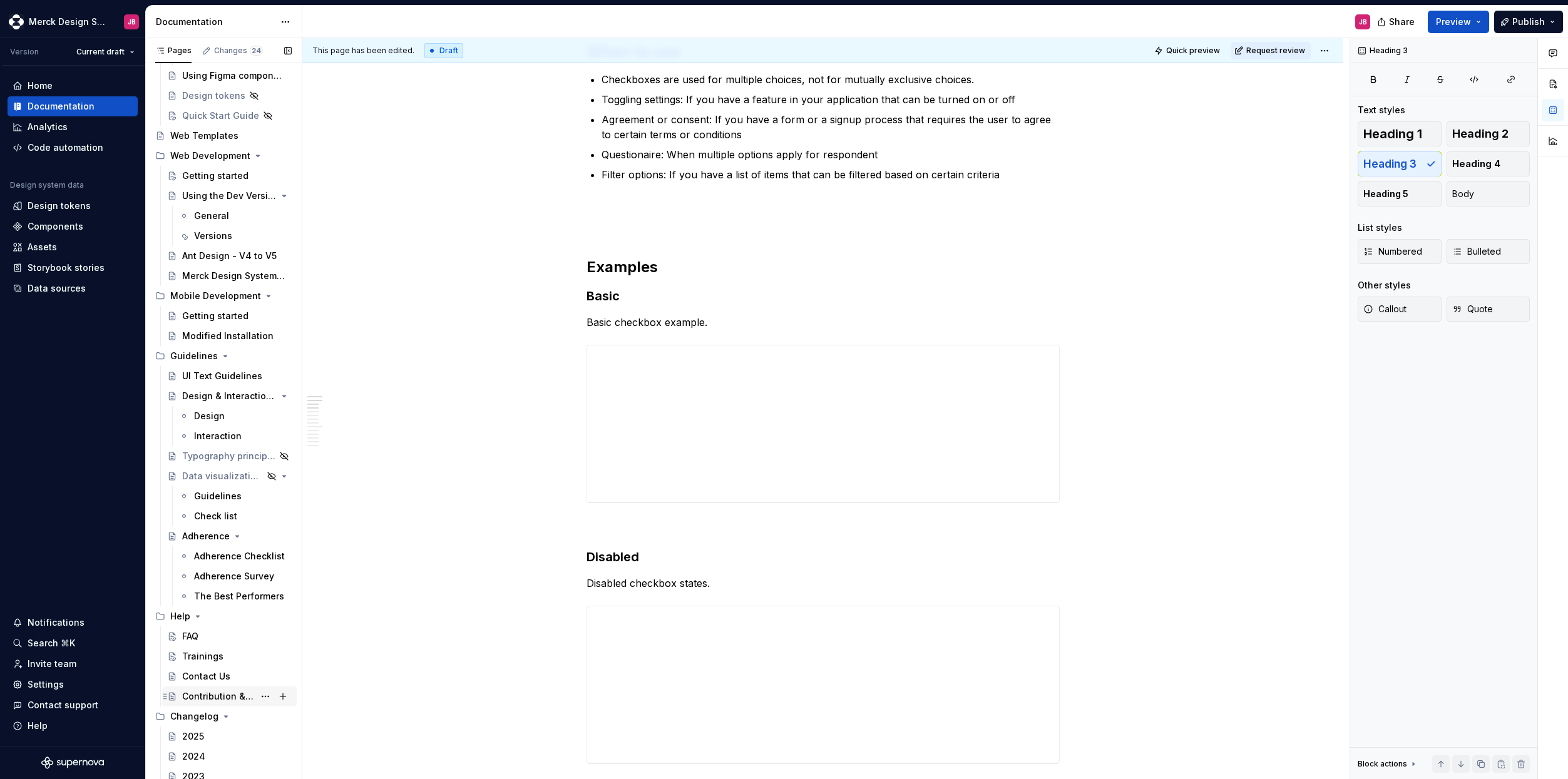
scroll to position [5477, 0]
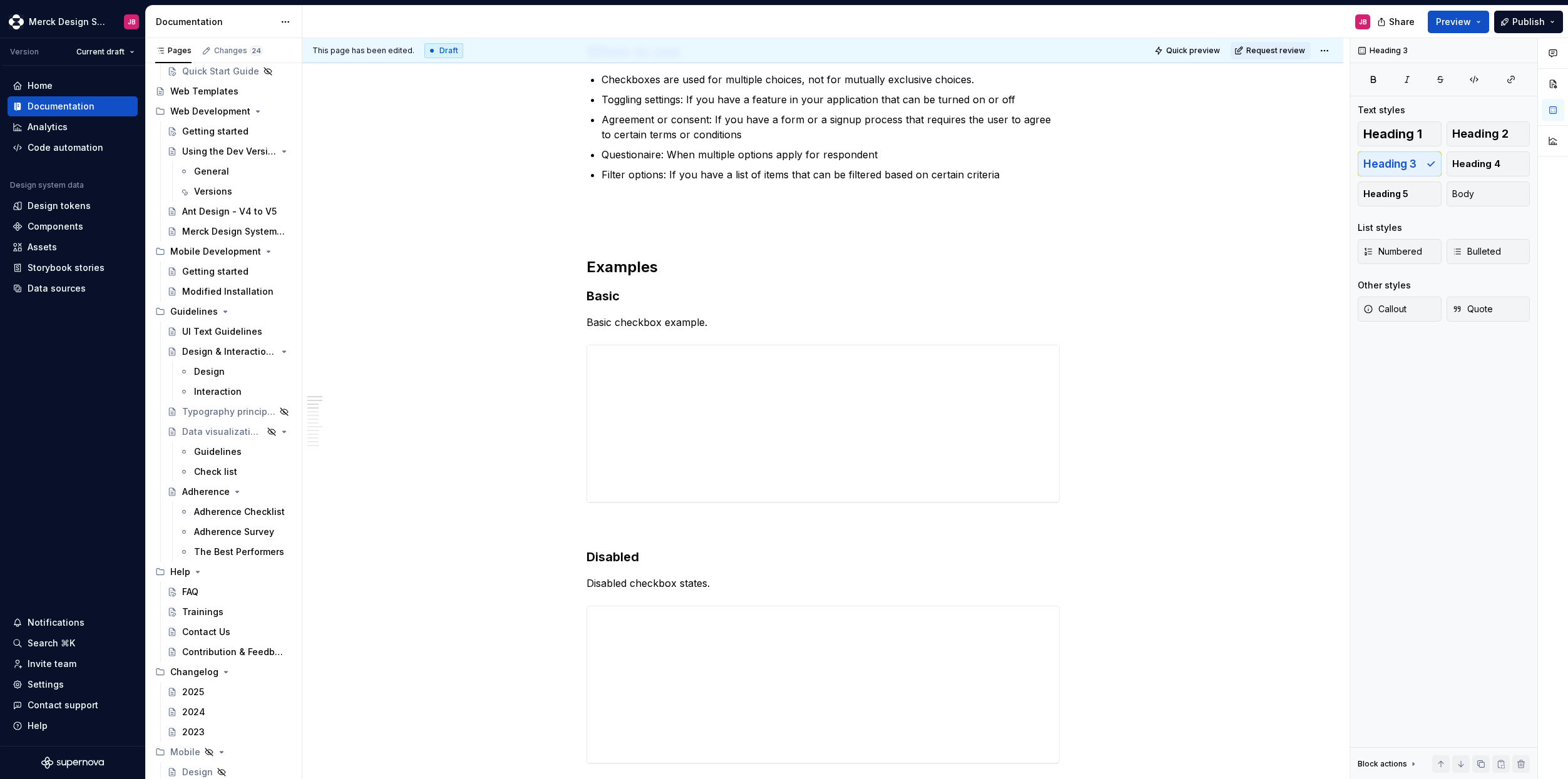
click at [210, 691] on div "2025" at bounding box center [237, 692] width 109 height 12
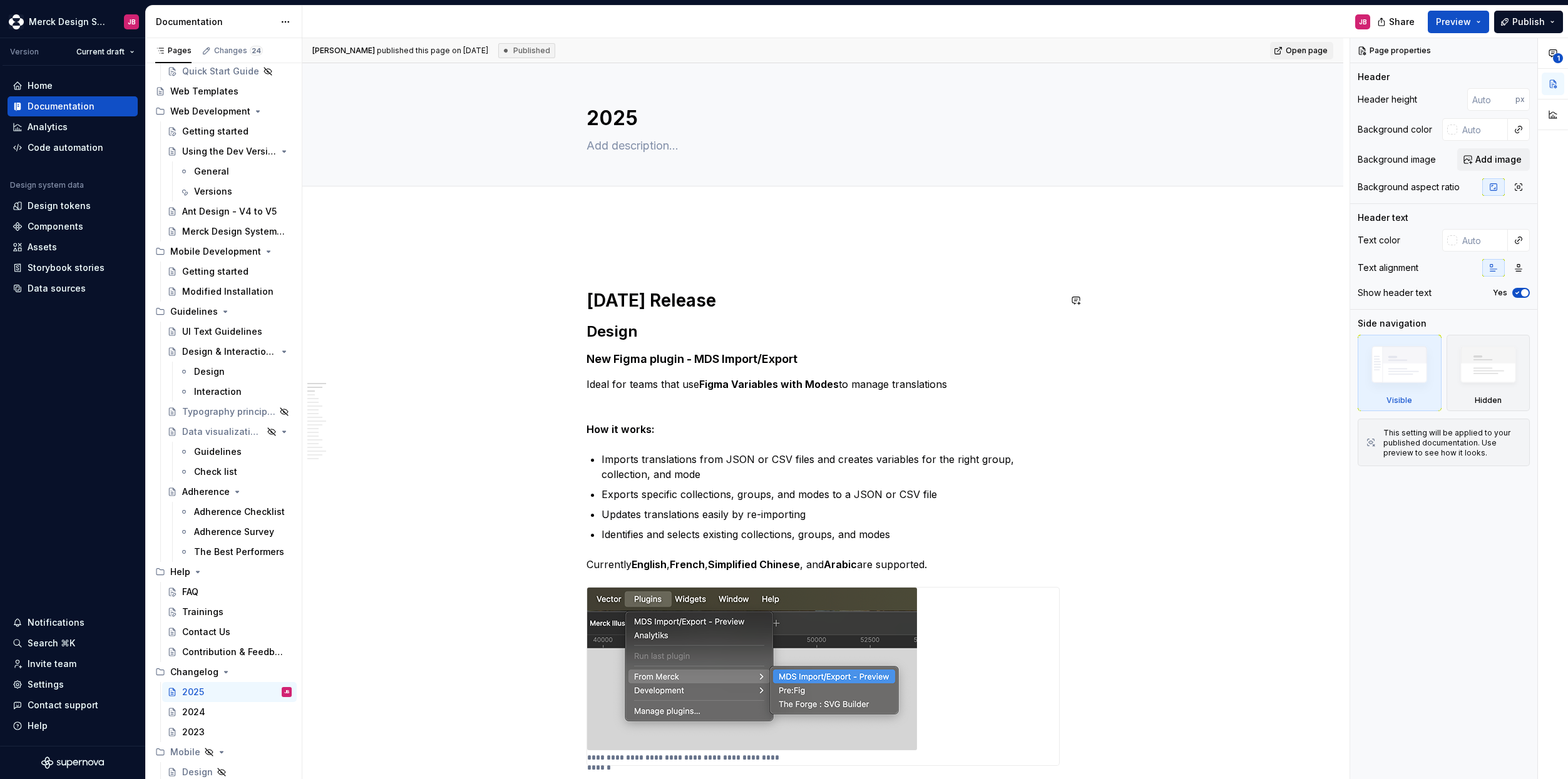
click at [615, 259] on p at bounding box center [823, 251] width 473 height 15
type textarea "*"
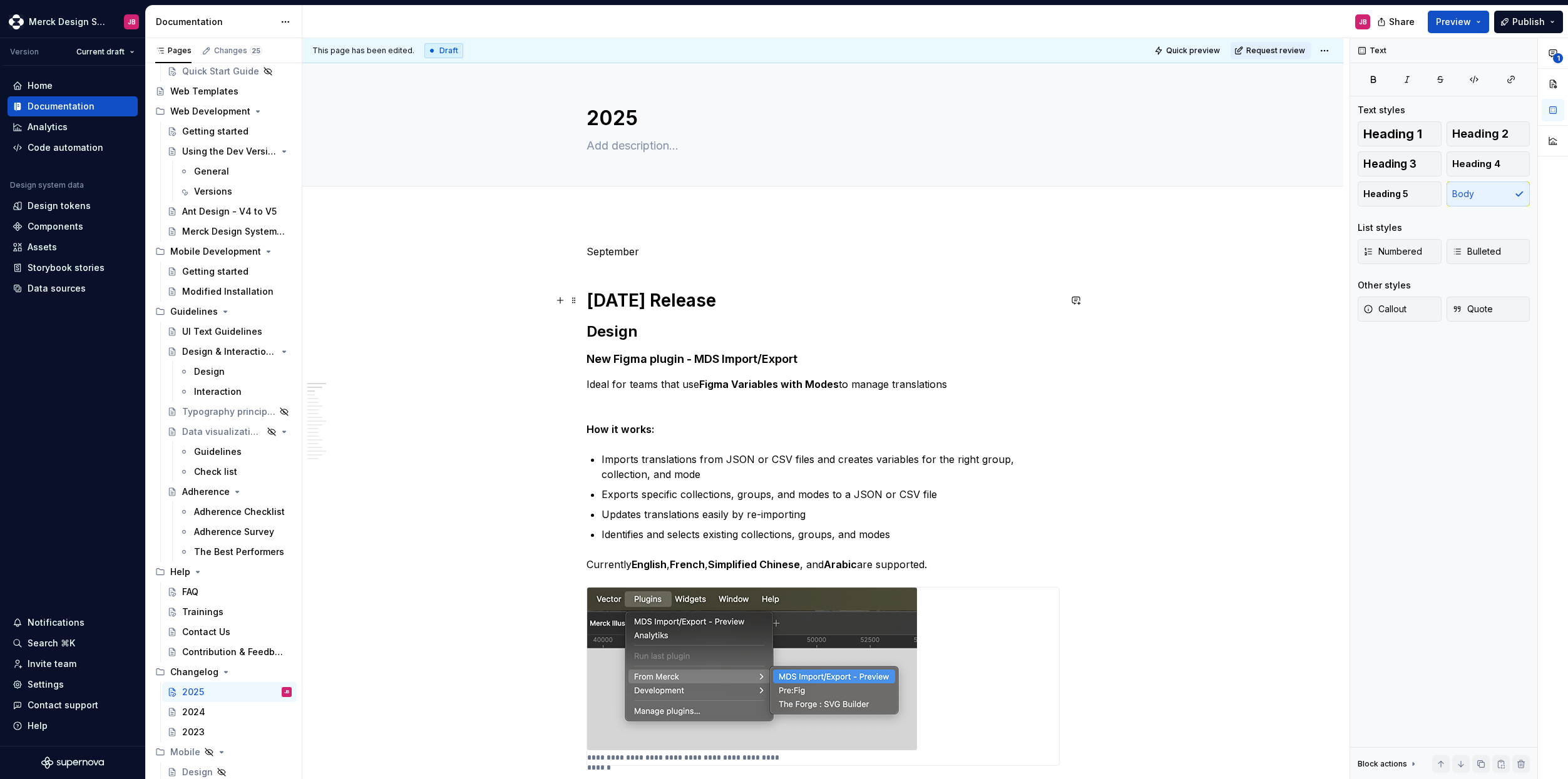
click at [636, 303] on h1 "[DATE] Release" at bounding box center [823, 300] width 473 height 23
copy h1 "[DATE] Release"
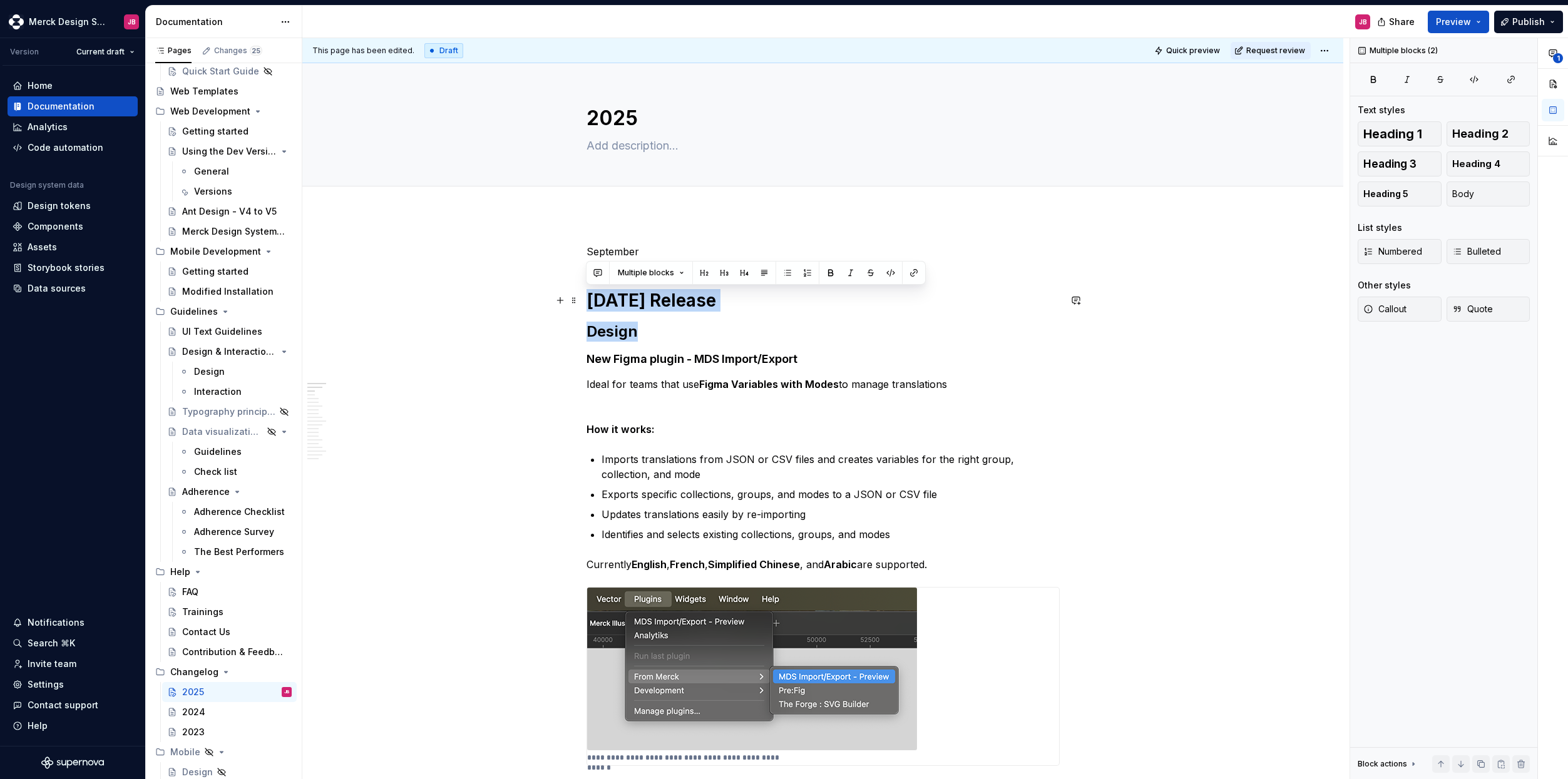
drag, startPoint x: 638, startPoint y: 330, endPoint x: 590, endPoint y: 301, distance: 56.1
copy div "[DATE] Release Design"
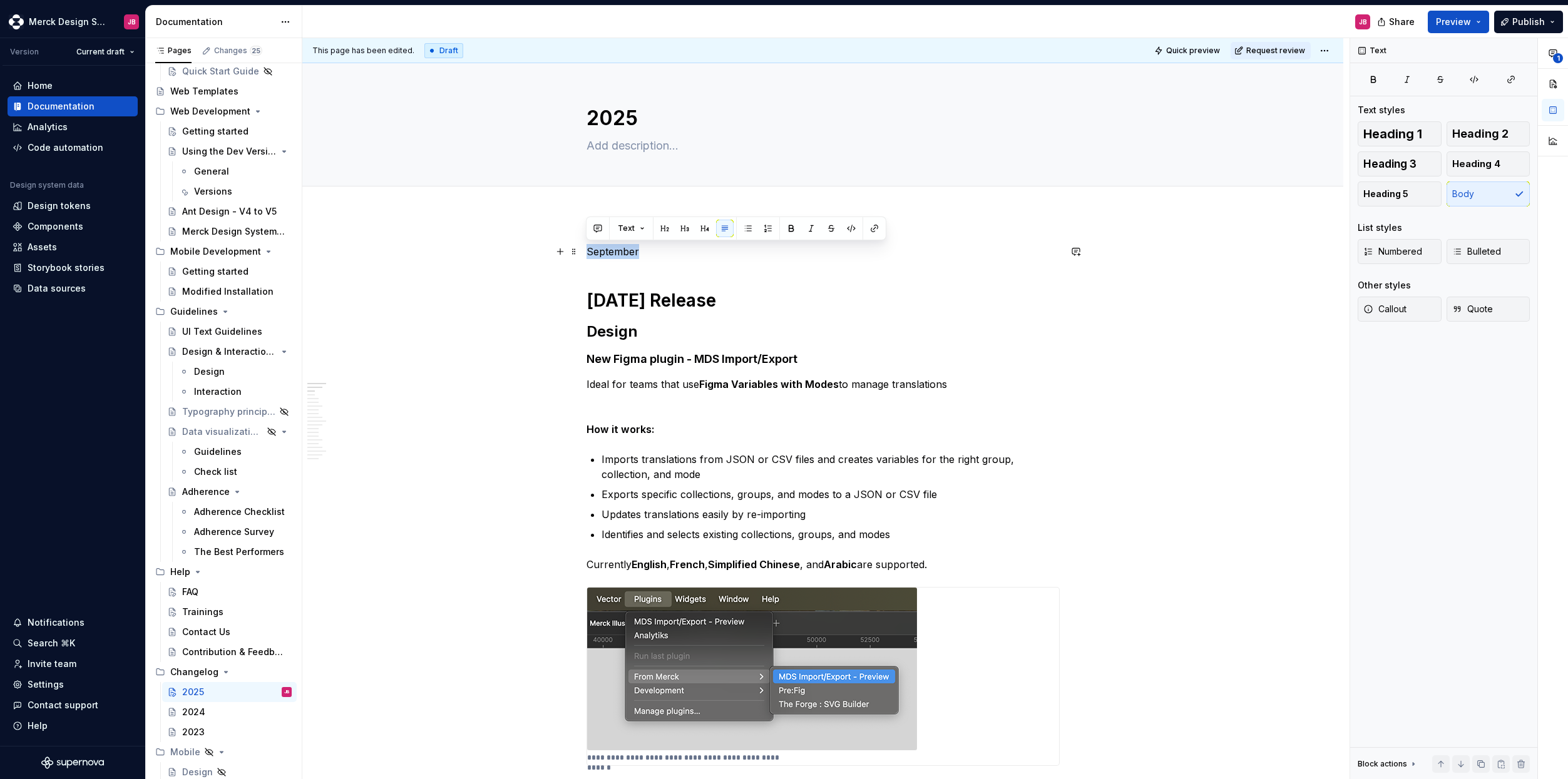
drag, startPoint x: 649, startPoint y: 248, endPoint x: 580, endPoint y: 245, distance: 69.1
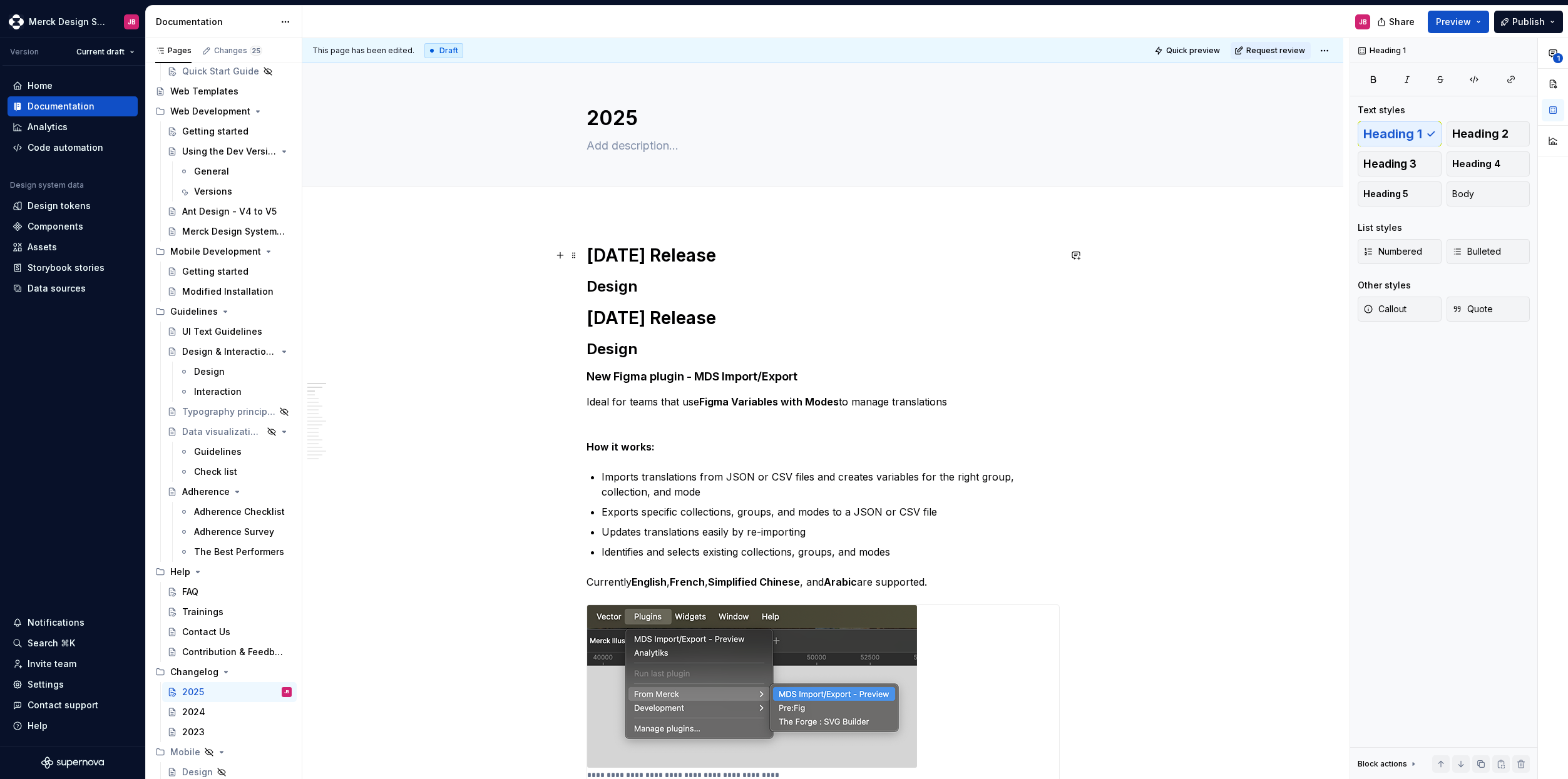
click at [607, 255] on h1 "[DATE] Release" at bounding box center [823, 255] width 473 height 23
click at [133, 54] on html "Merck Design System JB Version Current draft Home Documentation Analytics Code …" at bounding box center [784, 389] width 1568 height 779
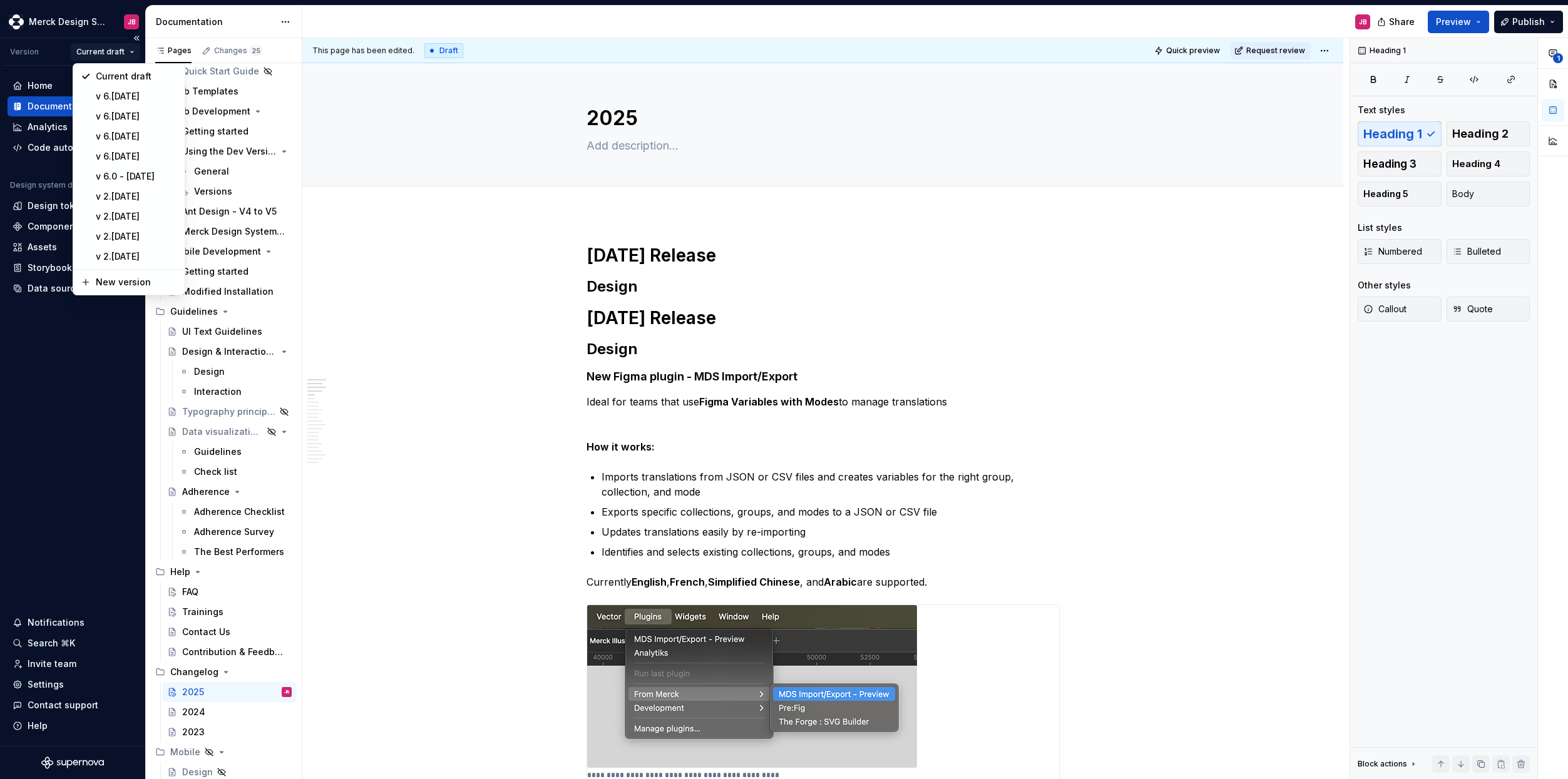
click at [133, 54] on html "Merck Design System JB Version Current draft Home Documentation Analytics Code …" at bounding box center [784, 389] width 1568 height 779
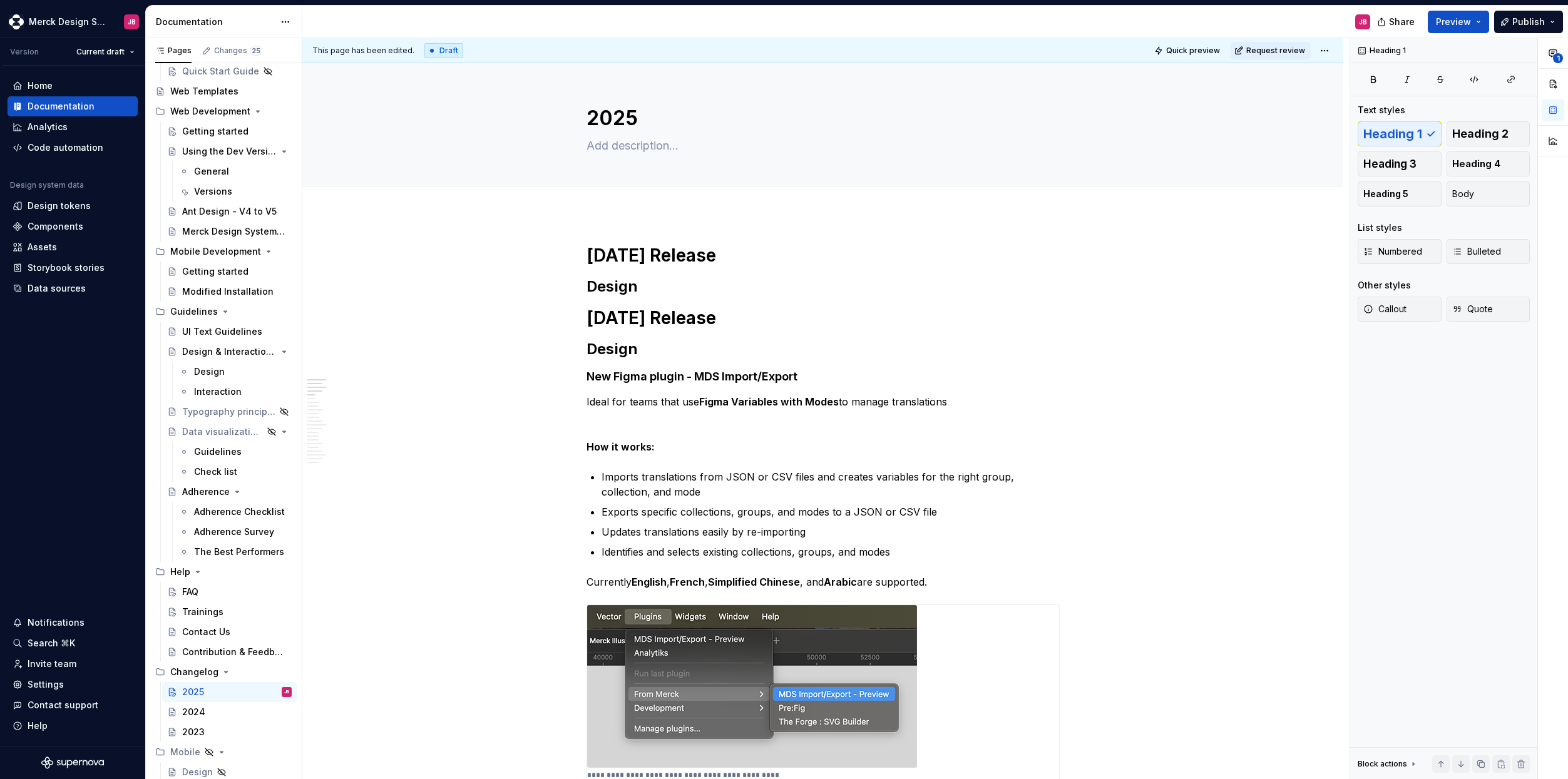
scroll to position [5477, 0]
click at [592, 314] on h1 "[DATE] Release" at bounding box center [823, 317] width 473 height 23
click at [589, 314] on h1 "[DATE] Release" at bounding box center [823, 317] width 473 height 23
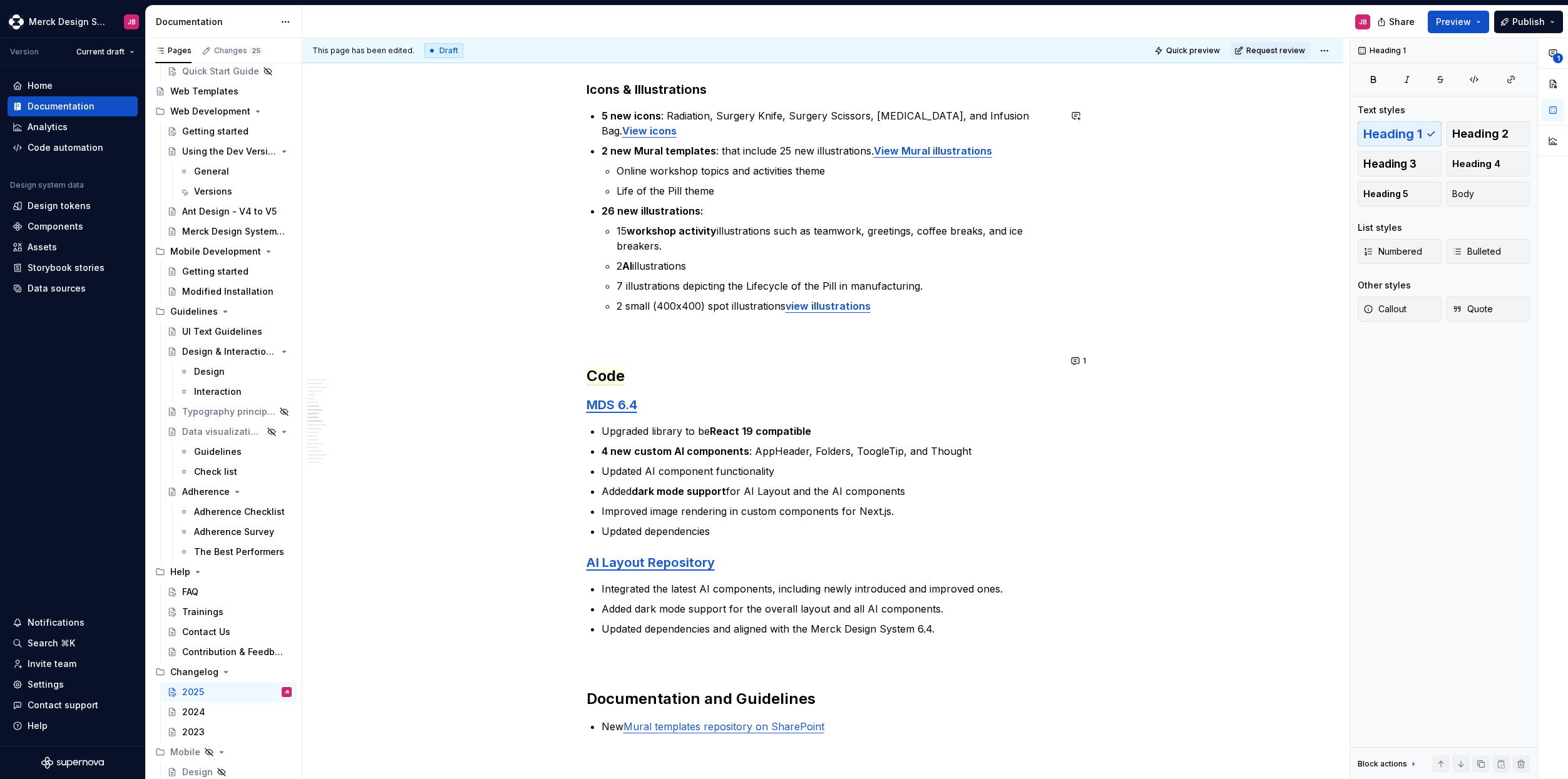
scroll to position [2195, 0]
drag, startPoint x: 639, startPoint y: 357, endPoint x: 588, endPoint y: 360, distance: 51.1
click at [588, 364] on h2 "Code" at bounding box center [823, 374] width 473 height 20
copy span "Code"
click at [607, 365] on span "Code" at bounding box center [605, 374] width 38 height 19
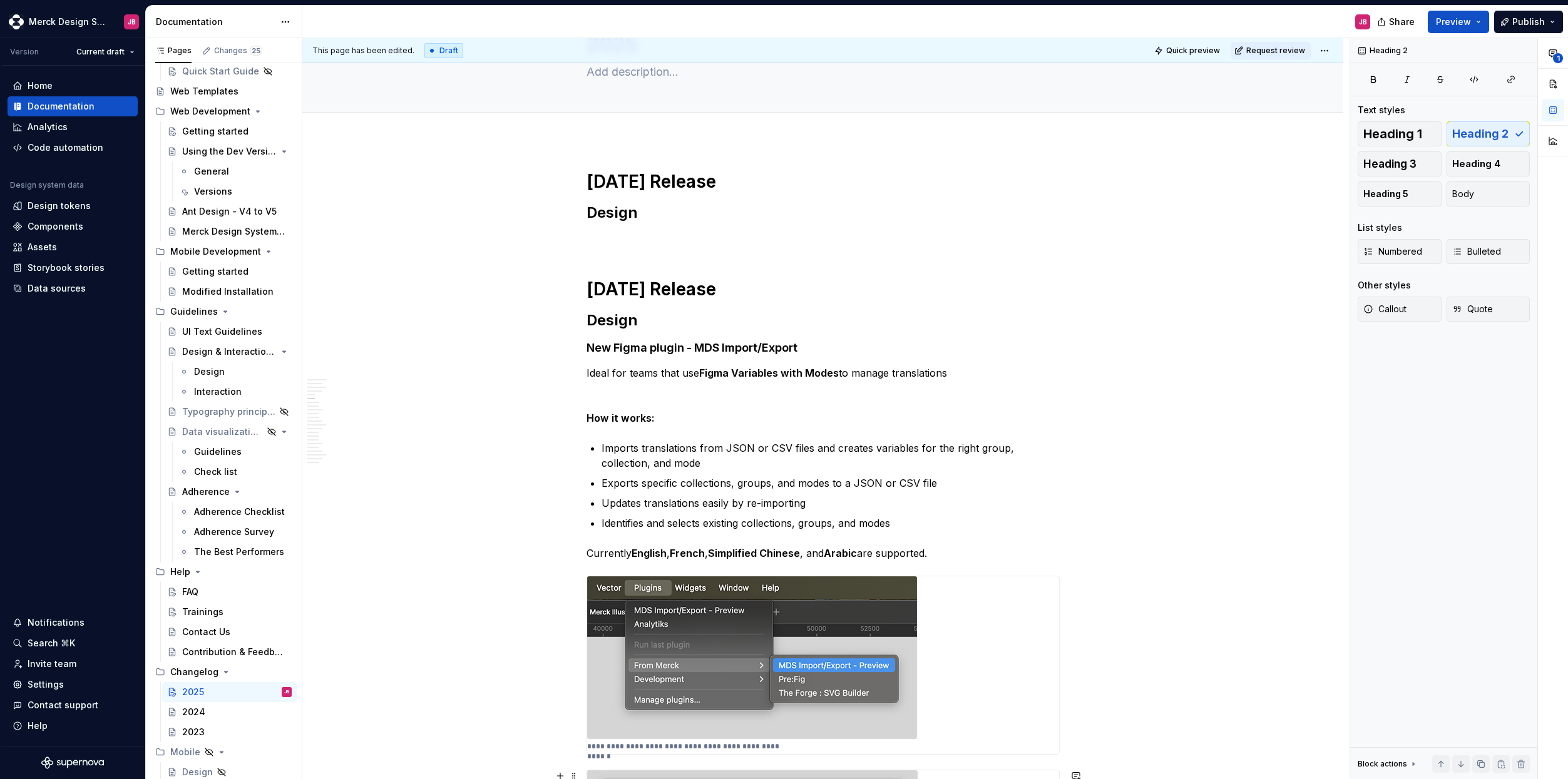
scroll to position [0, 0]
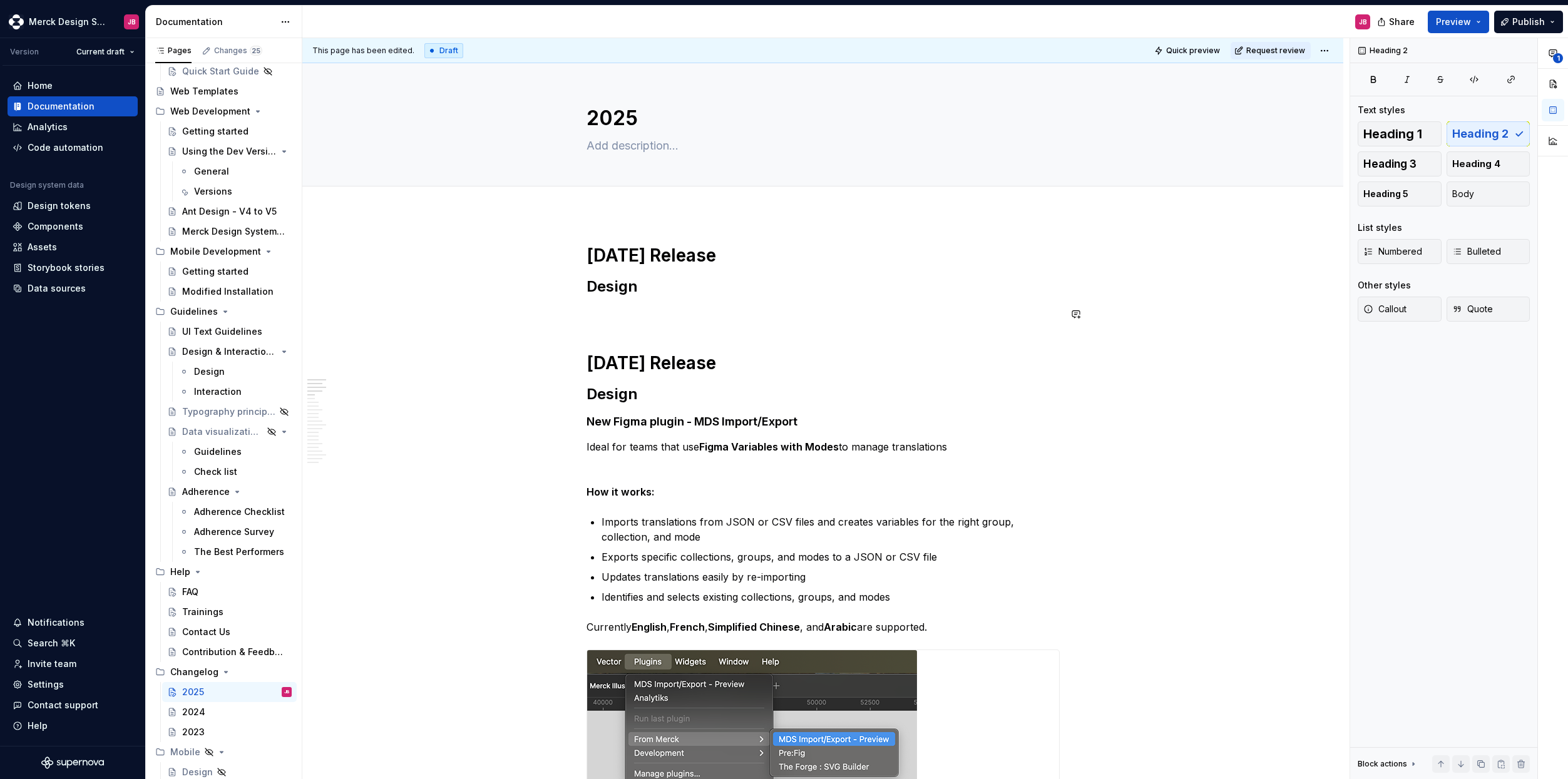
click at [661, 289] on h2 "Design" at bounding box center [823, 286] width 473 height 20
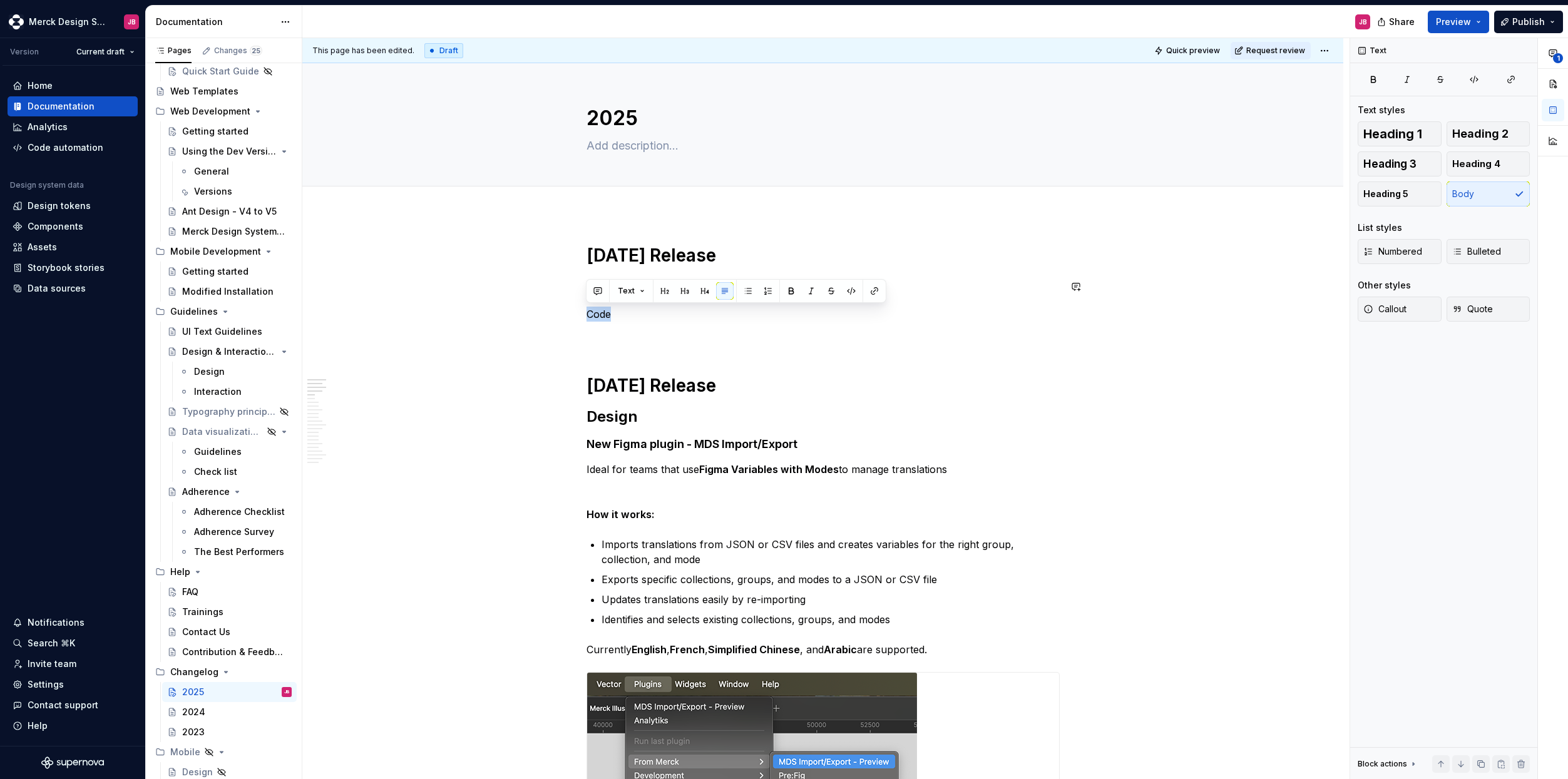
click at [688, 291] on button "button" at bounding box center [685, 291] width 17 height 17
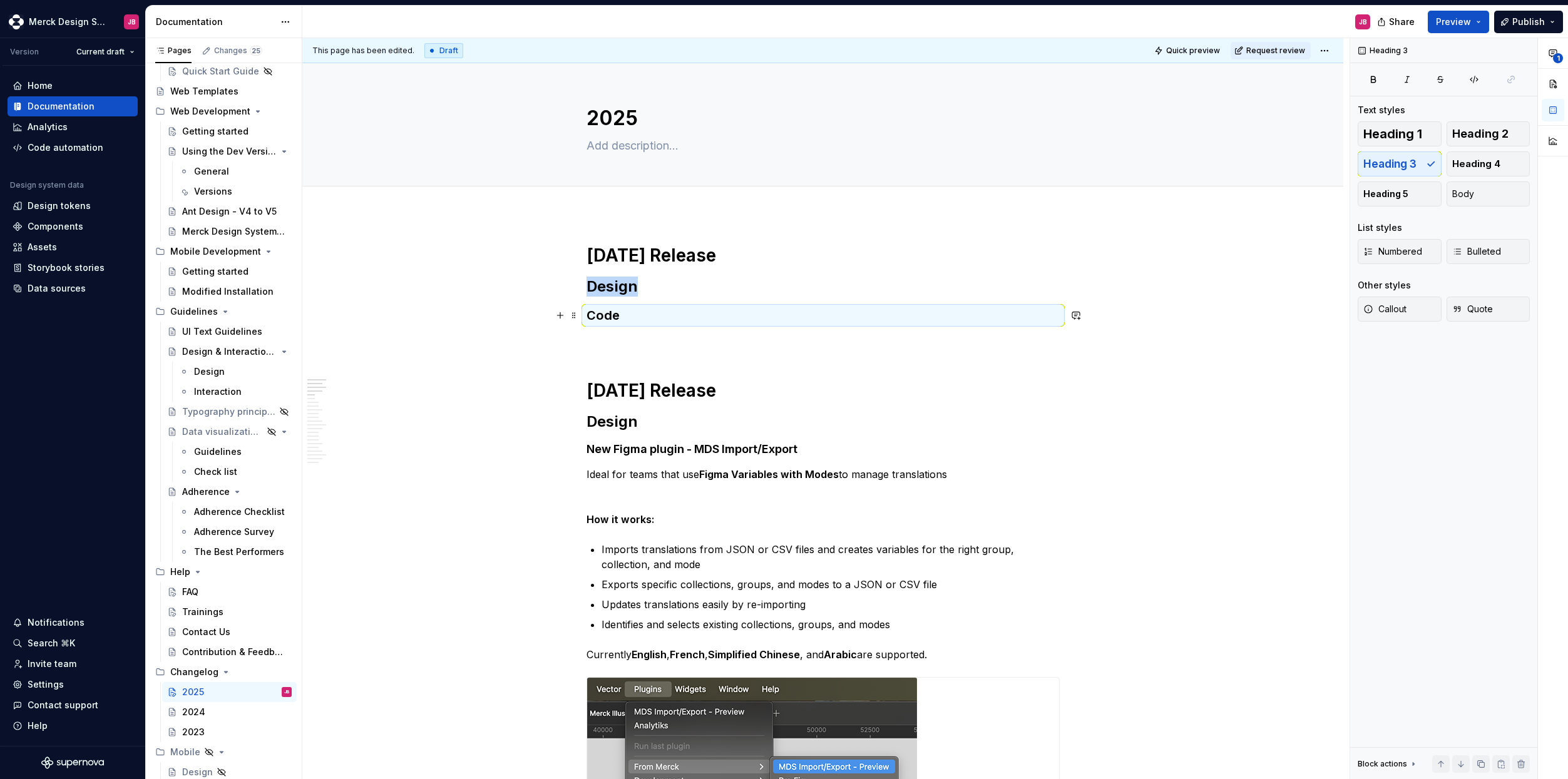
click at [616, 315] on h3 "Code" at bounding box center [823, 315] width 473 height 17
click at [611, 315] on h3 "Code" at bounding box center [823, 315] width 473 height 17
click at [722, 289] on button "button" at bounding box center [725, 291] width 17 height 17
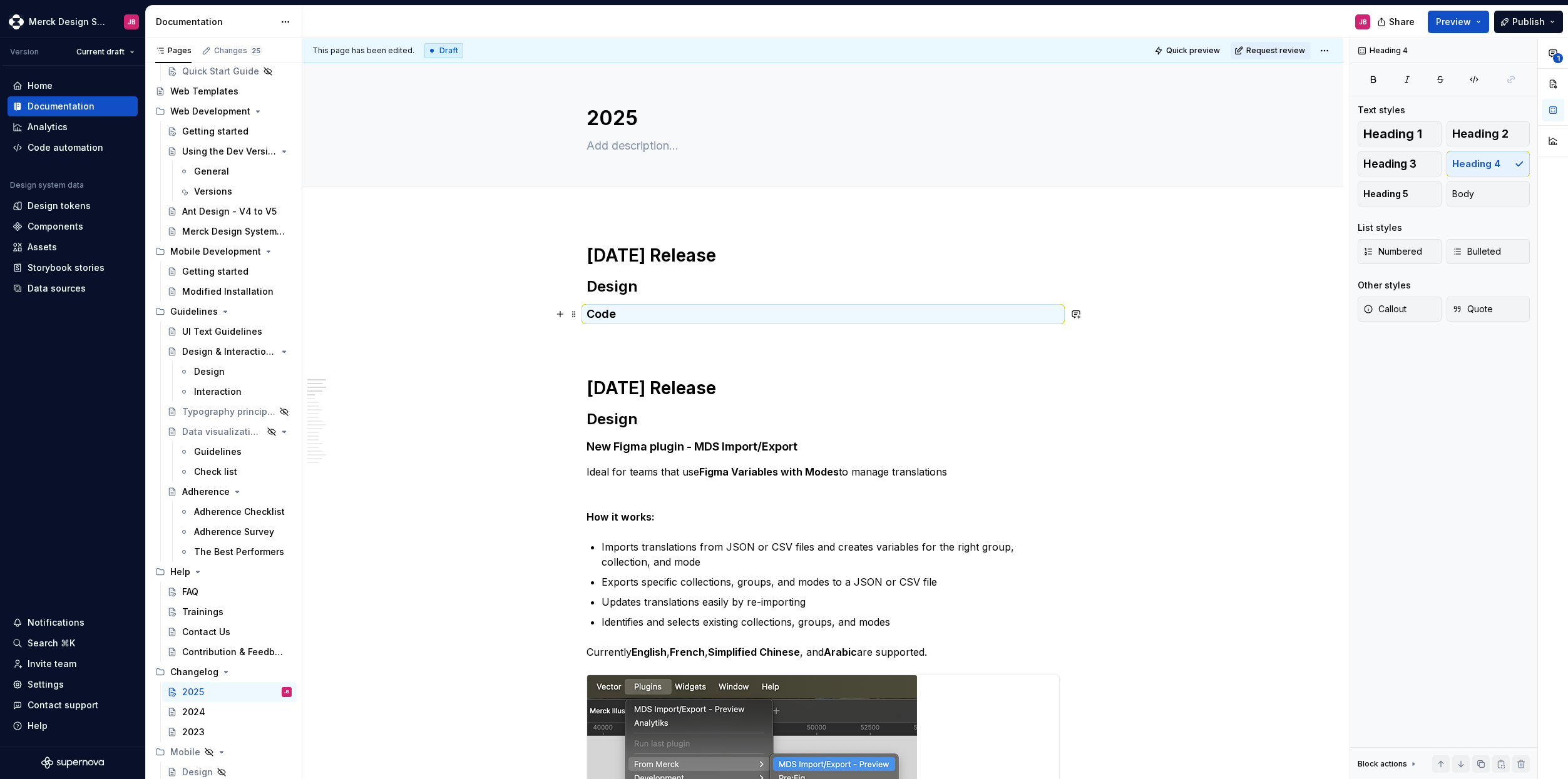
click at [595, 314] on h4 "Code" at bounding box center [823, 314] width 473 height 15
click at [596, 314] on h4 "Code" at bounding box center [823, 314] width 473 height 15
click at [681, 289] on button "button" at bounding box center [685, 290] width 17 height 17
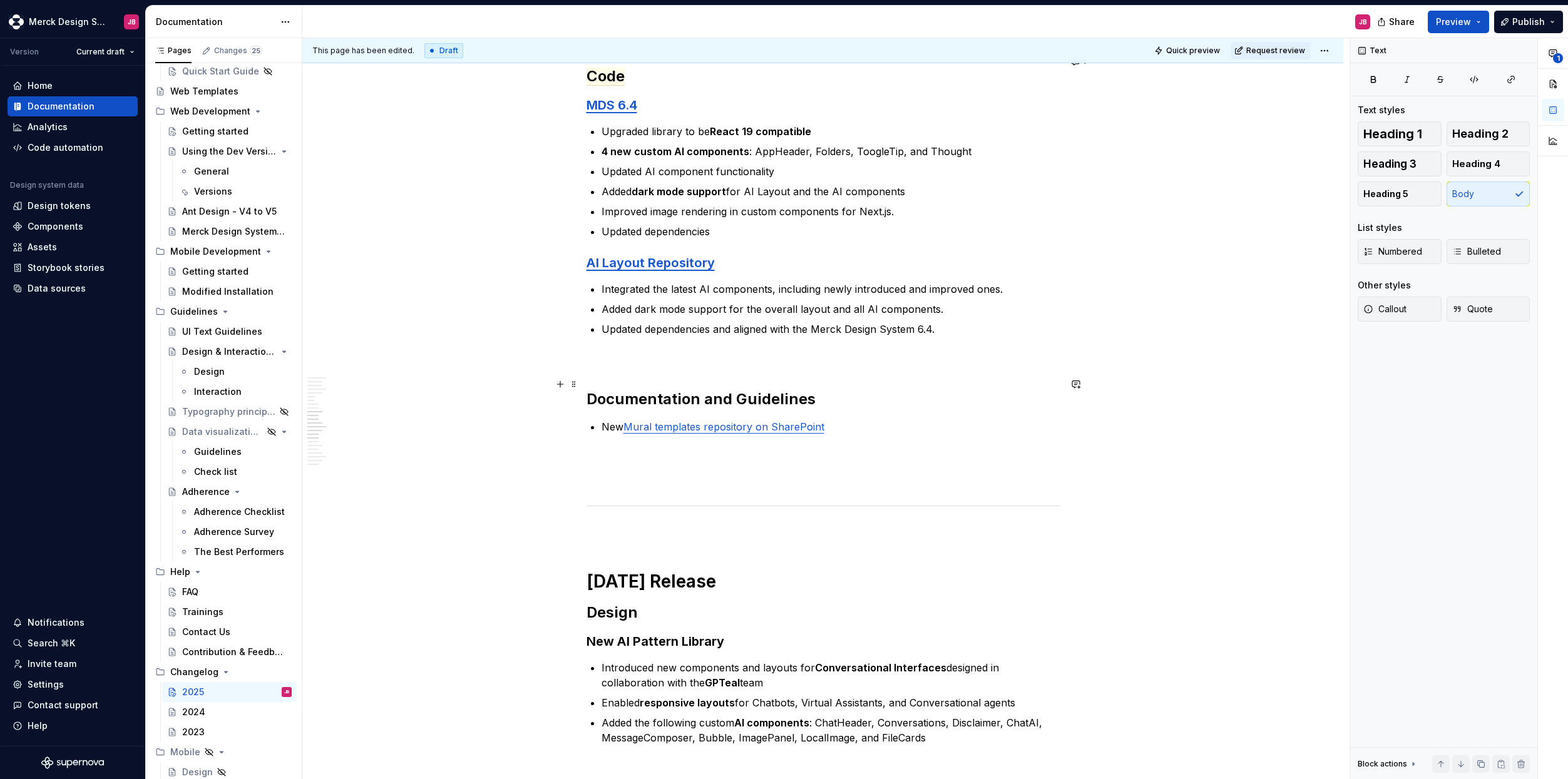
scroll to position [2524, 0]
click at [648, 387] on h2 "Documentation and Guidelines" at bounding box center [823, 397] width 473 height 20
click at [649, 387] on h2 "Documentation and Guidelines" at bounding box center [823, 397] width 473 height 20
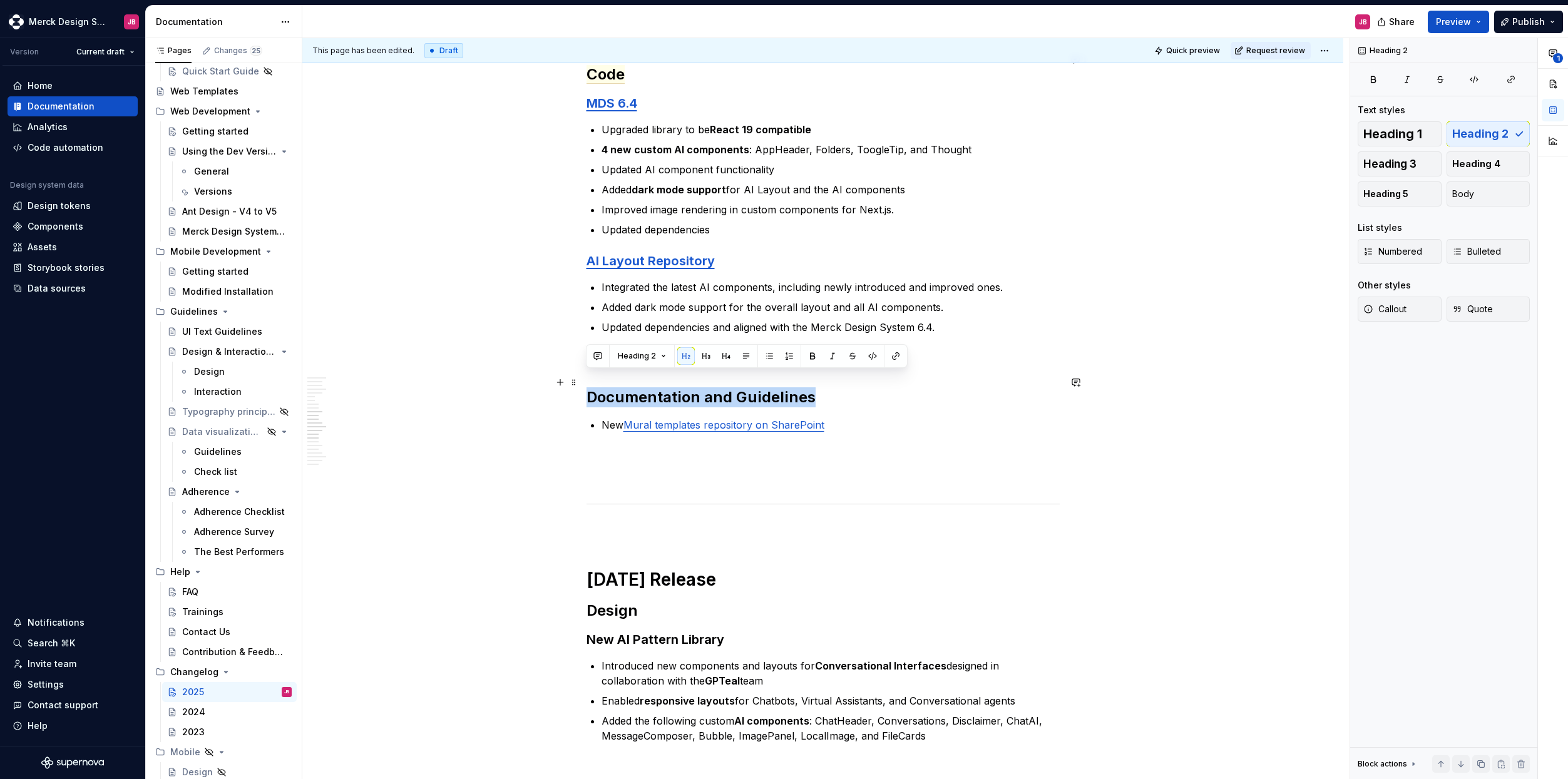
click at [649, 387] on h2 "Documentation and Guidelines" at bounding box center [823, 397] width 473 height 20
copy h2 "Documentation and Guidelines"
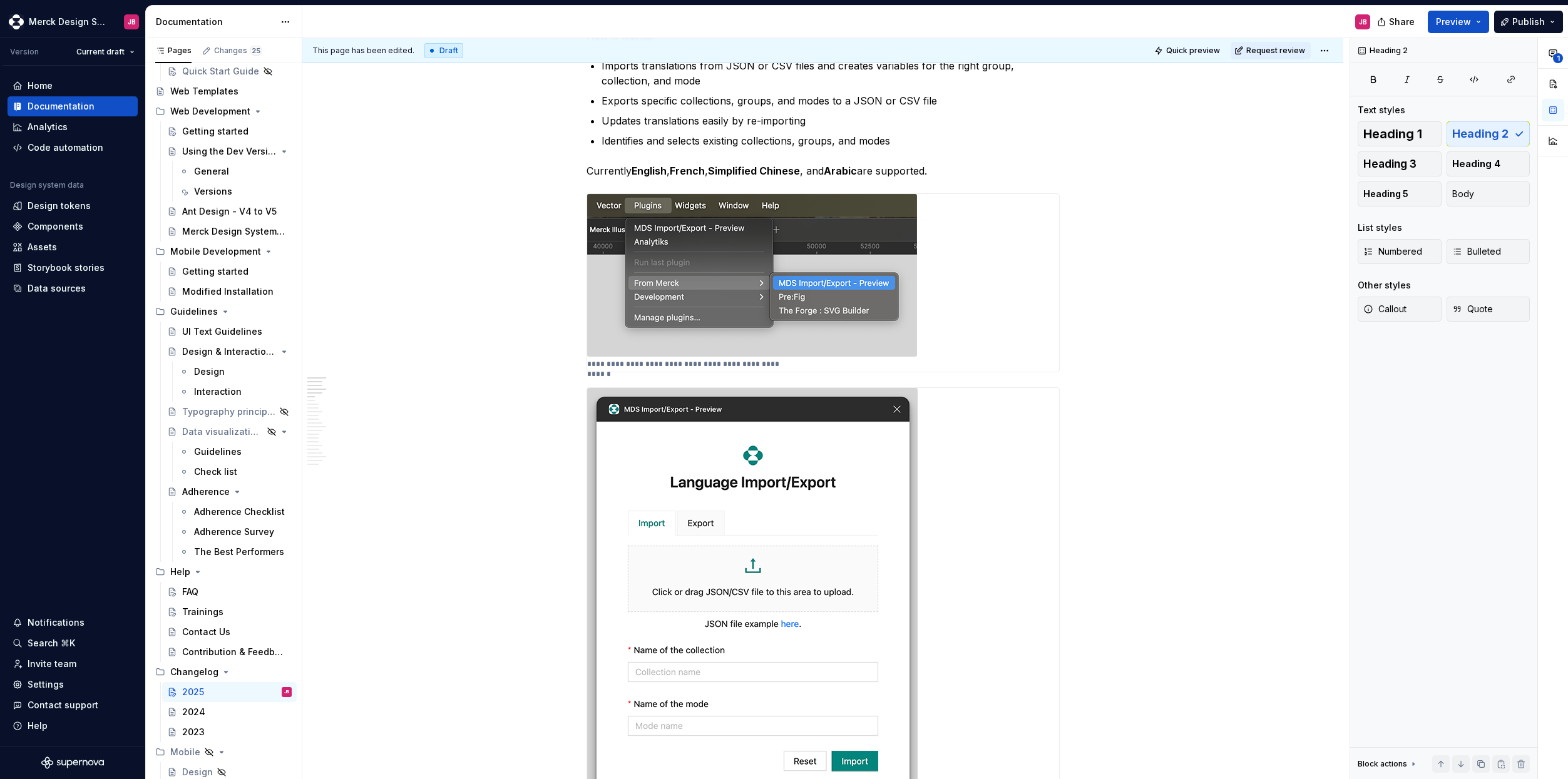
scroll to position [0, 0]
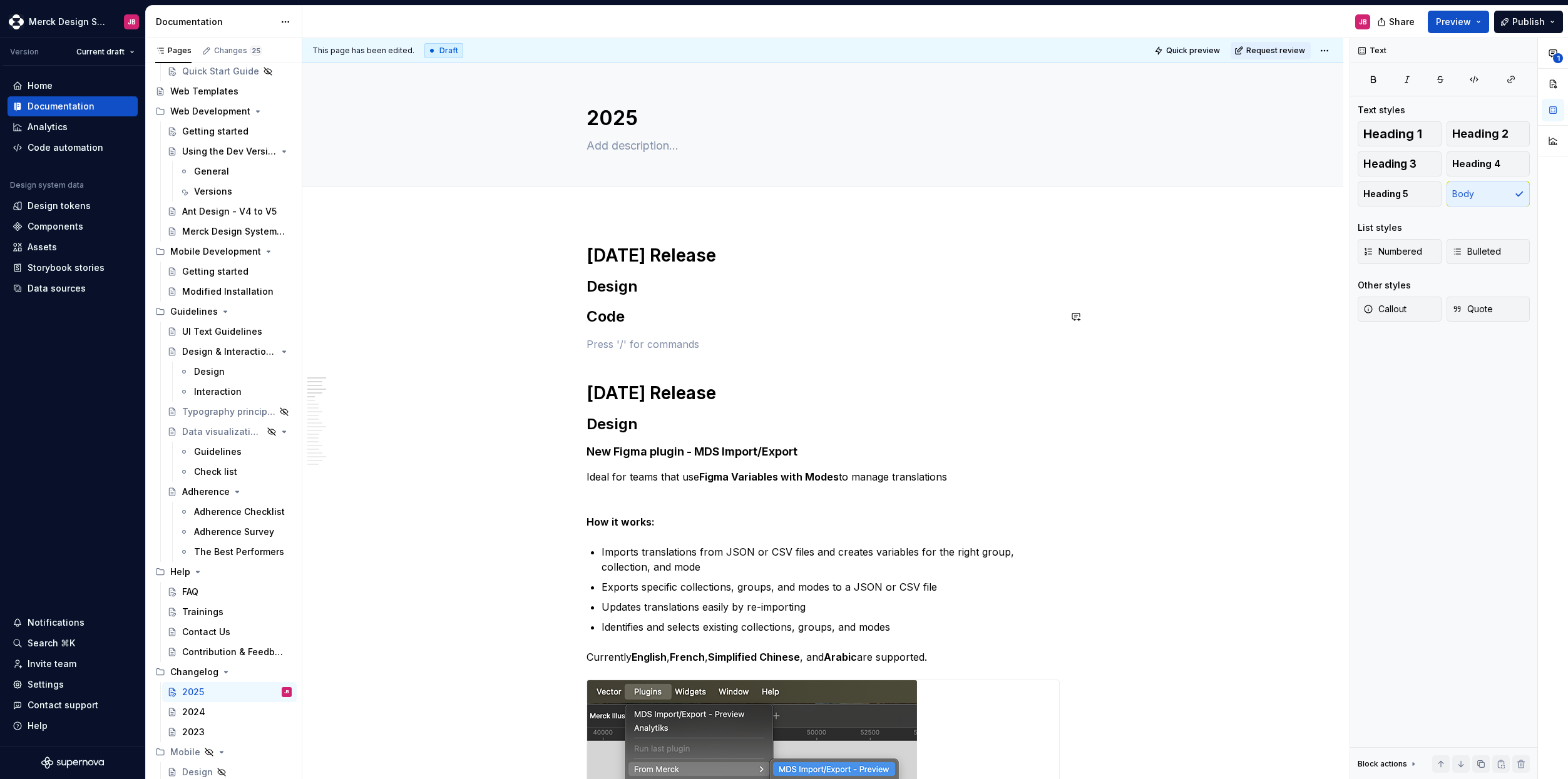
click at [625, 337] on p at bounding box center [823, 344] width 473 height 15
click at [632, 318] on h2 "Code" at bounding box center [823, 316] width 473 height 20
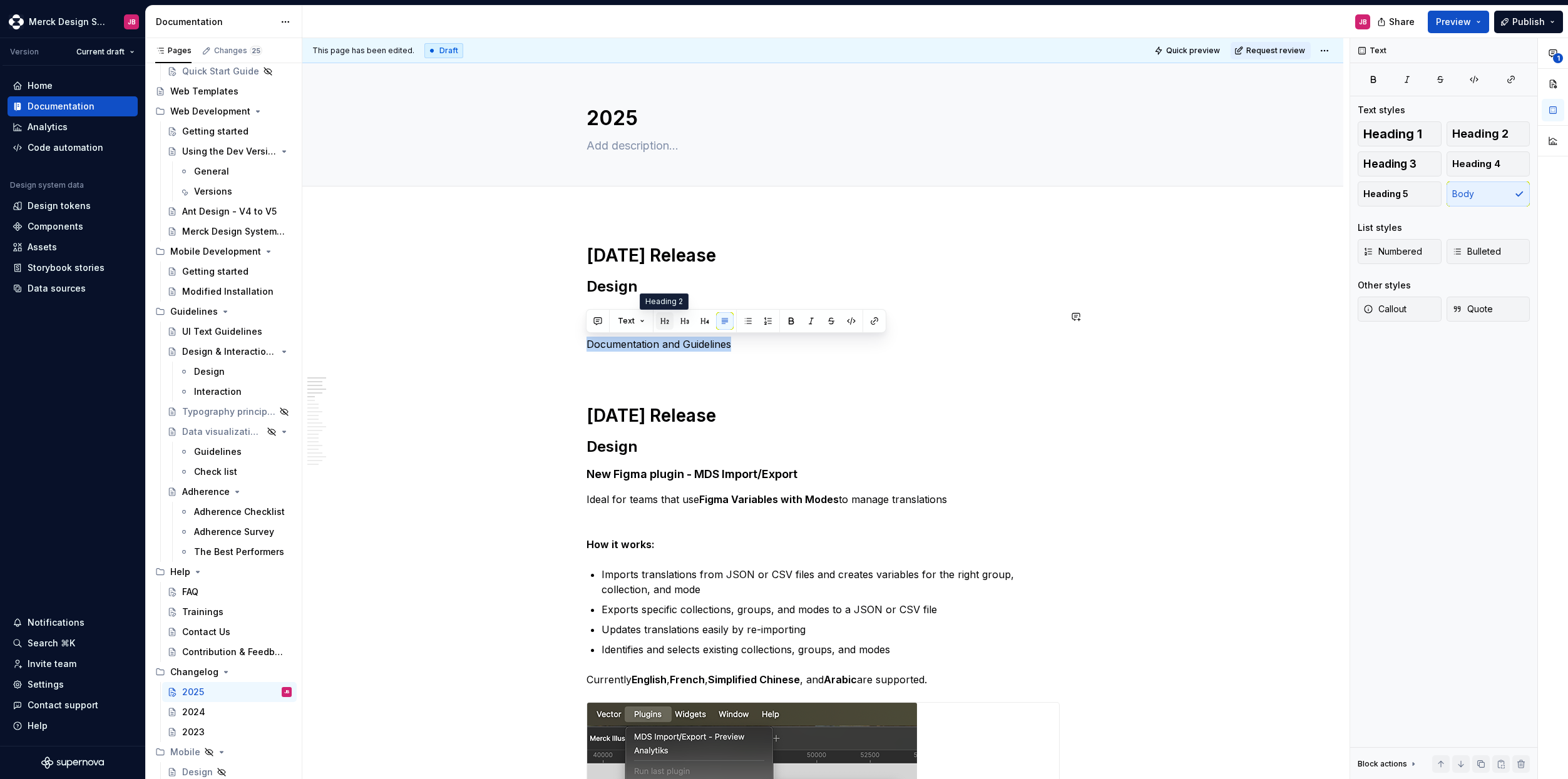
click at [667, 320] on button "button" at bounding box center [665, 321] width 17 height 17
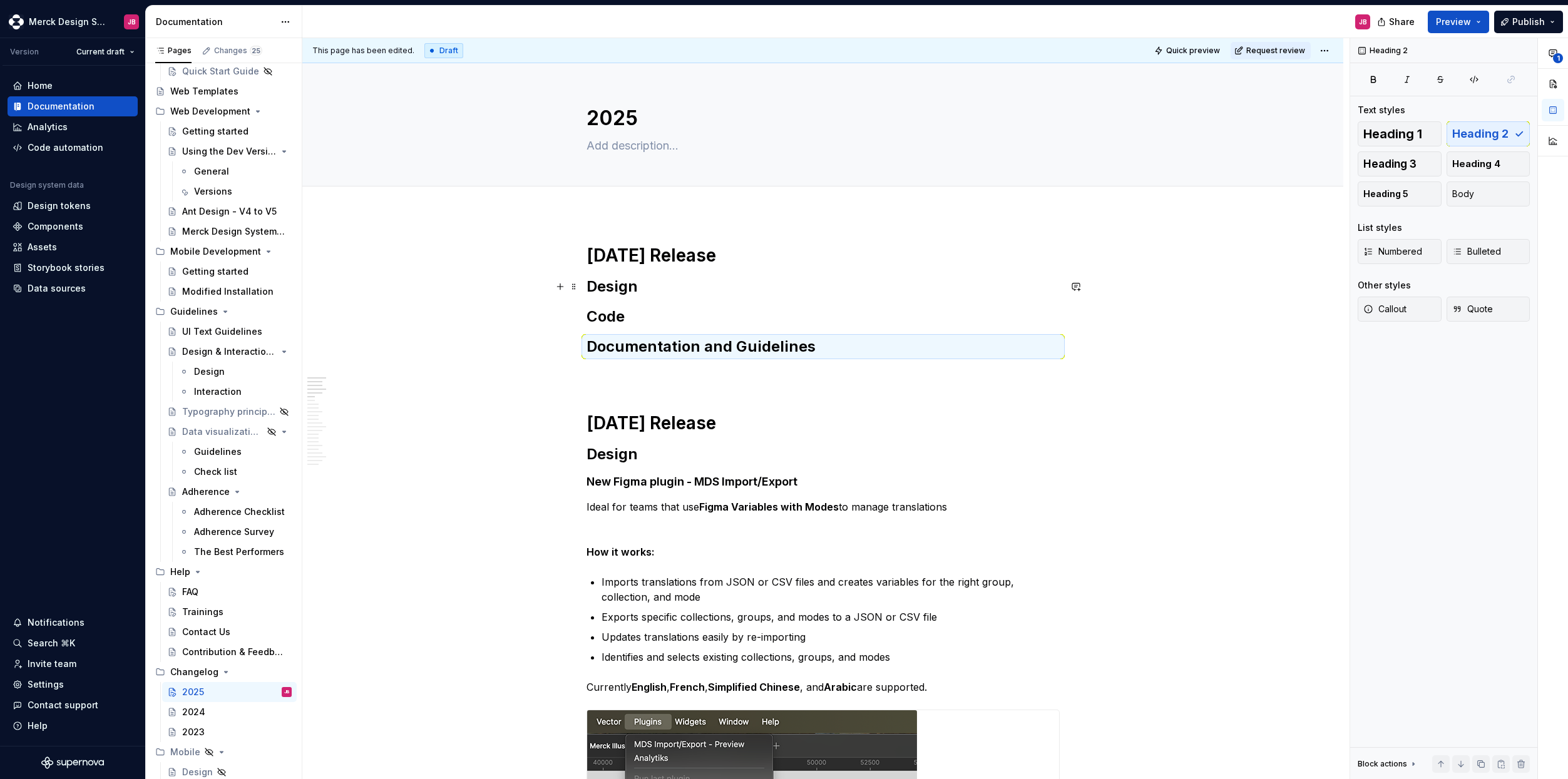
click at [656, 288] on h2 "Design" at bounding box center [823, 286] width 473 height 20
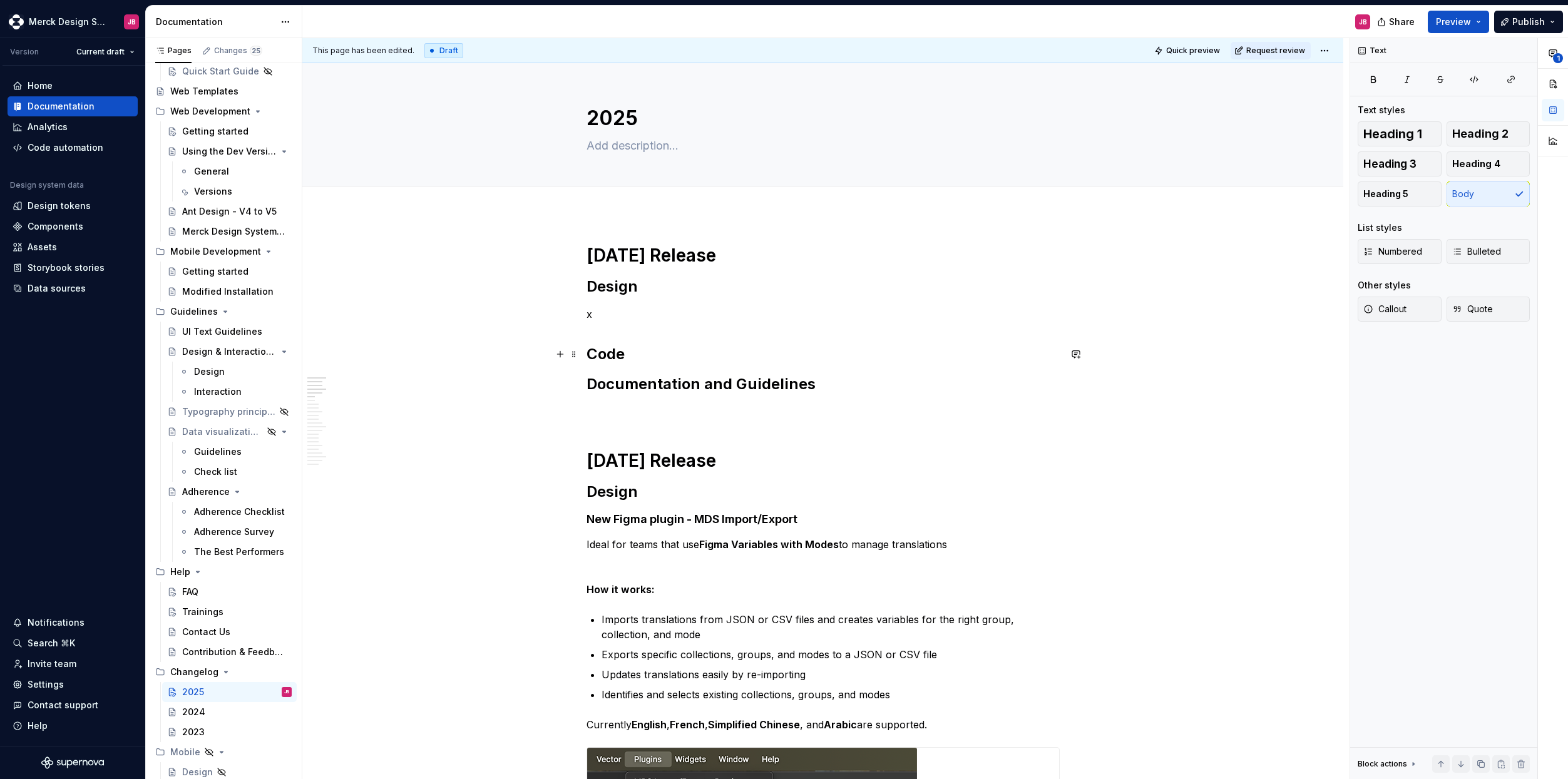
click at [634, 353] on h2 "Code" at bounding box center [823, 354] width 473 height 20
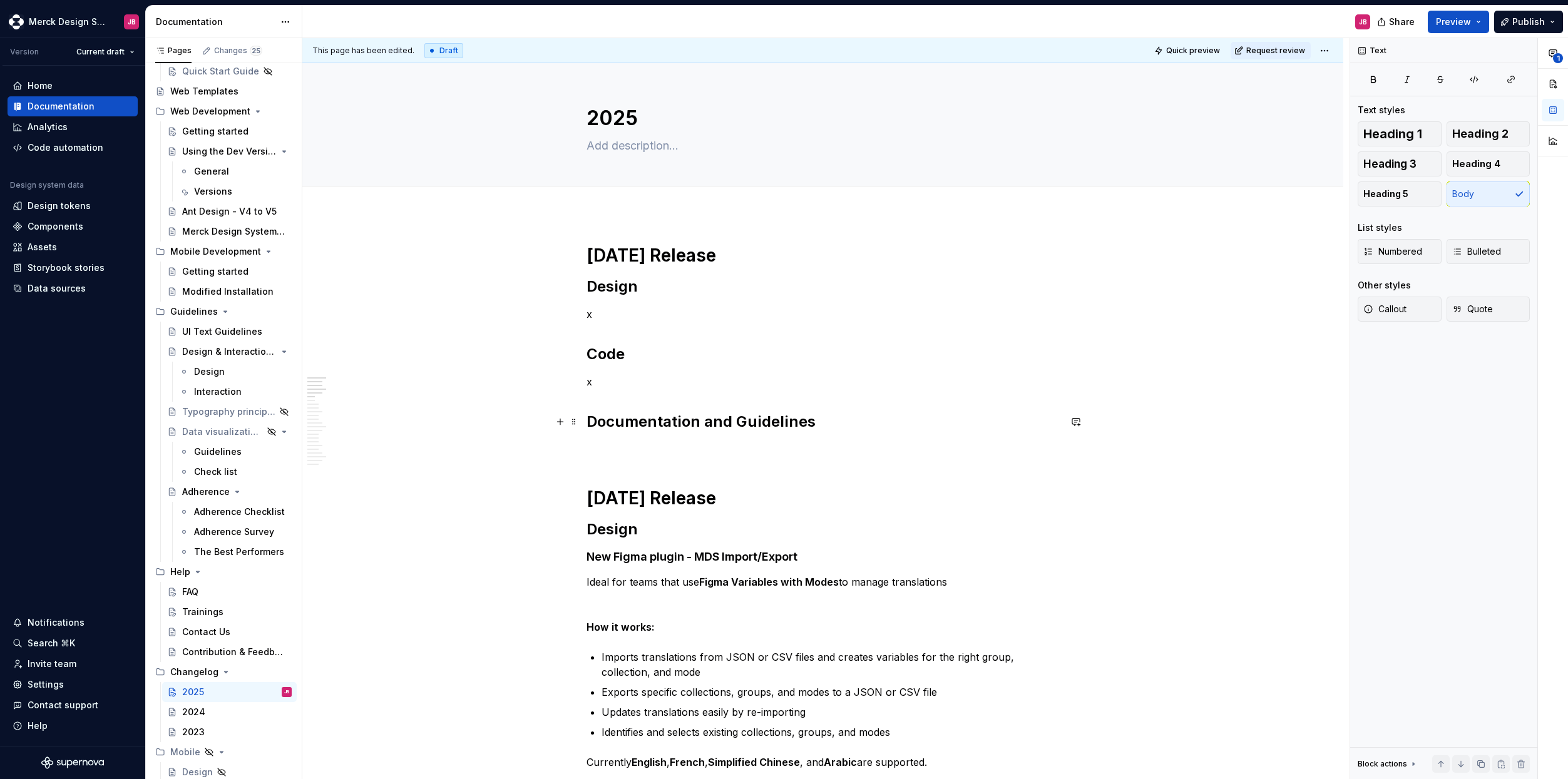
click at [817, 422] on h2 "Documentation and Guidelines" at bounding box center [823, 422] width 473 height 20
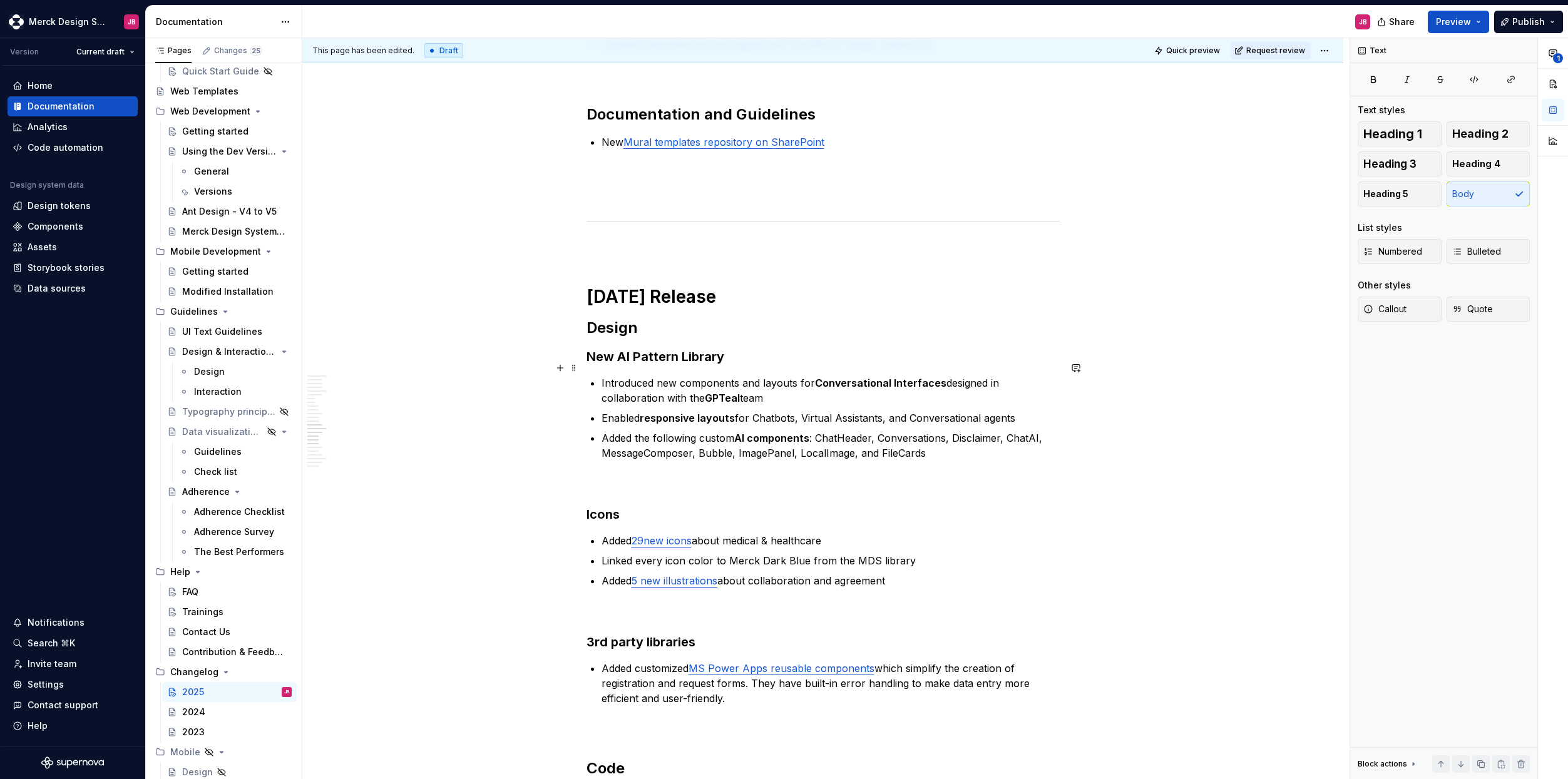
scroll to position [2880, 0]
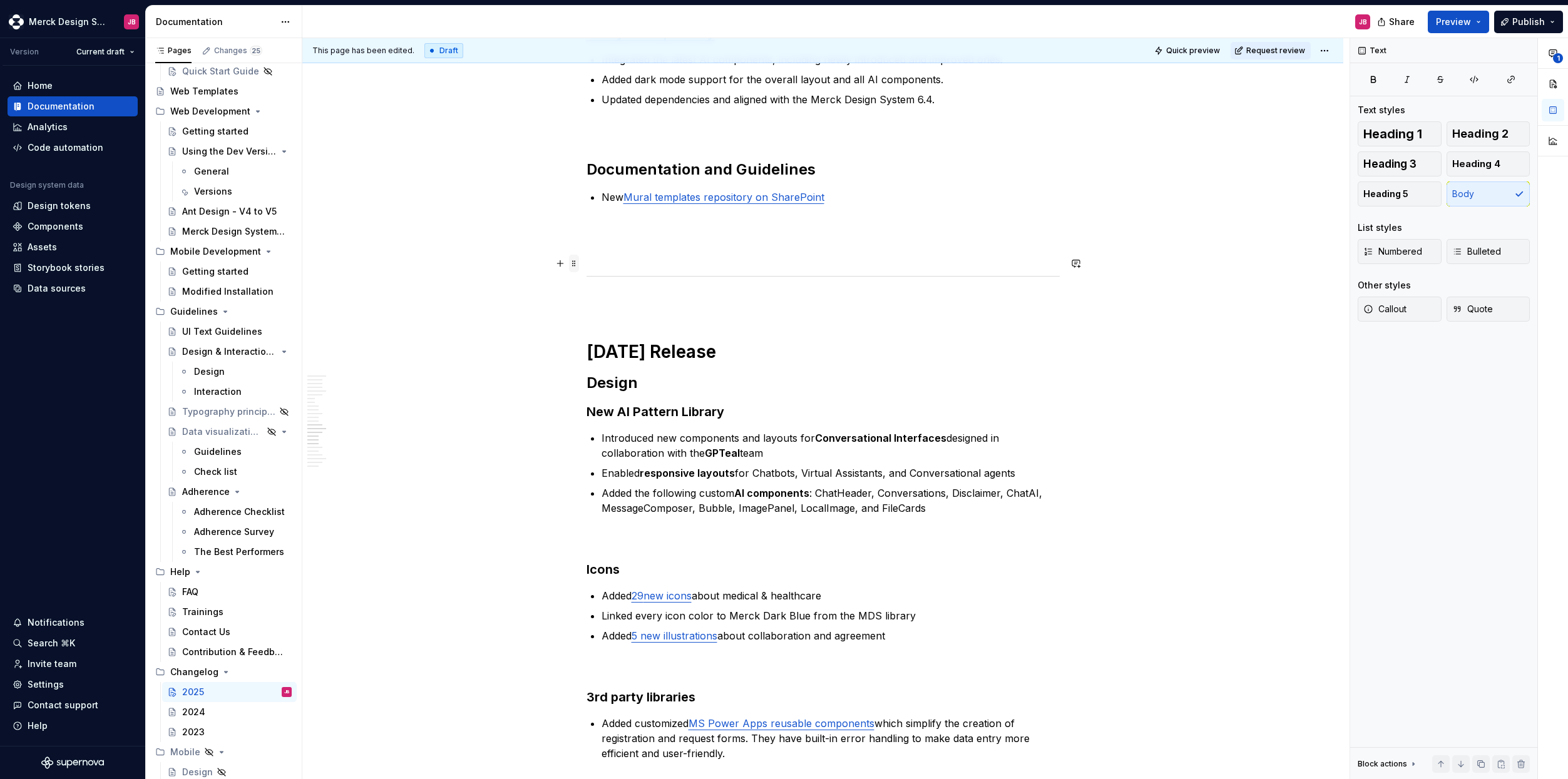
click at [572, 263] on span at bounding box center [574, 263] width 10 height 17
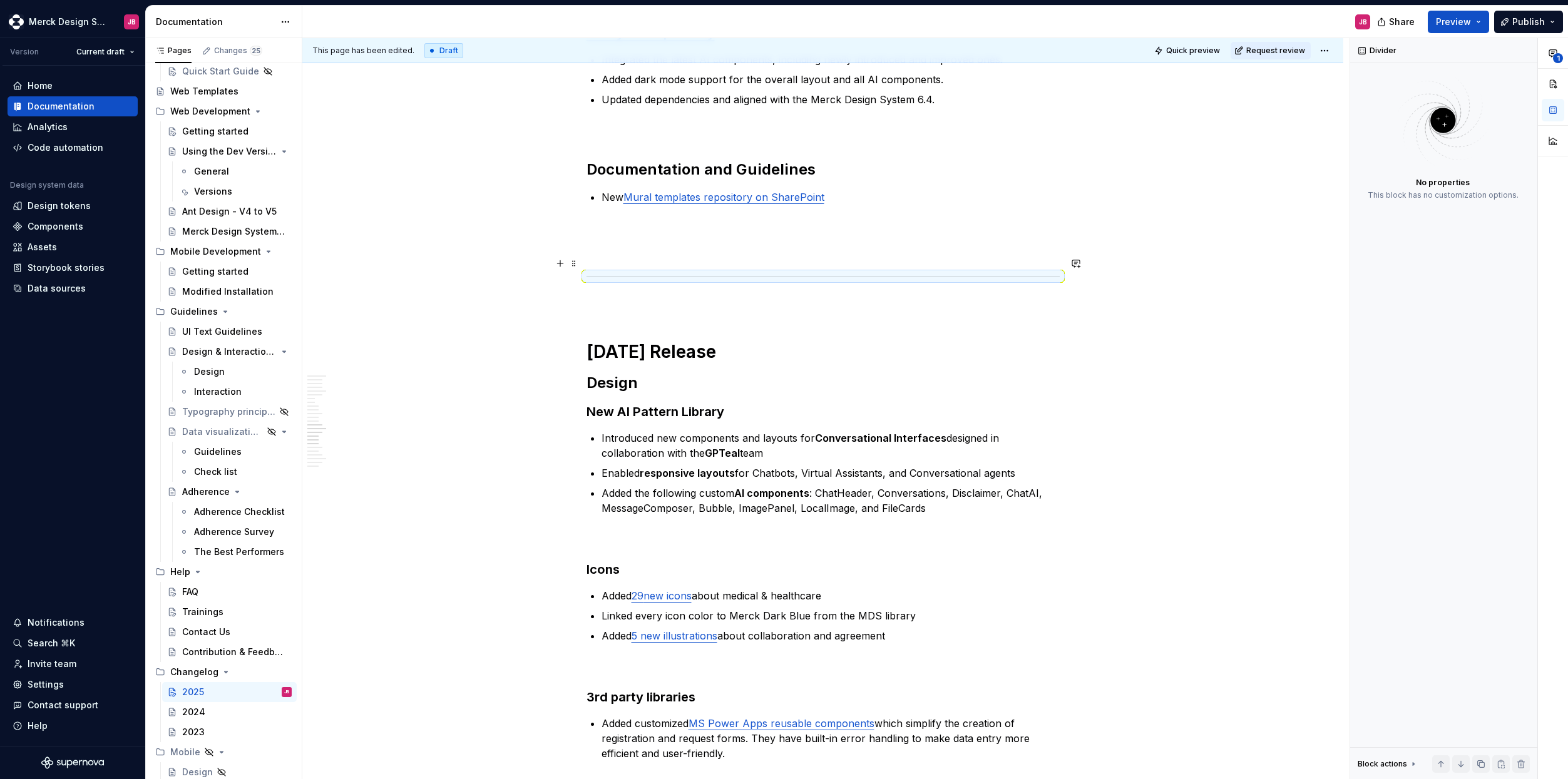
click at [716, 272] on div at bounding box center [823, 276] width 473 height 8
copy br
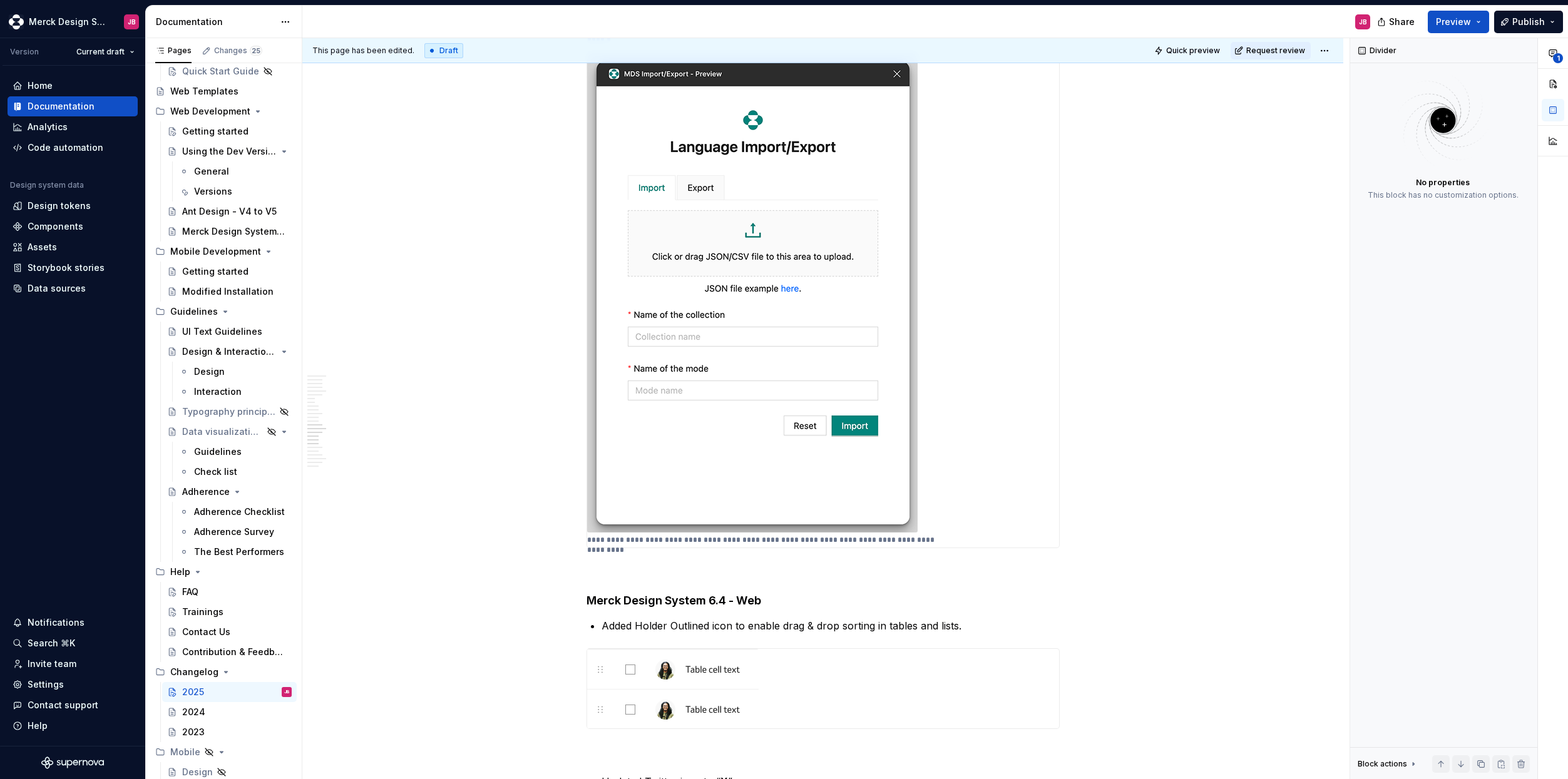
scroll to position [0, 0]
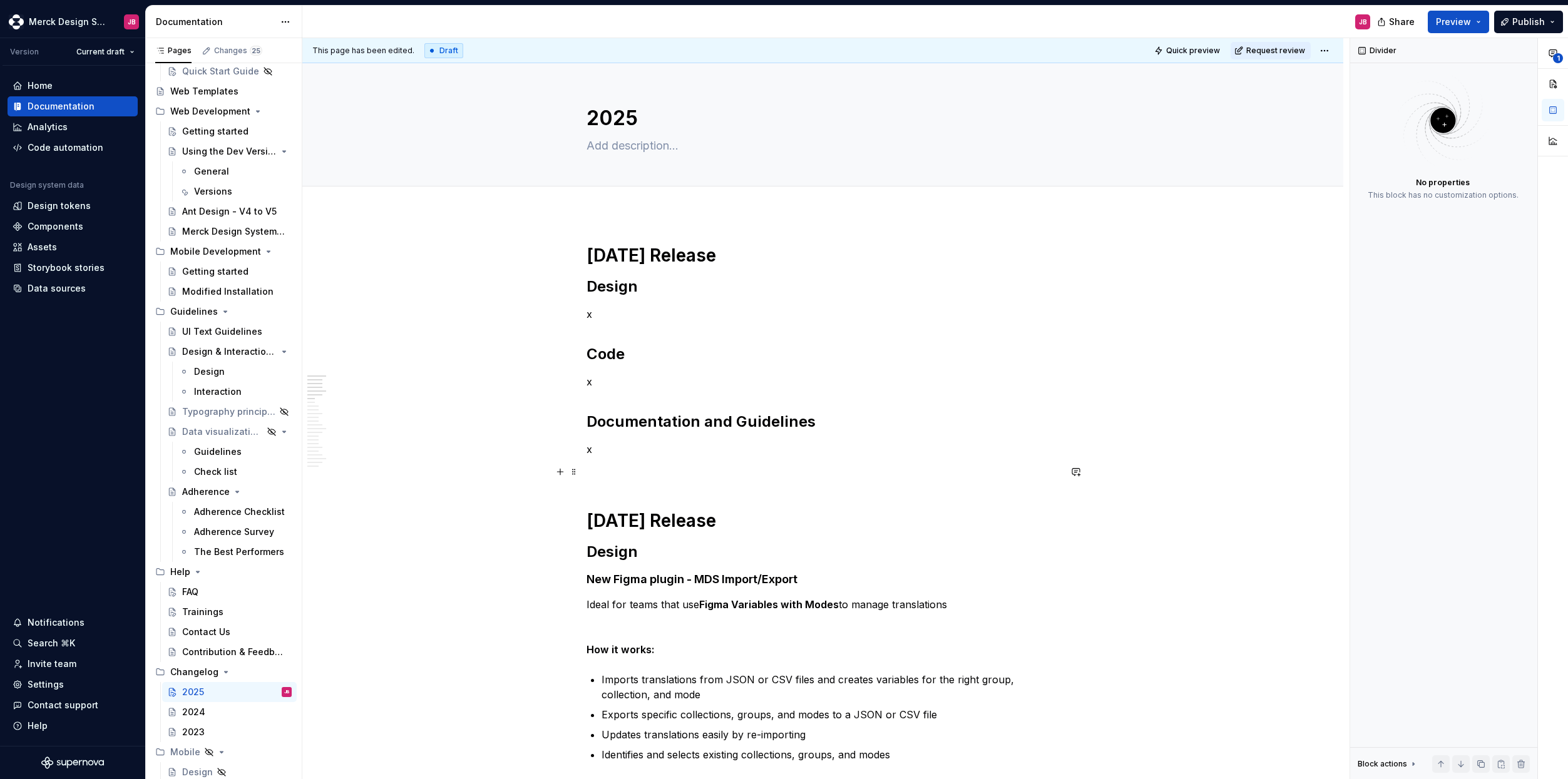
click at [607, 473] on p at bounding box center [823, 471] width 473 height 15
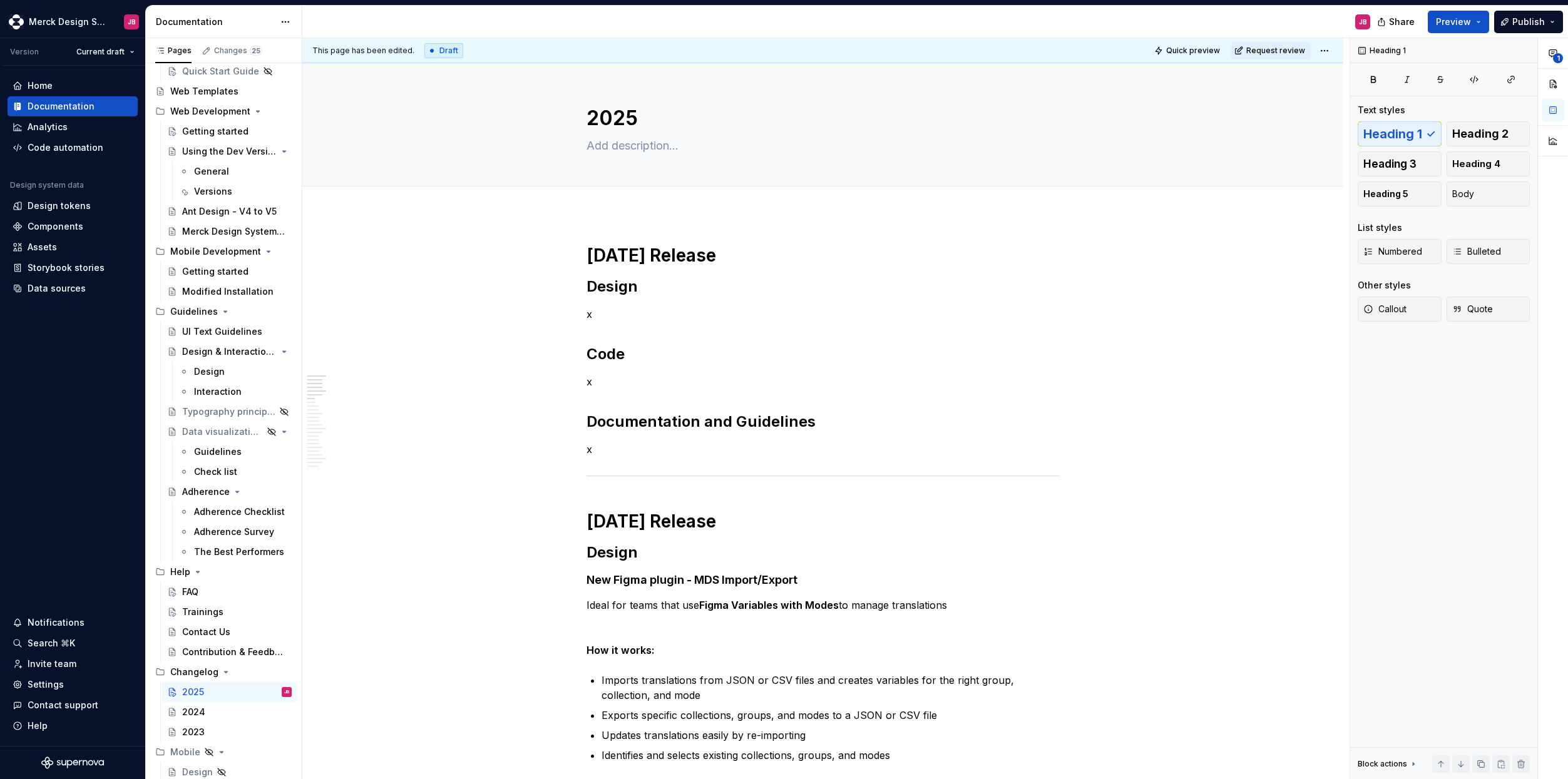
click at [443, 52] on div "Draft" at bounding box center [444, 50] width 39 height 15
click at [1324, 50] on html "Merck Design System JB Version Current draft Home Documentation Analytics Code …" at bounding box center [784, 389] width 1568 height 779
click at [634, 447] on html "Merck Design System JB Version Current draft Home Documentation Analytics Code …" at bounding box center [784, 389] width 1568 height 779
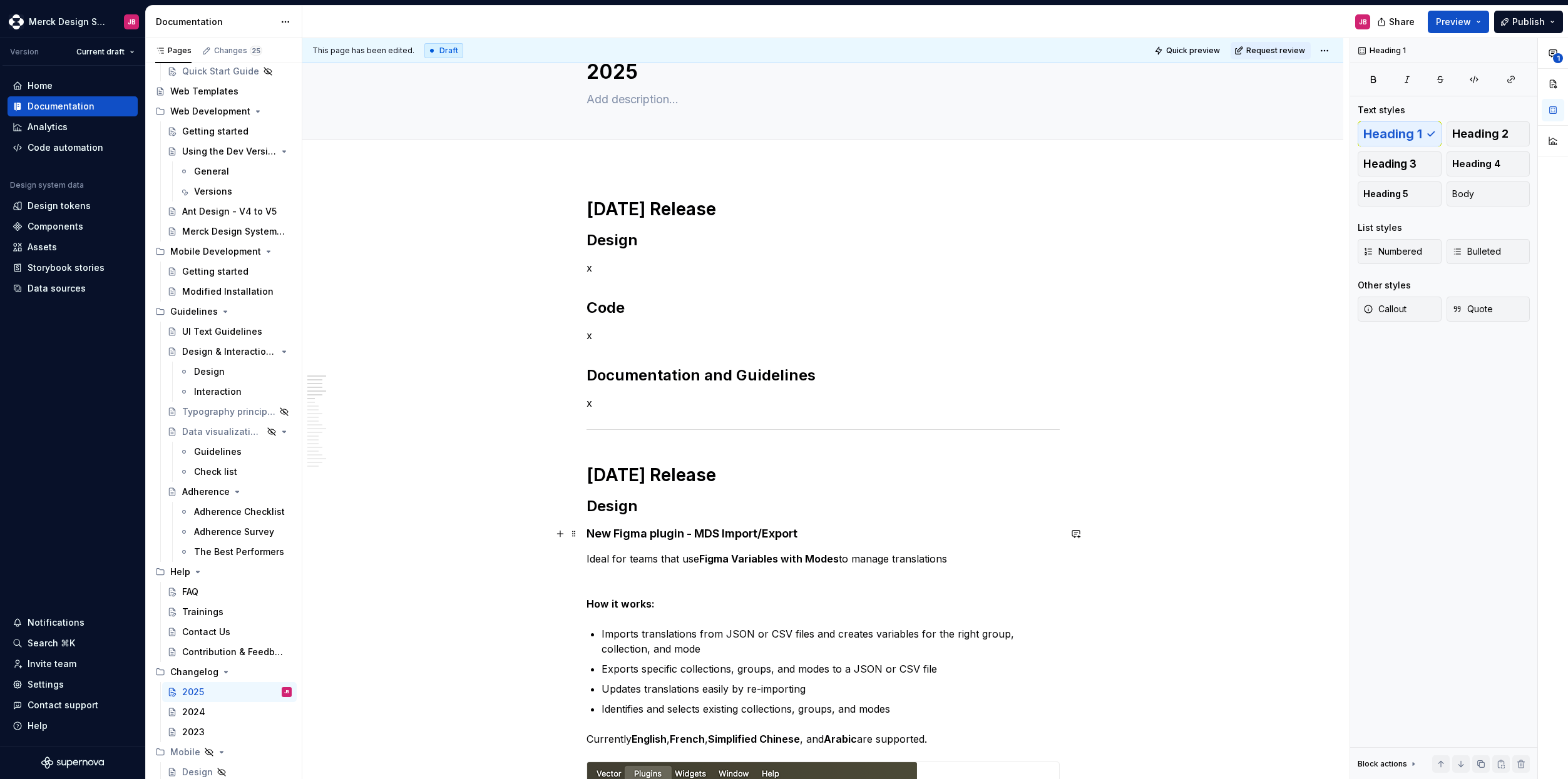
scroll to position [90, 0]
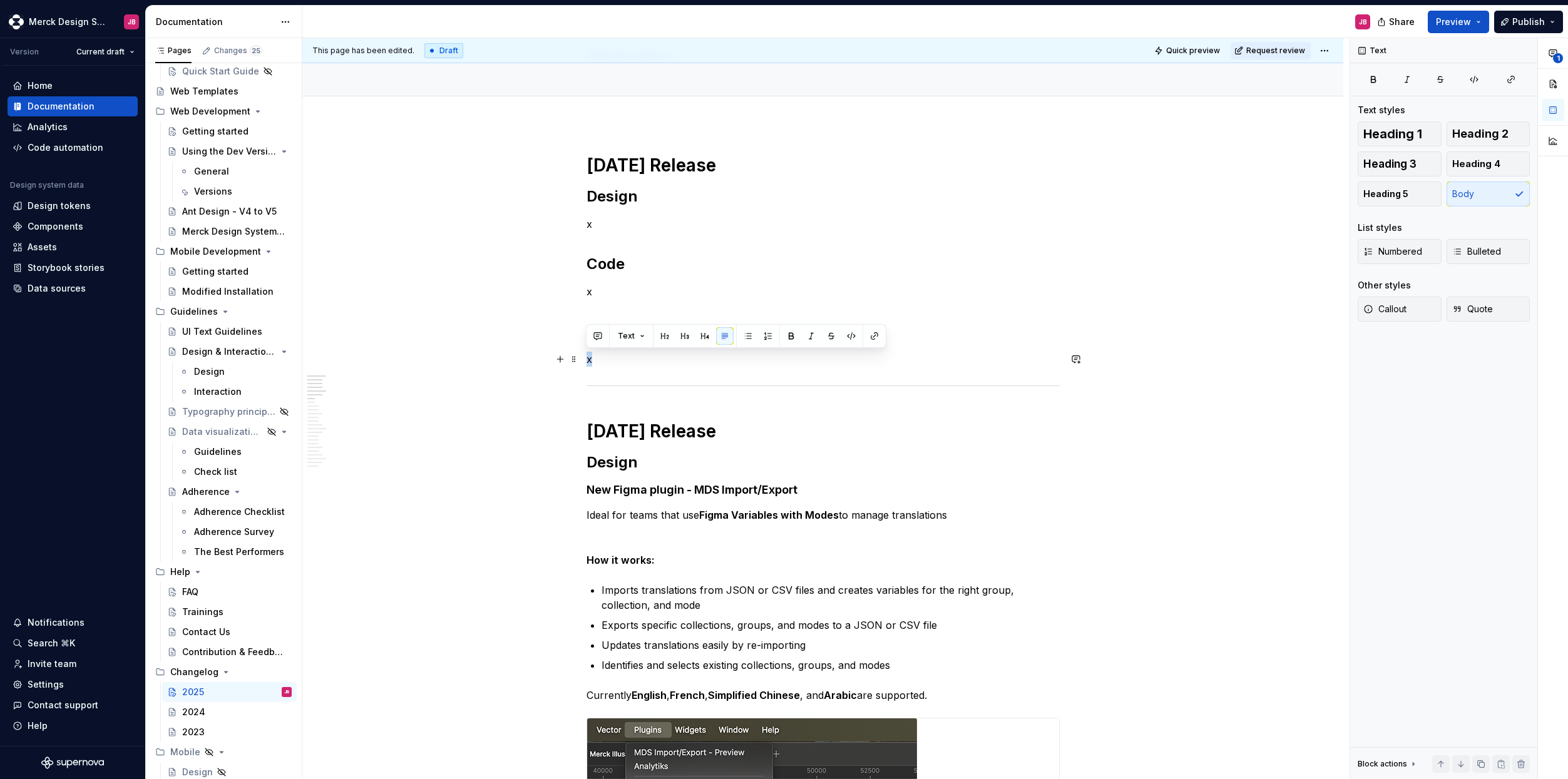
drag, startPoint x: 604, startPoint y: 362, endPoint x: 581, endPoint y: 361, distance: 23.0
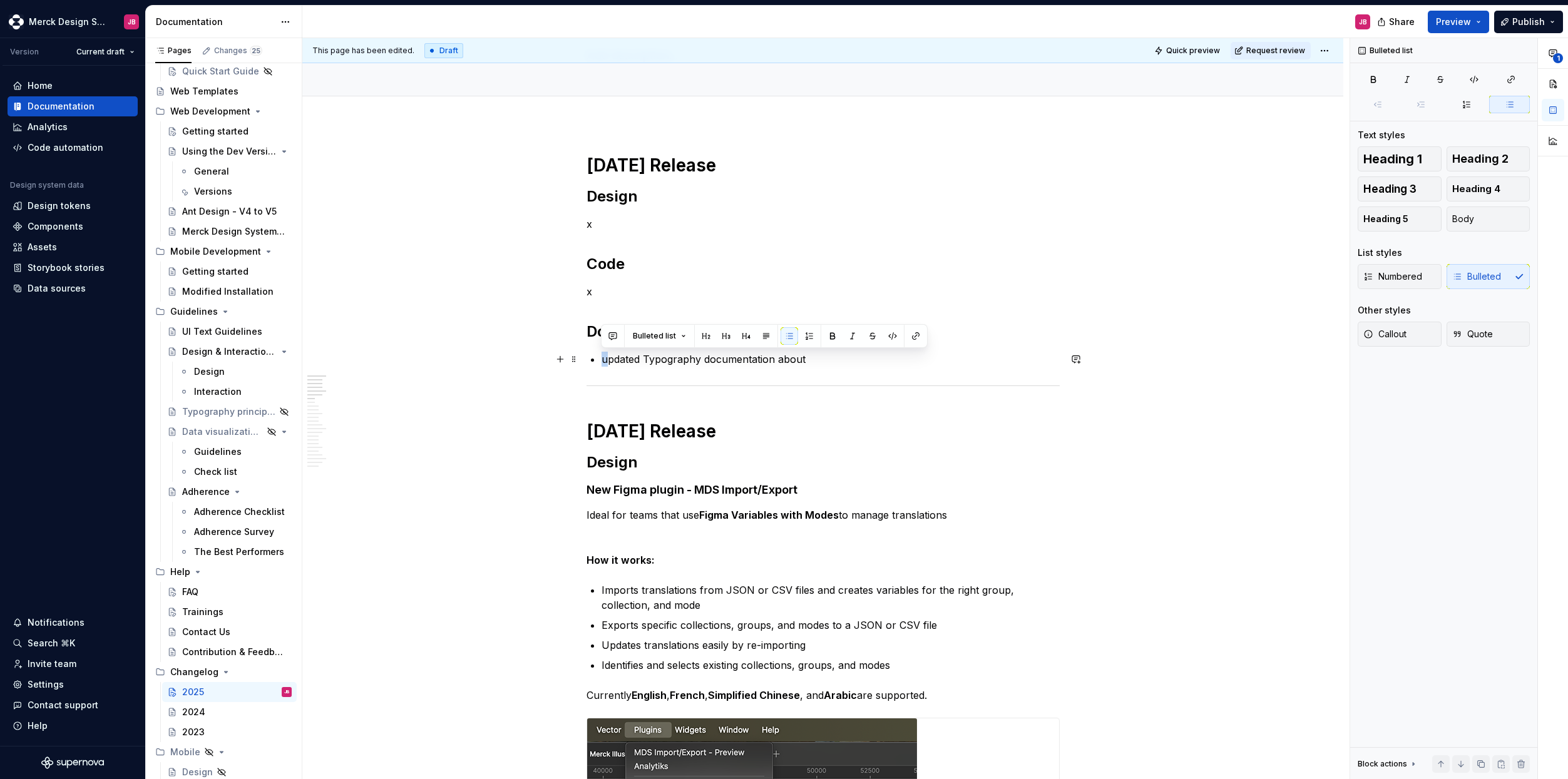
click at [601, 359] on p "updated Typography documentation about" at bounding box center [830, 359] width 458 height 15
click at [830, 358] on p "Updated Typography documentation about" at bounding box center [830, 359] width 458 height 15
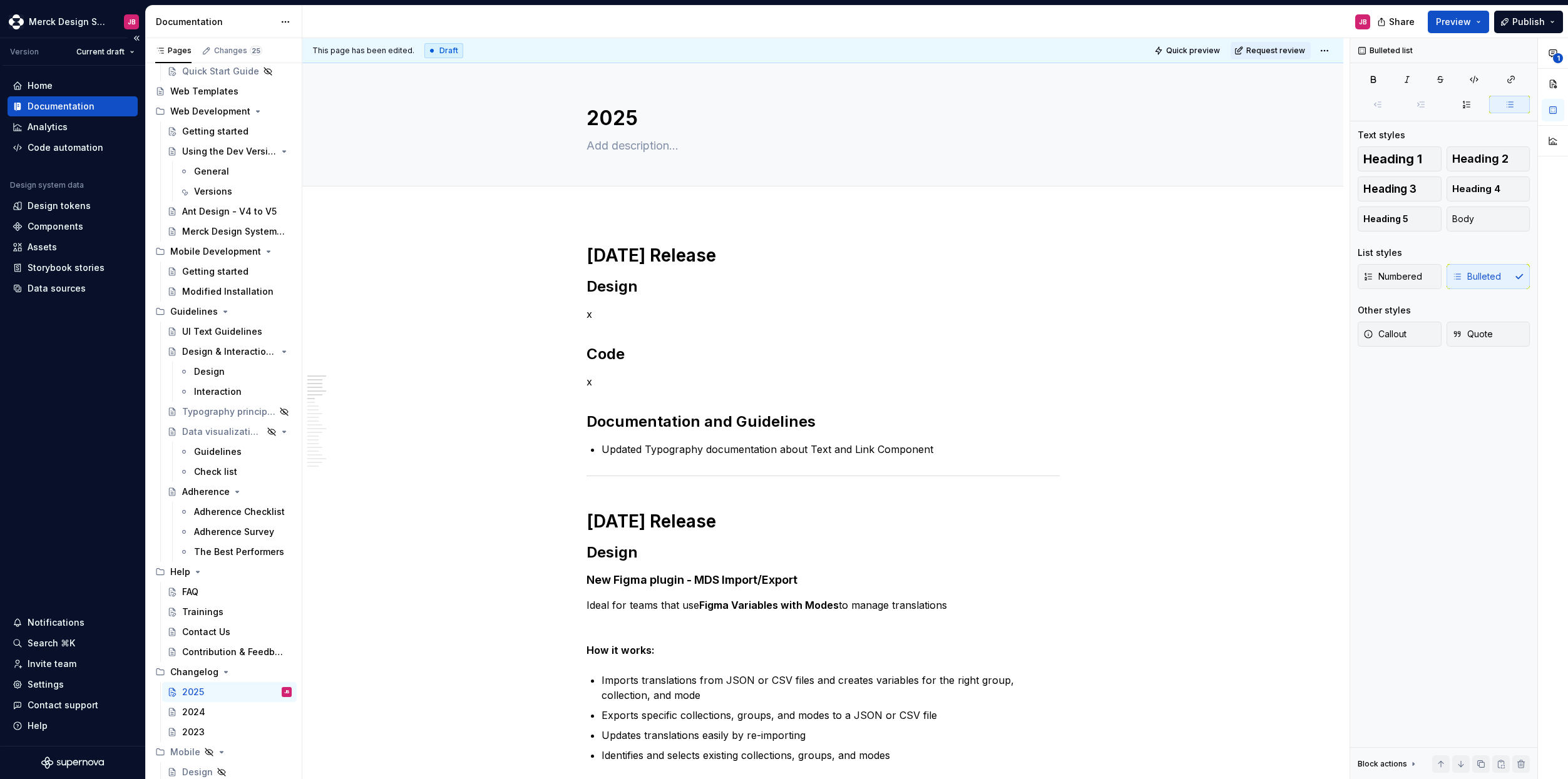
type textarea "*"
click at [948, 450] on p "Updated Typography documentation about Text and Link Component" at bounding box center [830, 449] width 458 height 15
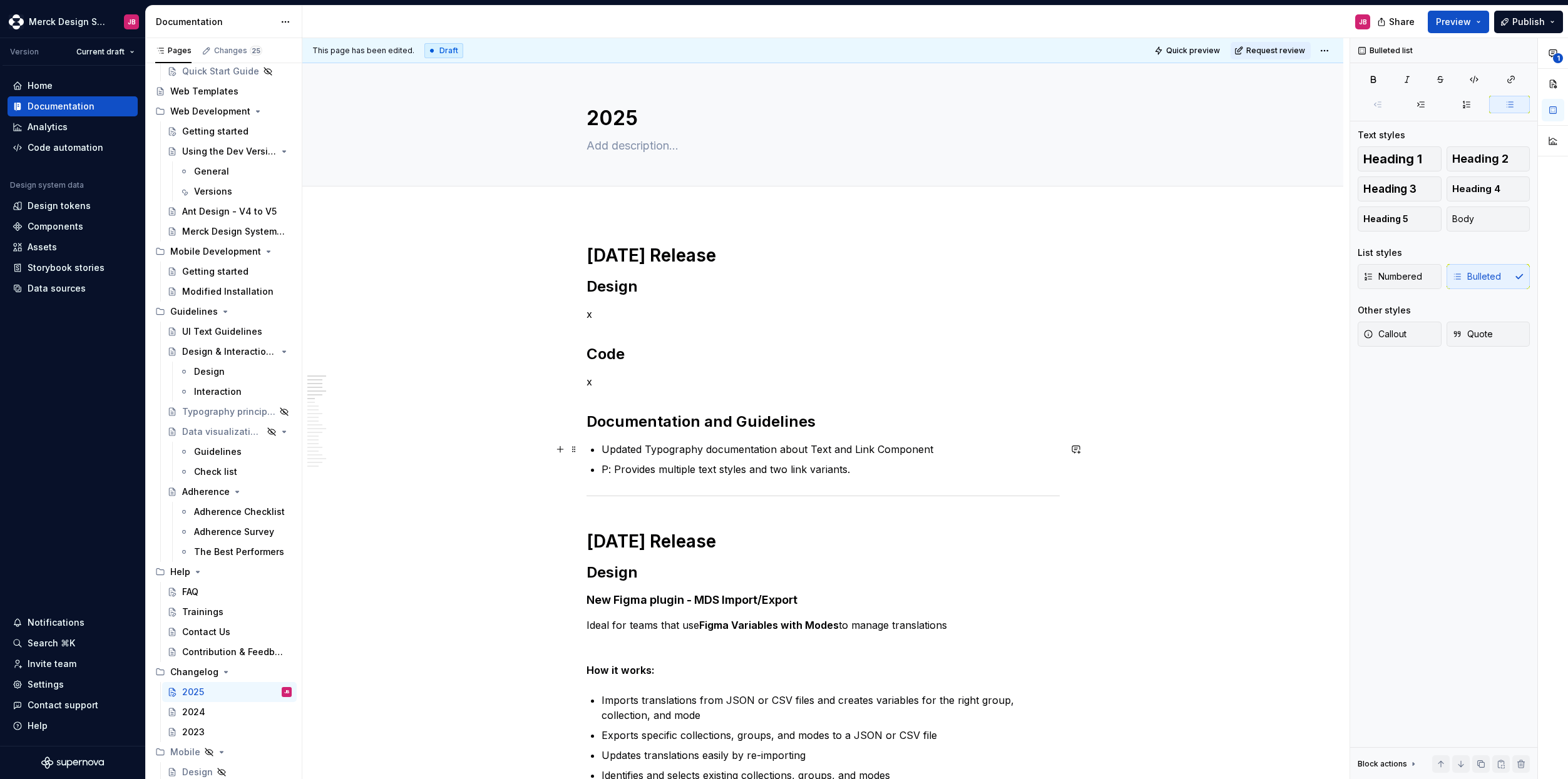
click at [720, 450] on p "Updated Typography documentation about Text and Link Component" at bounding box center [830, 449] width 458 height 15
drag, startPoint x: 696, startPoint y: 469, endPoint x: 879, endPoint y: 468, distance: 183.0
click at [879, 468] on p "P: Provides multiple text styles and two link variants." at bounding box center [830, 469] width 458 height 15
drag, startPoint x: 759, startPoint y: 449, endPoint x: 879, endPoint y: 447, distance: 120.0
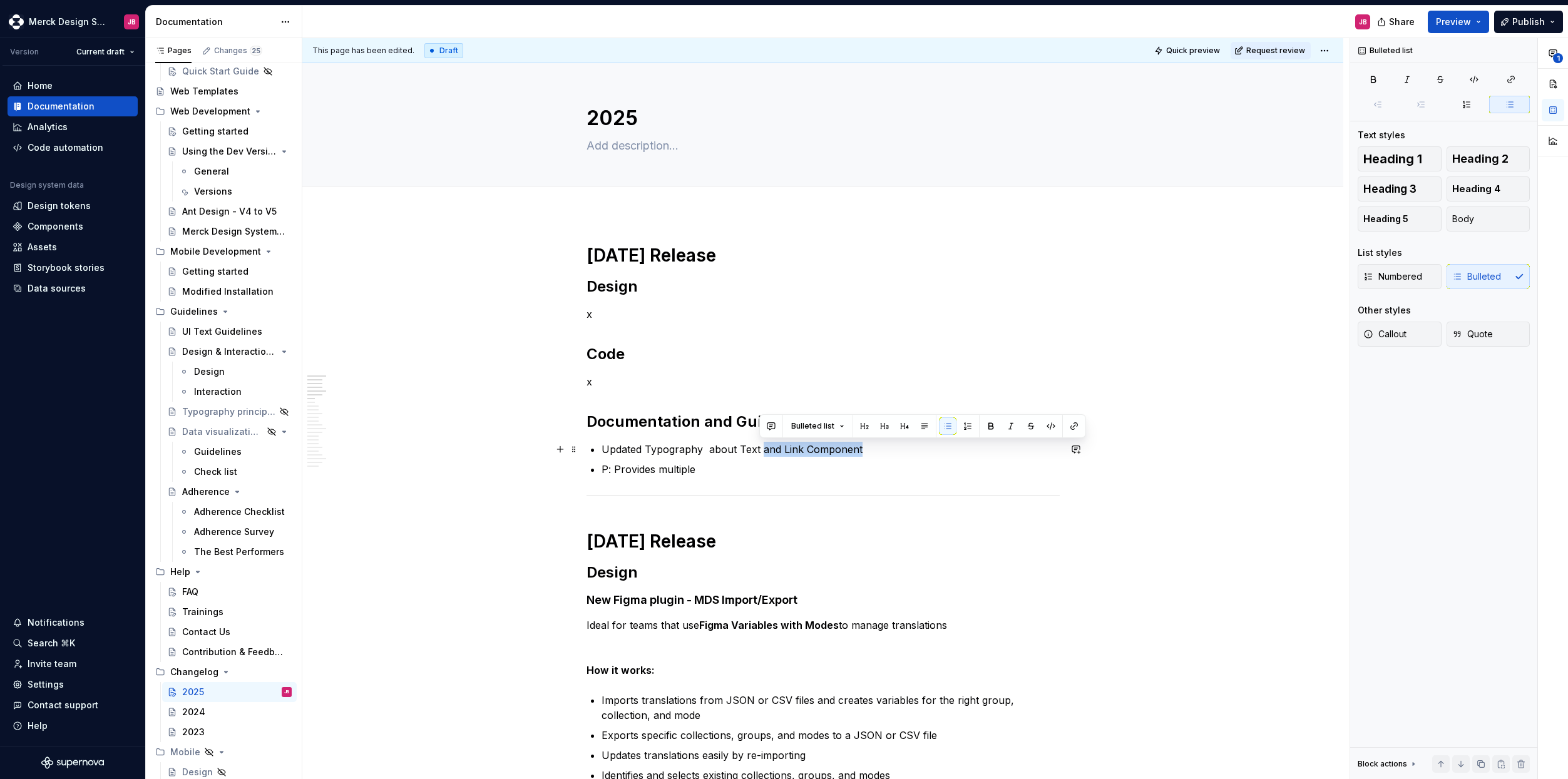
click at [879, 447] on p "Updated Typography about Text and Link Component" at bounding box center [830, 449] width 458 height 15
click at [742, 448] on p "Updated Typography about Text text styles and two link variants." at bounding box center [830, 449] width 458 height 15
click at [649, 475] on p "P: Provides multiple" at bounding box center [830, 469] width 458 height 15
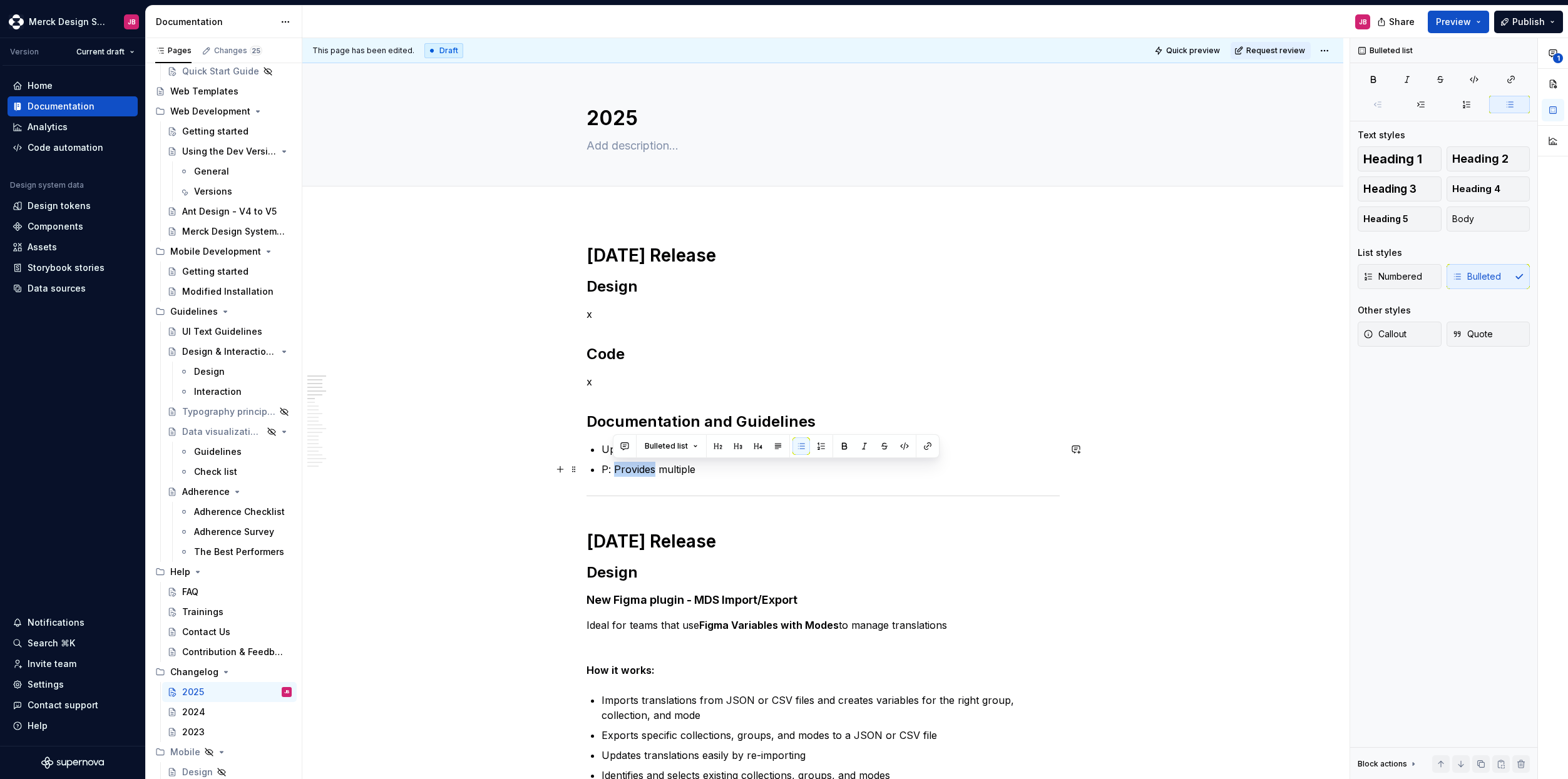
click at [649, 475] on p "P: Provides multiple" at bounding box center [830, 469] width 458 height 15
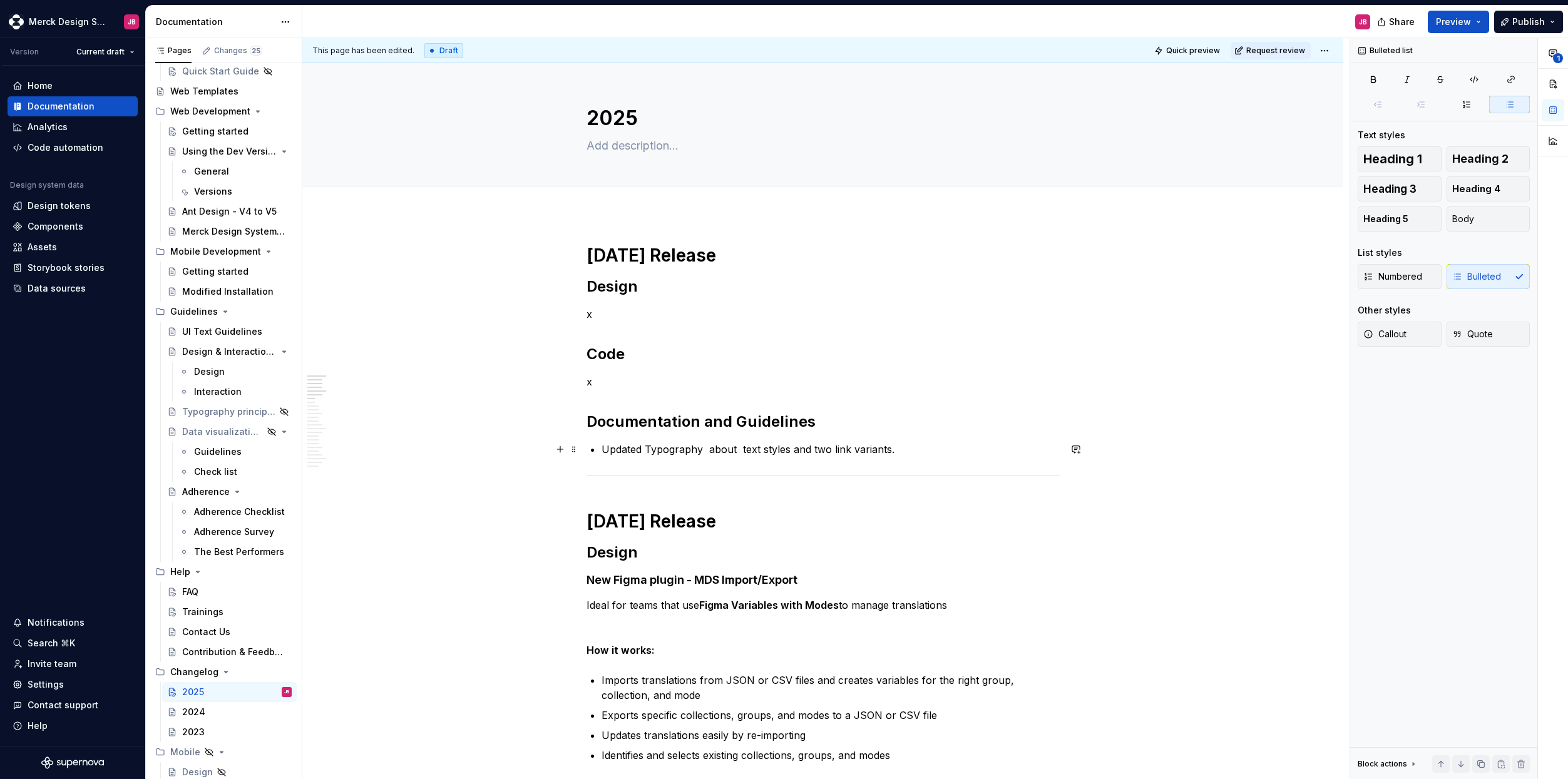
click at [708, 449] on p "Updated Typography about text styles and two link variants." at bounding box center [830, 449] width 458 height 15
click at [735, 449] on p "Updated Typography about text styles and two link variants." at bounding box center [830, 449] width 458 height 15
click at [886, 446] on p "Updated Typography about text styles and two link variants." at bounding box center [830, 449] width 458 height 15
click at [912, 450] on p "Updated Typography about text styles and two link variants." at bounding box center [830, 449] width 458 height 15
click at [1077, 453] on button "button" at bounding box center [1076, 449] width 17 height 17
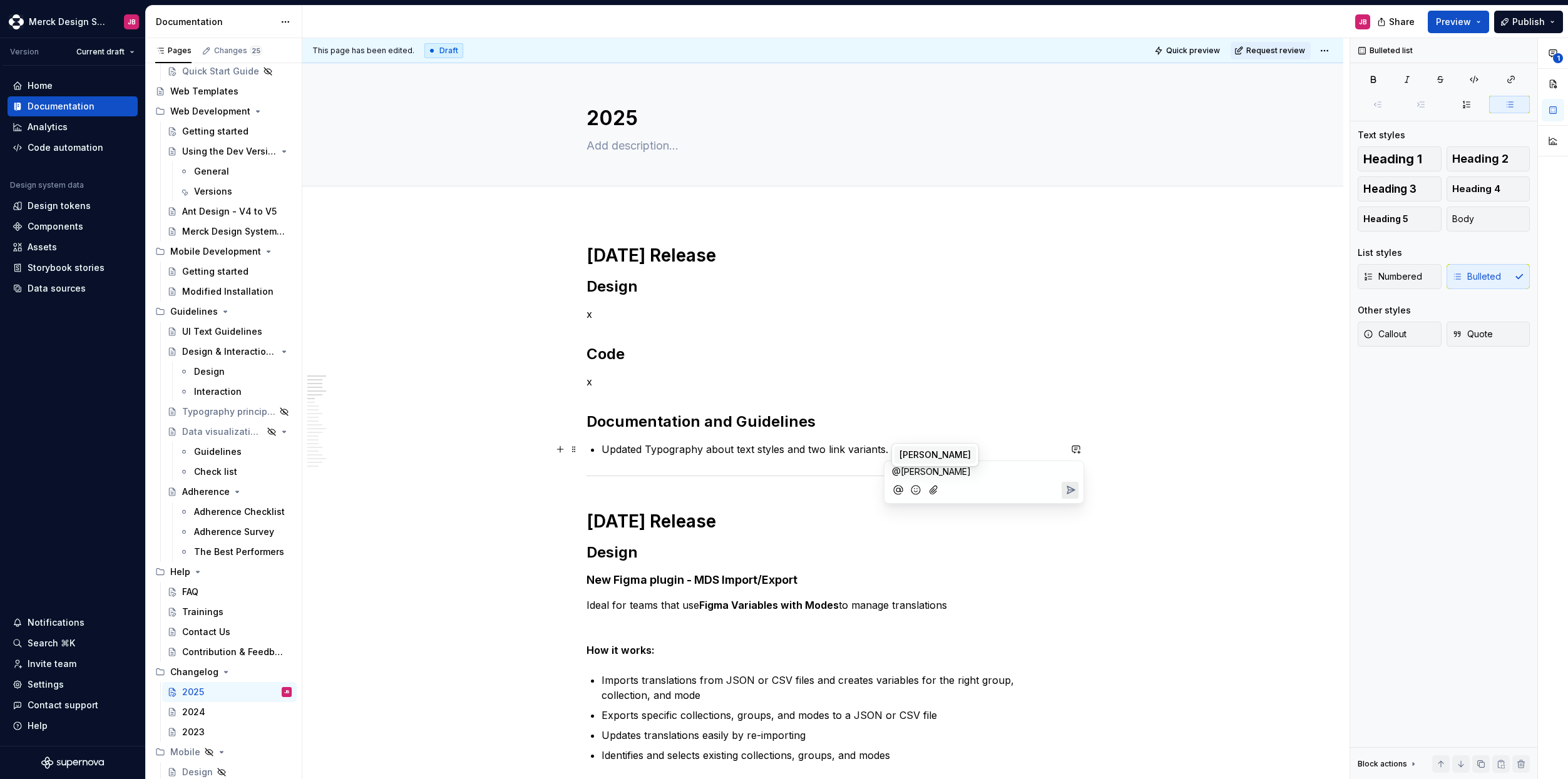
click at [921, 457] on span "[PERSON_NAME]" at bounding box center [935, 454] width 71 height 12
click at [1071, 507] on icon "Send" at bounding box center [1070, 504] width 12 height 12
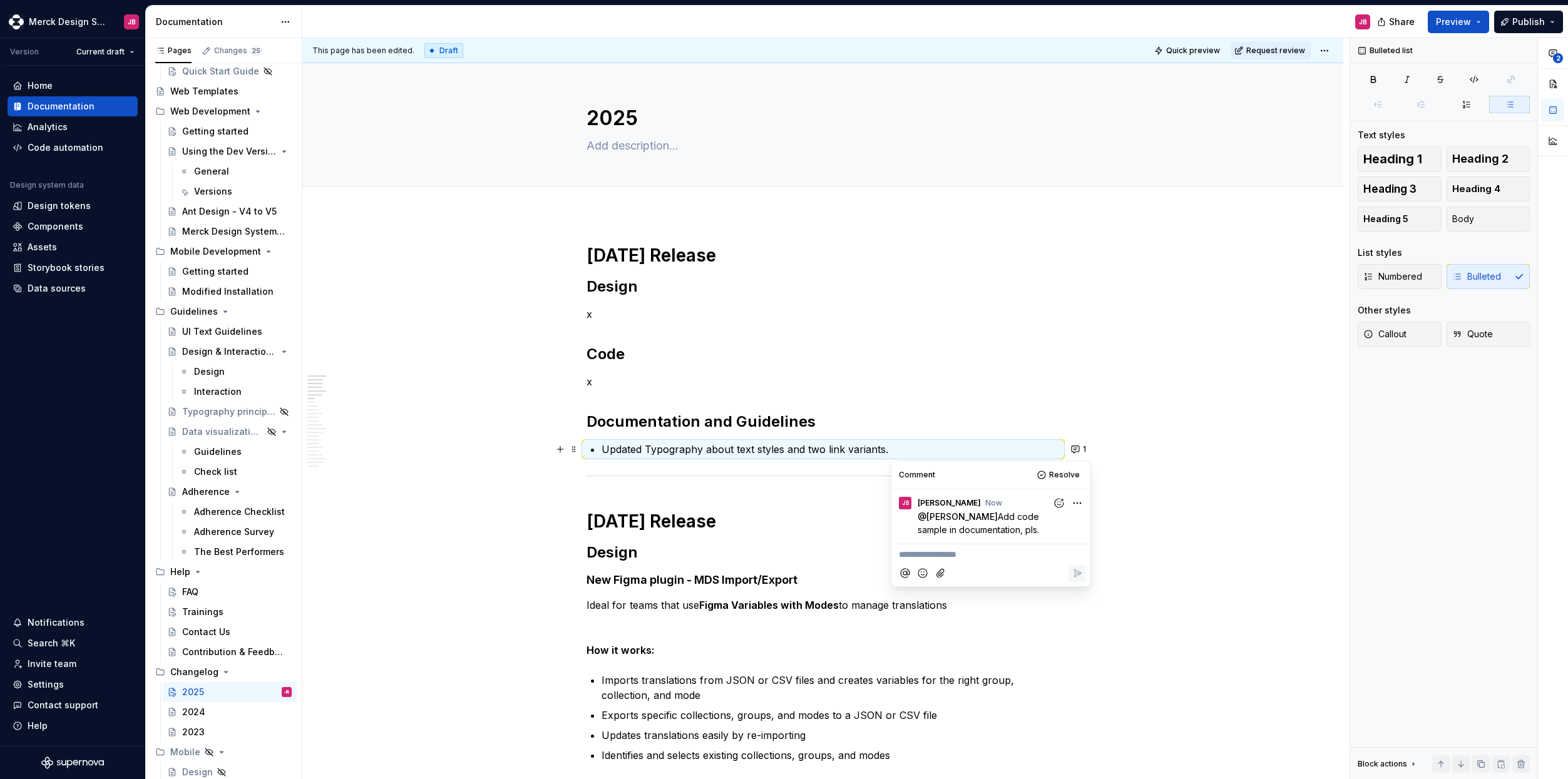
click at [870, 418] on h2 "Documentation and Guidelines" at bounding box center [823, 422] width 473 height 20
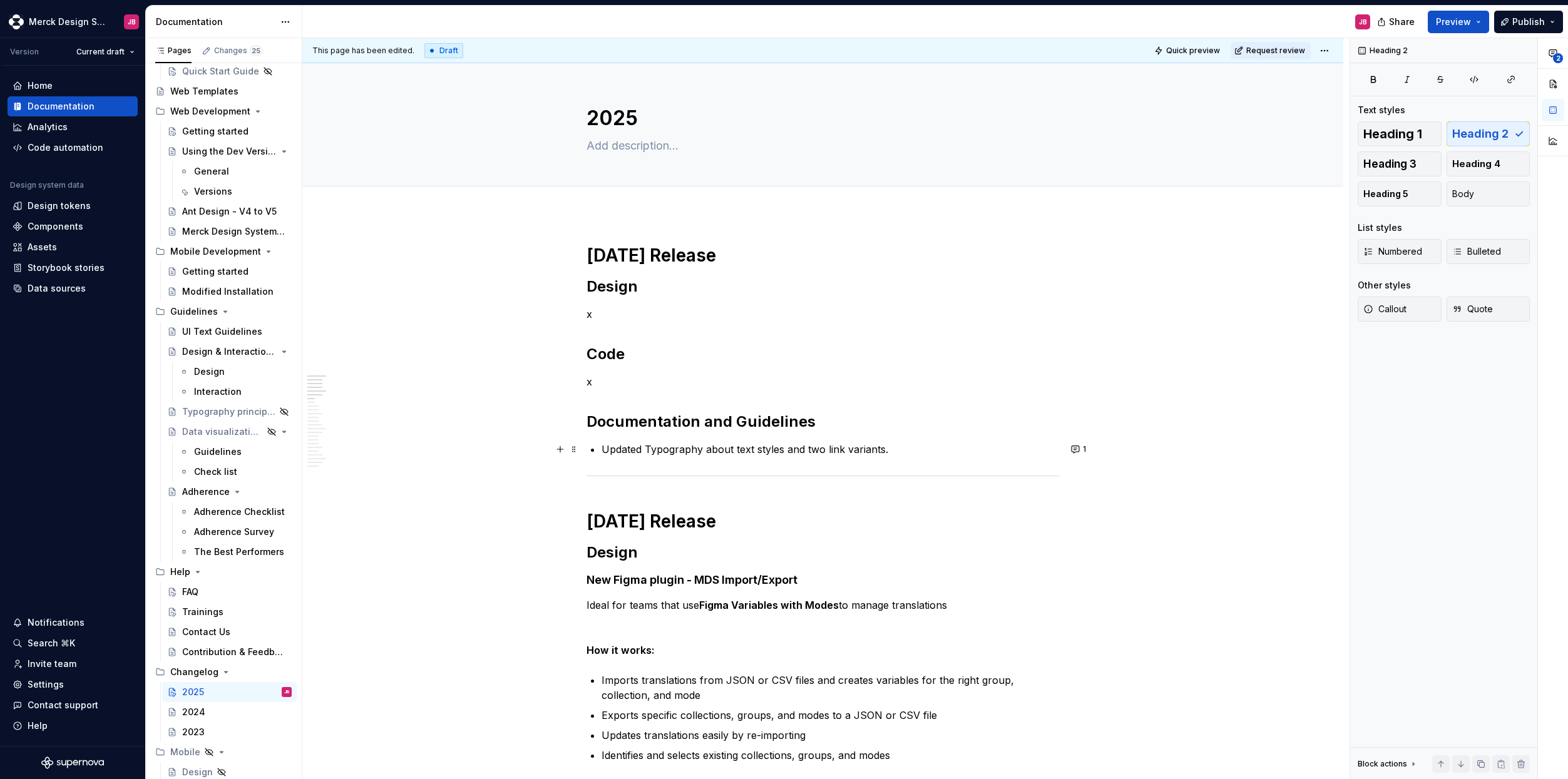
click at [820, 444] on p "Updated Typography about text styles and two link variants." at bounding box center [830, 449] width 458 height 15
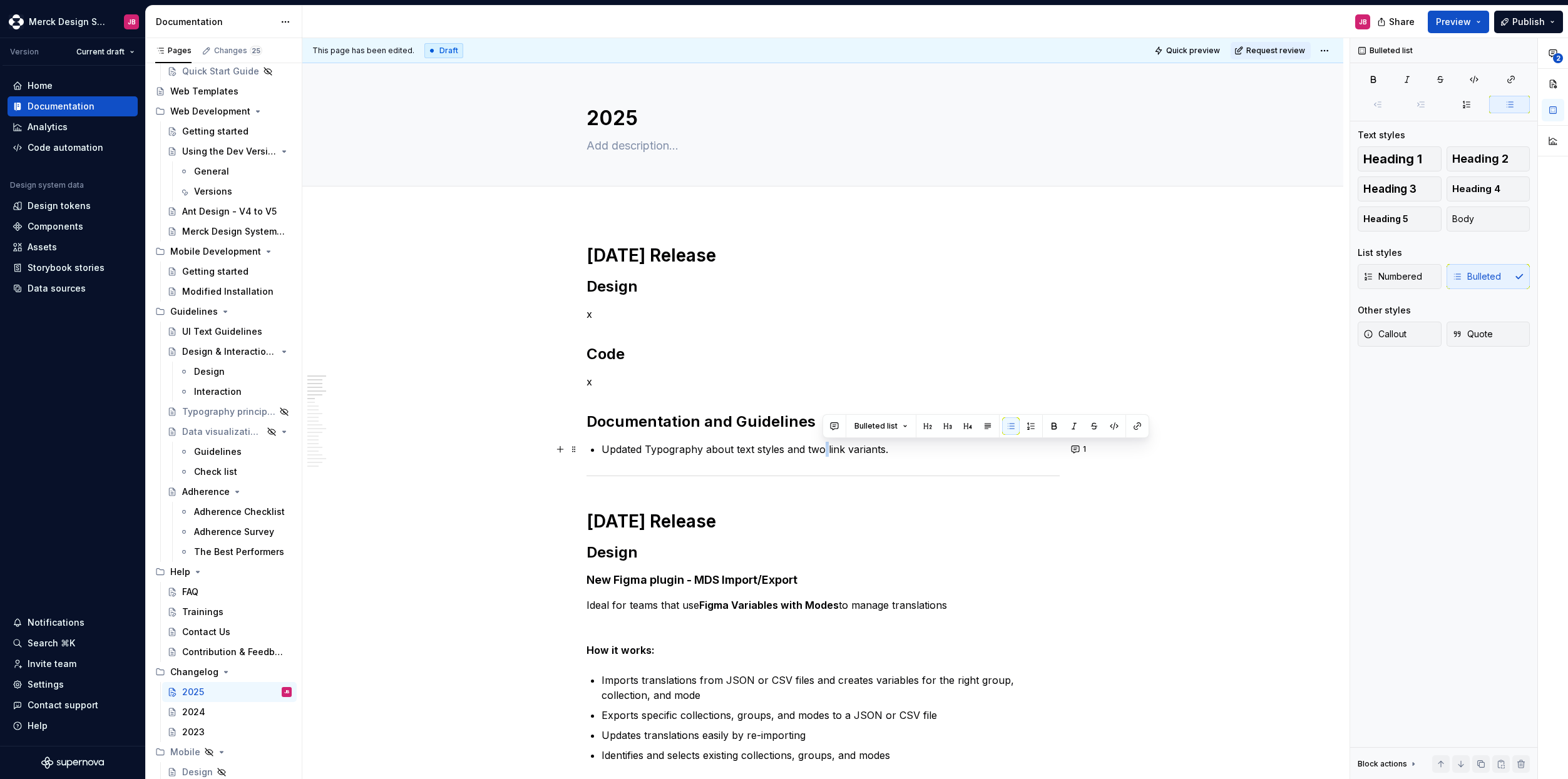
click at [820, 444] on p "Updated Typography about text styles and two link variants." at bounding box center [830, 449] width 458 height 15
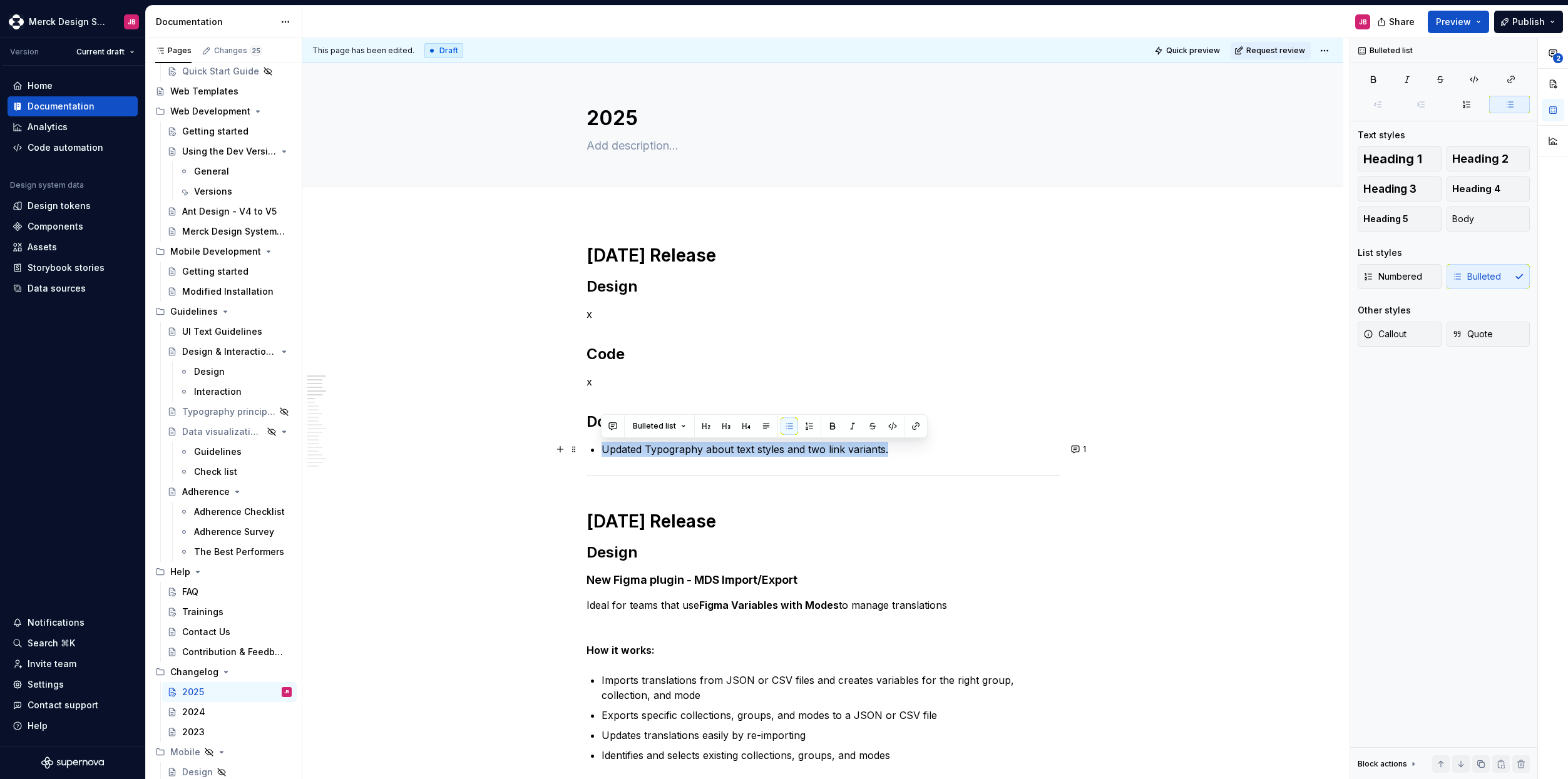
copy p "Updated Typography about text styles and two link variants."
type textarea "*"
